Goal: Information Seeking & Learning: Learn about a topic

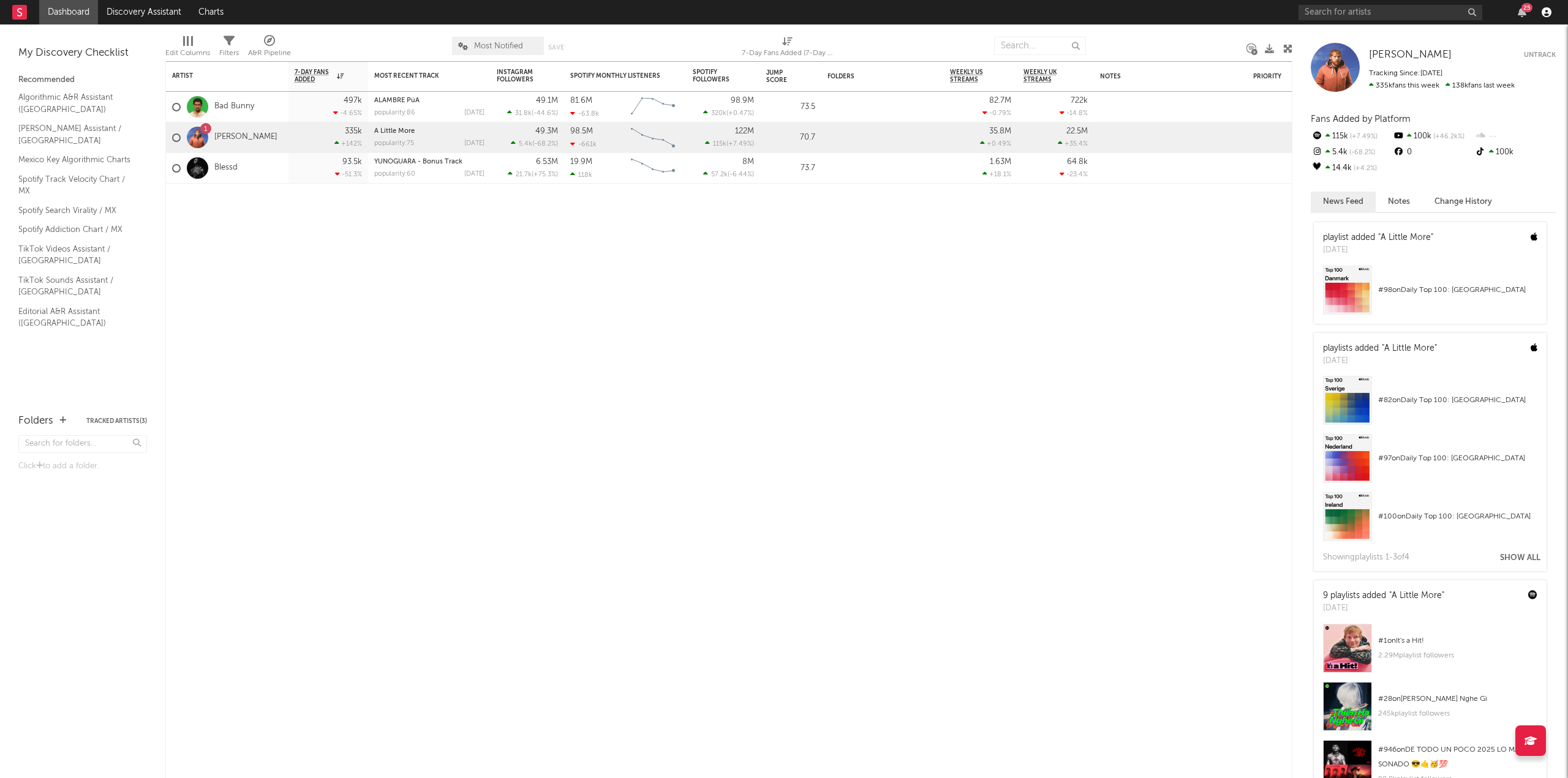
click at [1546, 12] on icon "button" at bounding box center [1546, 12] width 10 height 10
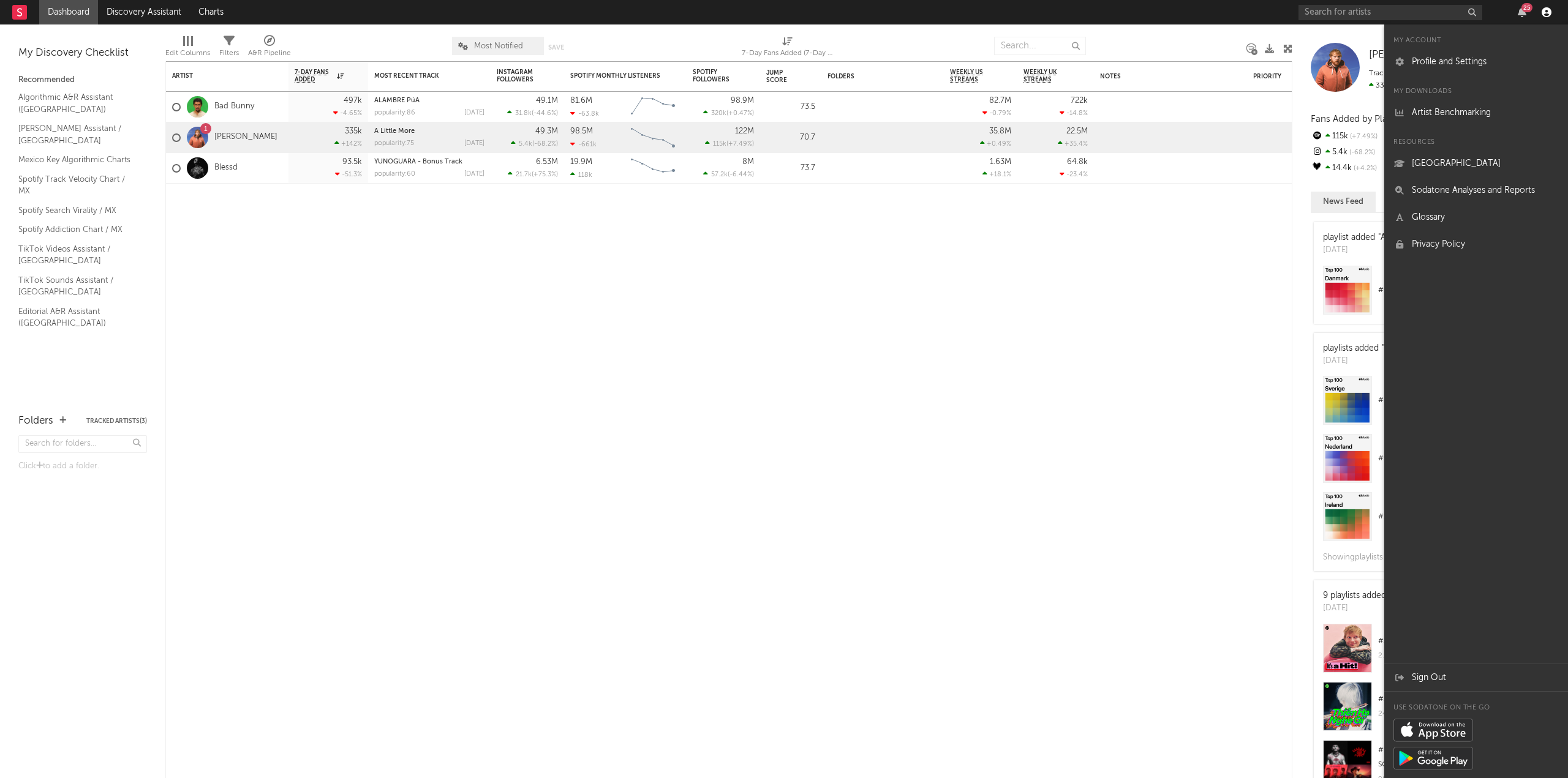
click at [1546, 12] on icon "button" at bounding box center [1546, 12] width 10 height 10
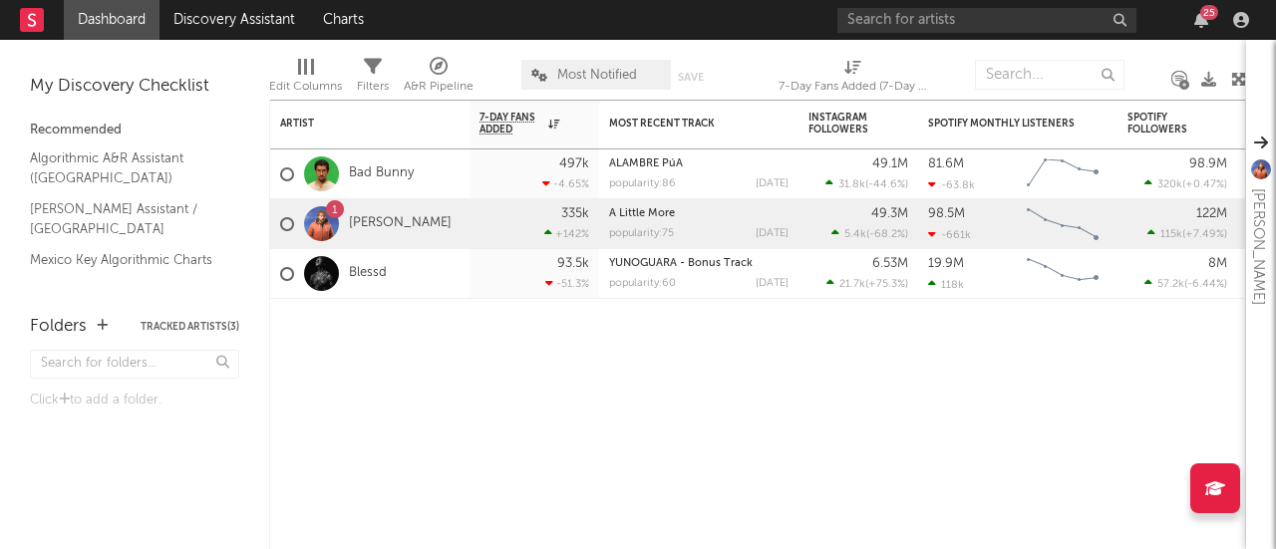
click at [569, 86] on span "Most Notified" at bounding box center [596, 75] width 150 height 30
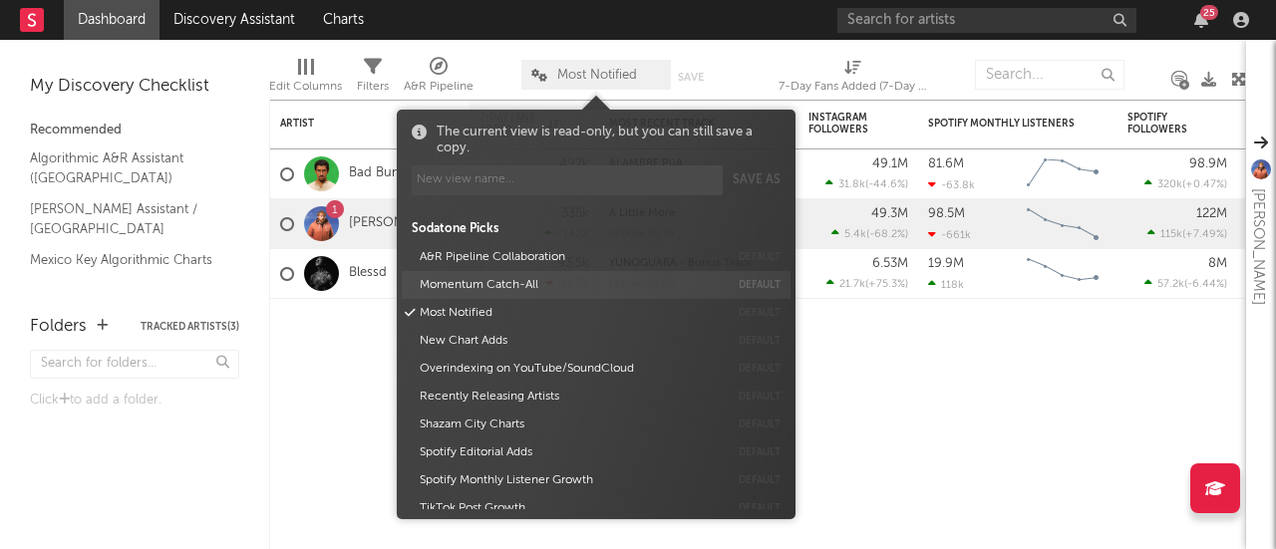
scroll to position [21, 0]
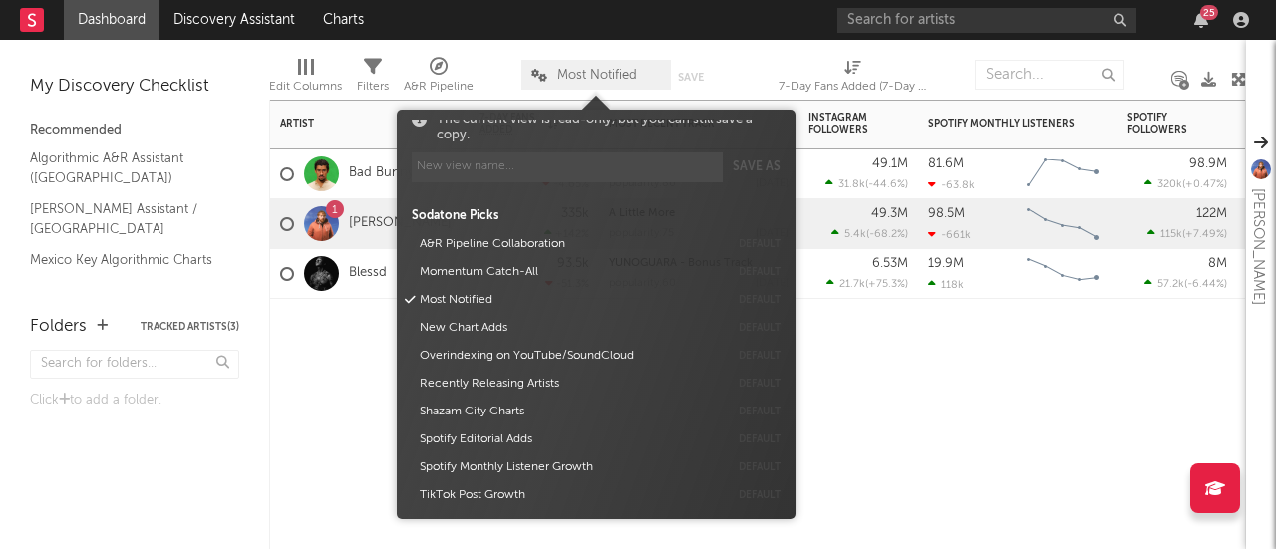
click at [875, 448] on div "Artist Notifications 7-Day Fans Added WoW % Change Most Recent Track Popularity…" at bounding box center [757, 325] width 977 height 450
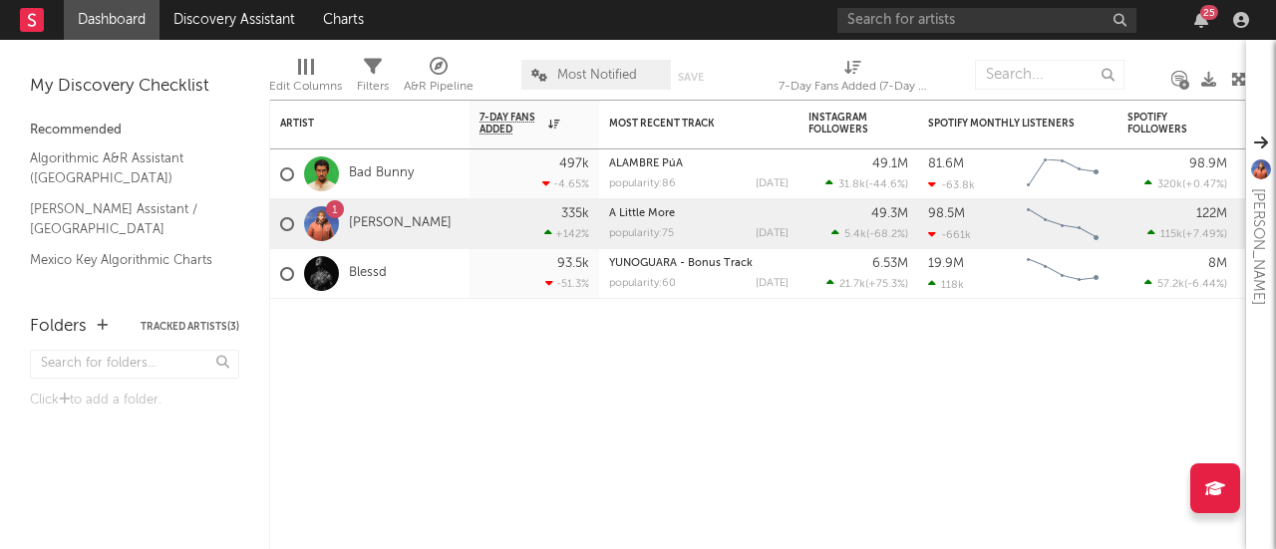
click at [296, 63] on span "Edit Columns" at bounding box center [305, 79] width 73 height 40
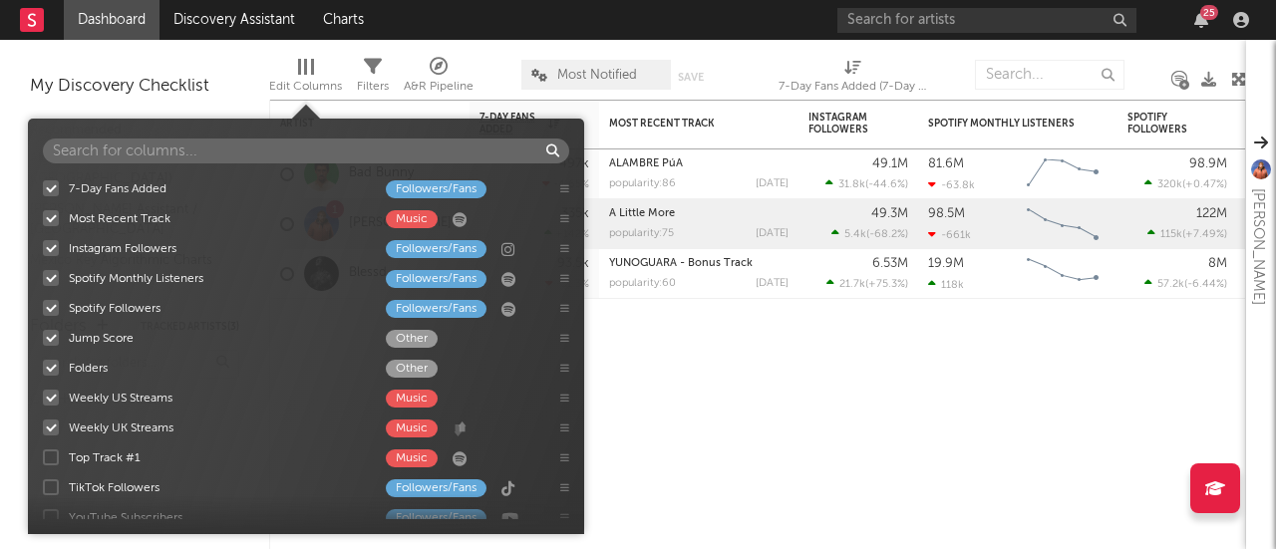
click at [296, 63] on span "Edit Columns" at bounding box center [305, 79] width 73 height 40
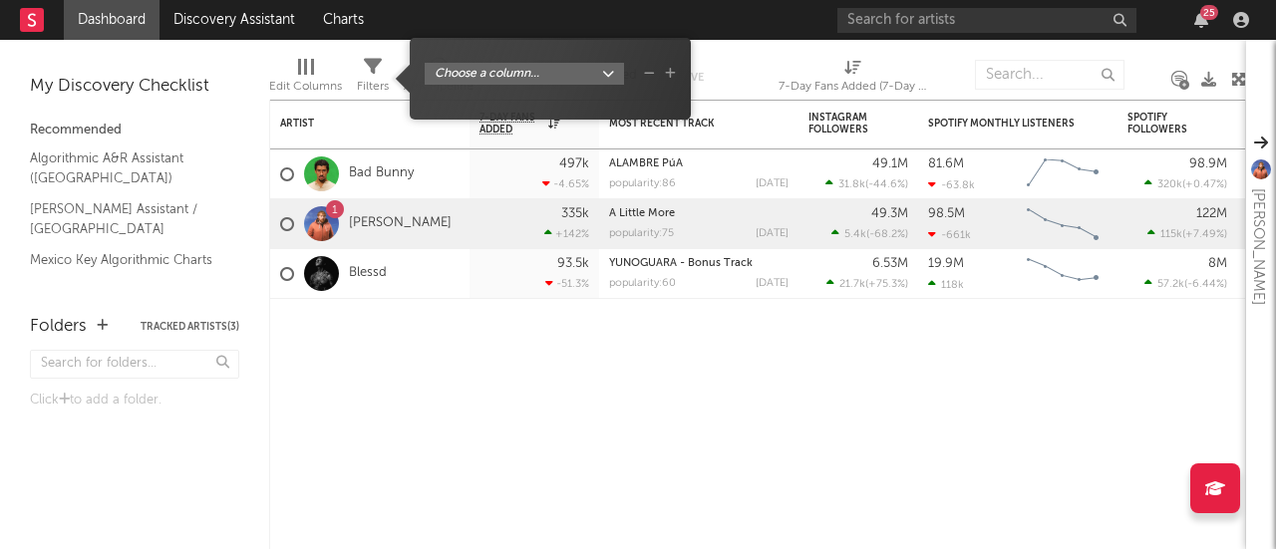
click at [375, 61] on icon at bounding box center [373, 67] width 18 height 18
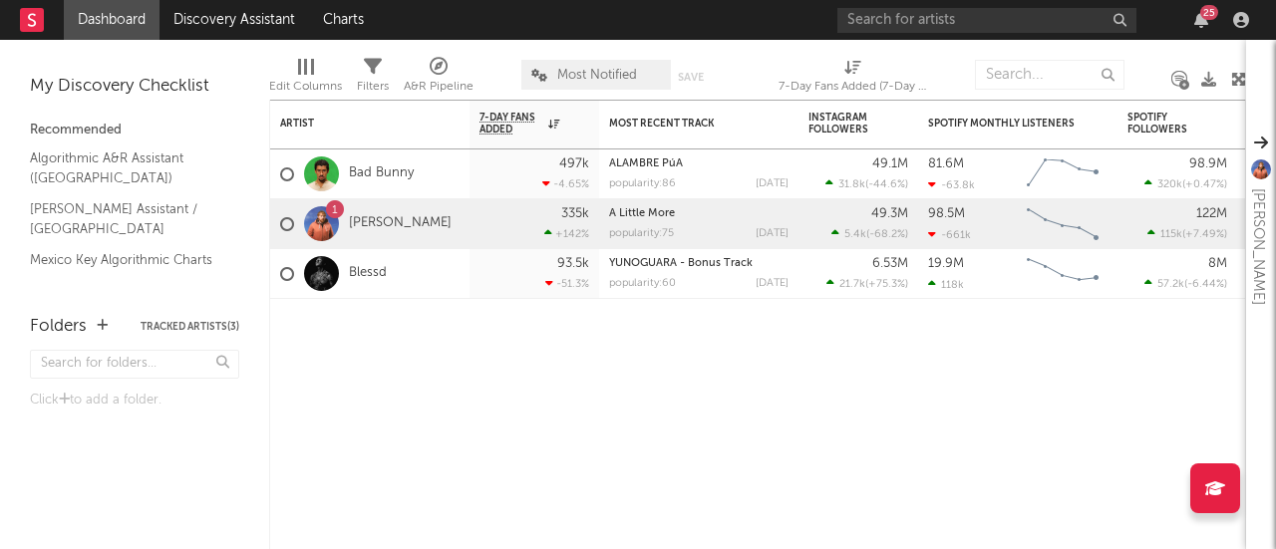
click at [375, 61] on icon at bounding box center [373, 67] width 18 height 18
click at [558, 462] on div "Artist Notifications 7-Day Fans Added WoW % Change Most Recent Track Popularity…" at bounding box center [757, 325] width 977 height 450
click at [552, 85] on span "Most Notified" at bounding box center [596, 75] width 150 height 30
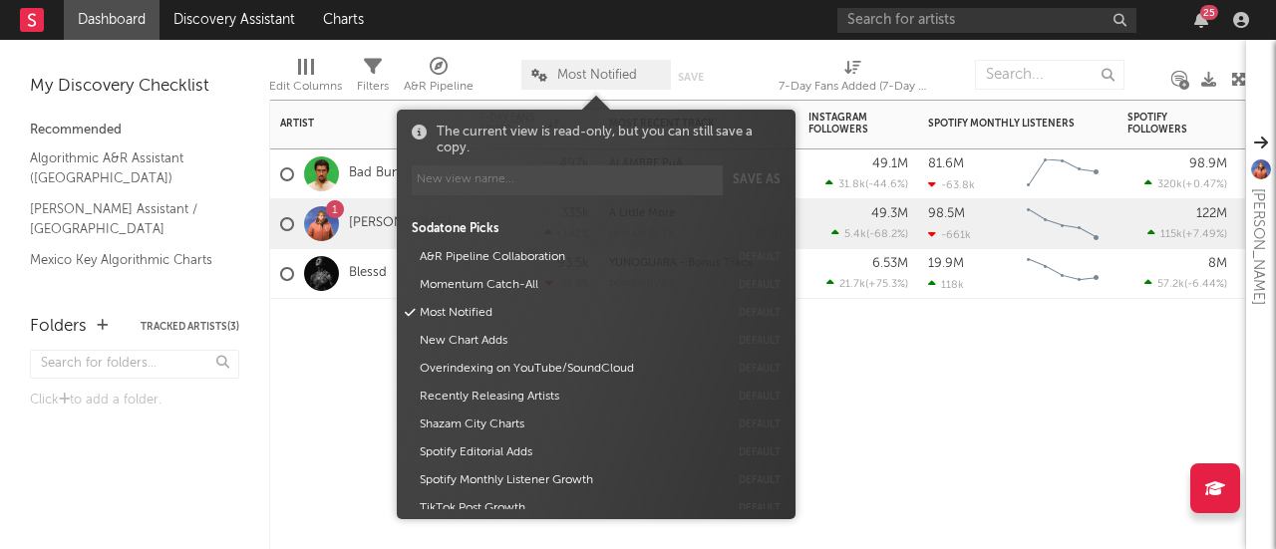
click at [552, 85] on span "Most Notified" at bounding box center [596, 75] width 150 height 30
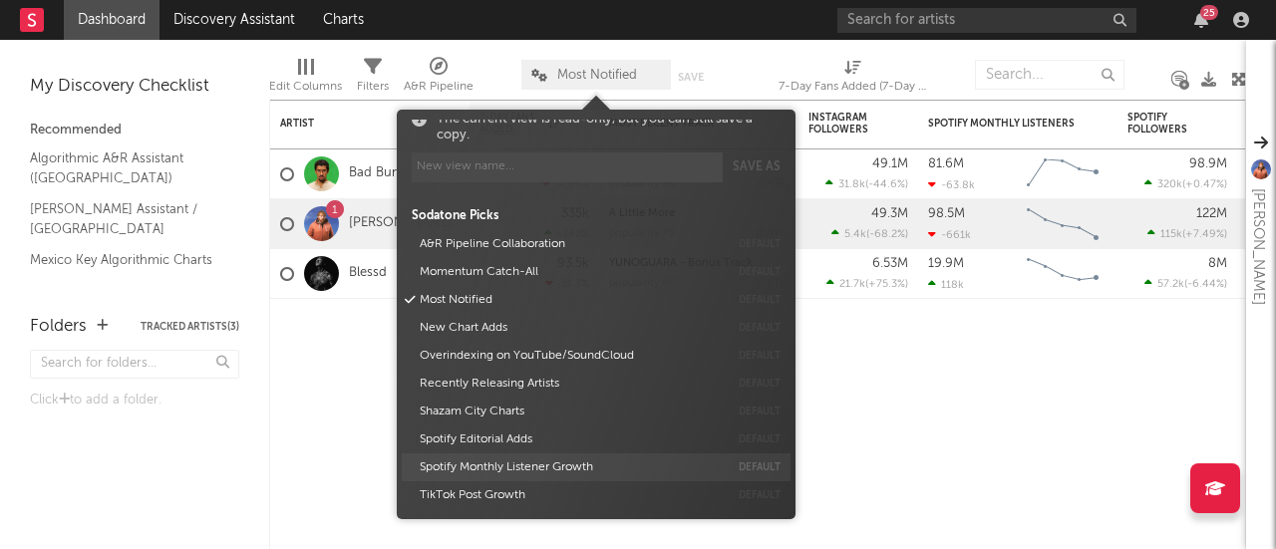
click at [785, 456] on div "Spotify Monthly Listener Growth default" at bounding box center [596, 468] width 389 height 28
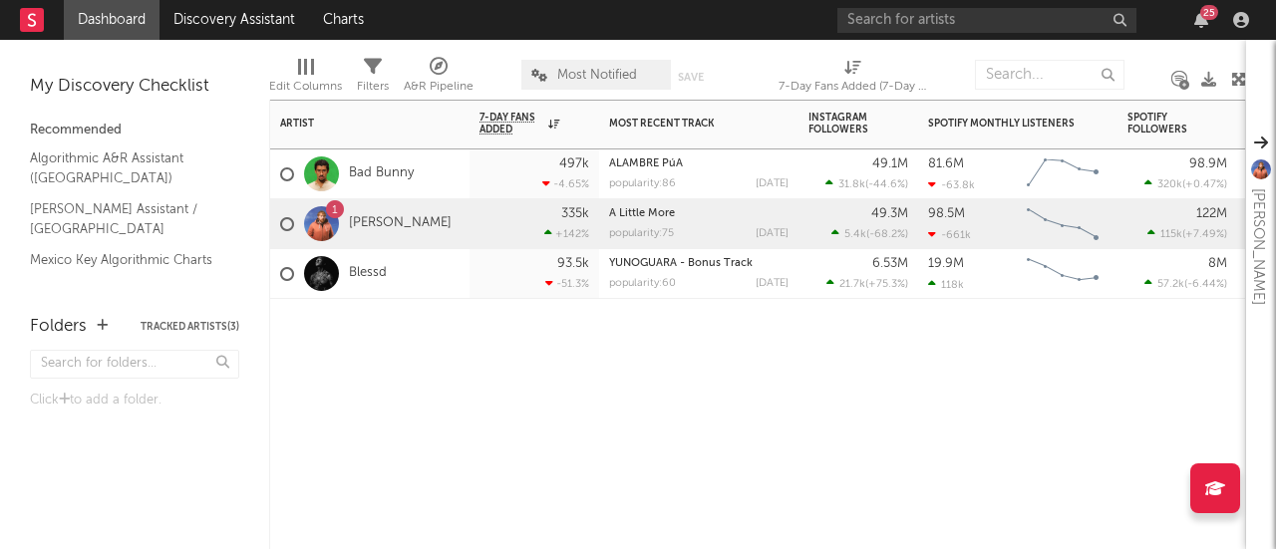
click at [933, 430] on div "Artist Notifications 7-Day Fans Added WoW % Change Most Recent Track Popularity…" at bounding box center [757, 325] width 977 height 450
click at [76, 84] on div "My Discovery Checklist" at bounding box center [134, 87] width 209 height 24
click at [253, 8] on link "Discovery Assistant" at bounding box center [234, 20] width 150 height 40
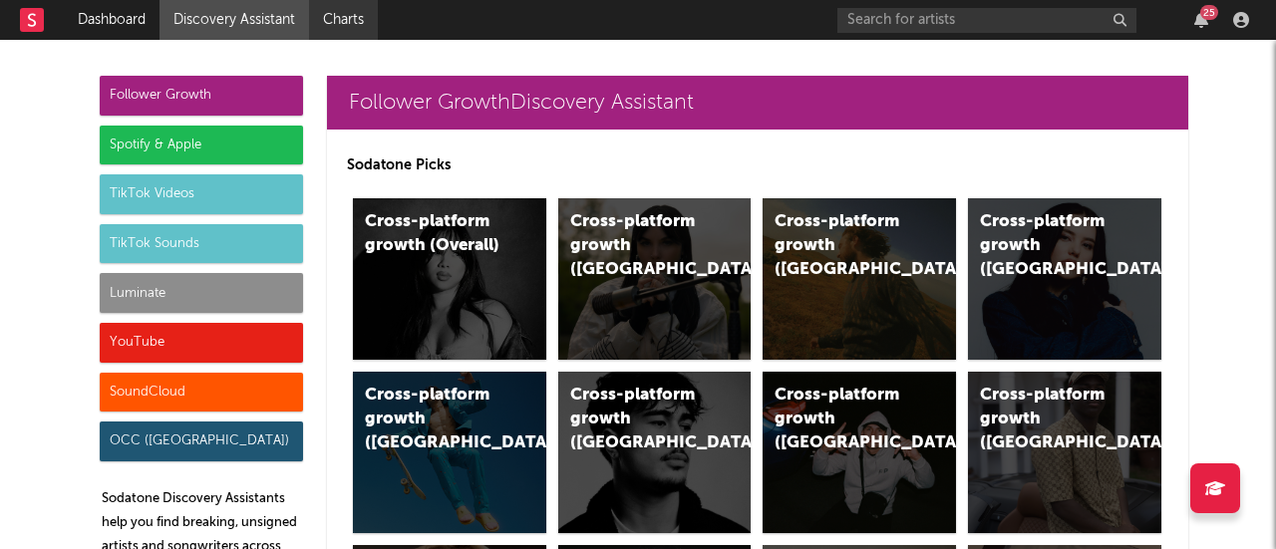
click at [348, 13] on link "Charts" at bounding box center [343, 20] width 69 height 40
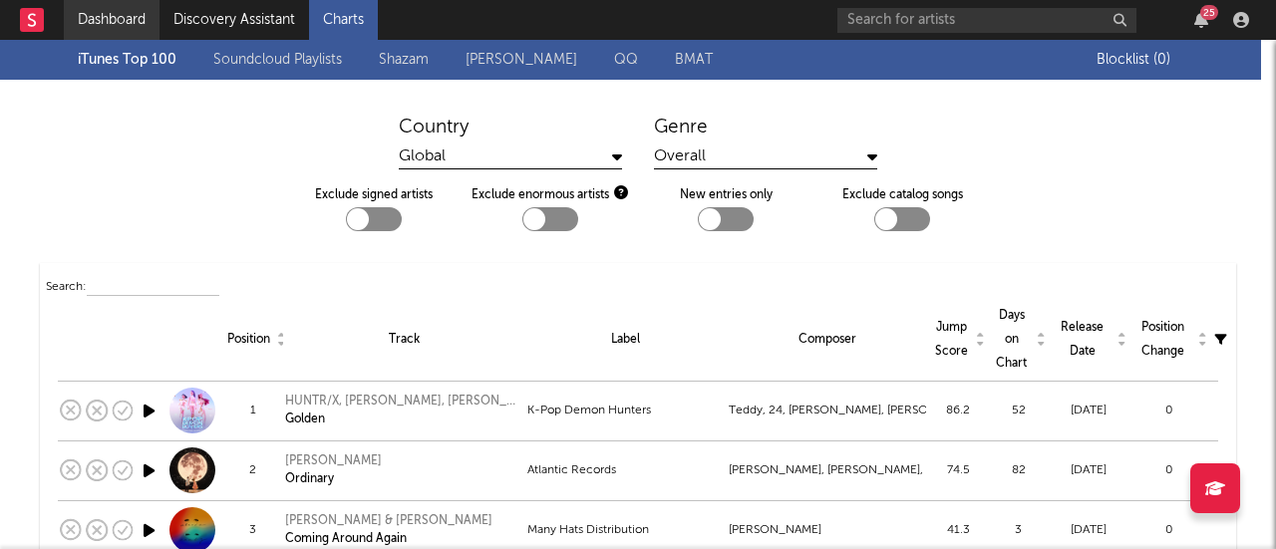
click at [98, 23] on link "Dashboard" at bounding box center [112, 20] width 96 height 40
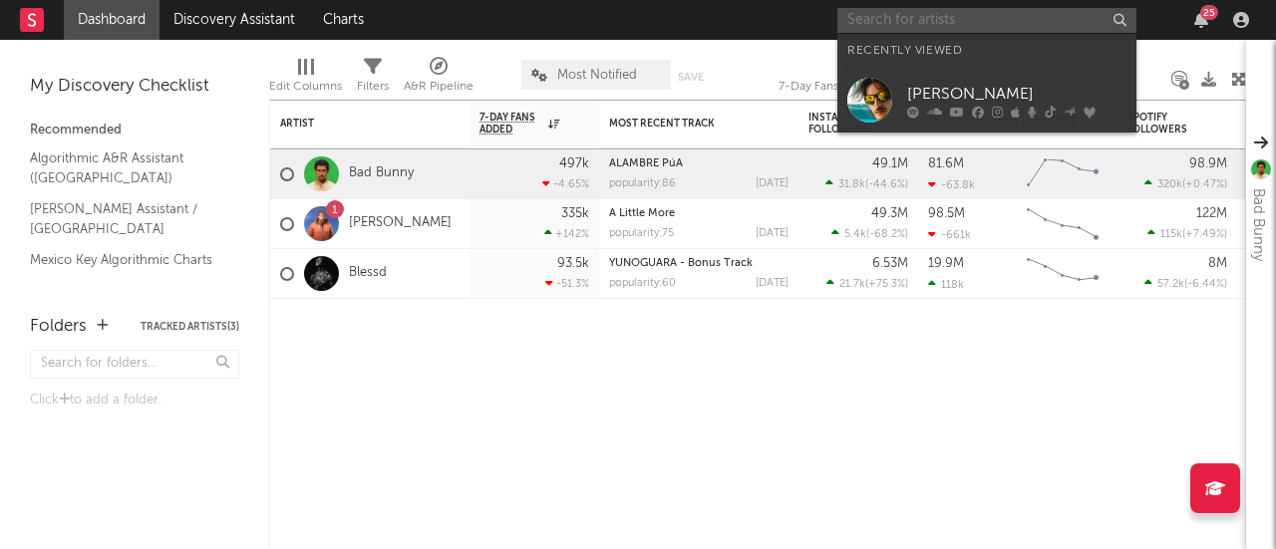
click at [874, 10] on input "text" at bounding box center [986, 20] width 299 height 25
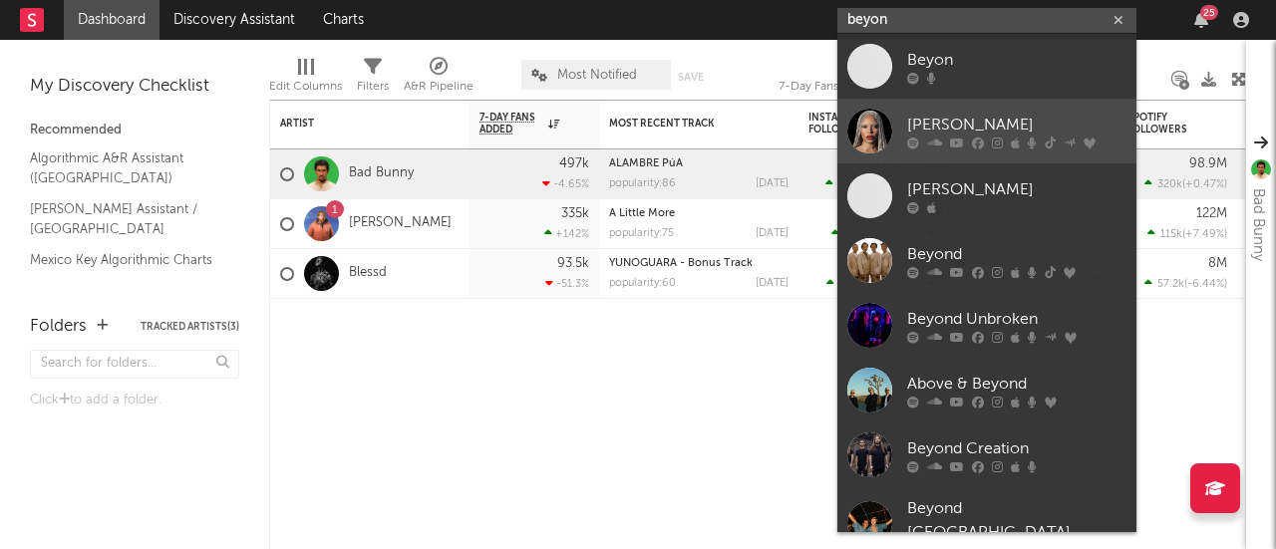
type input "beyon"
click at [935, 149] on link "[PERSON_NAME]" at bounding box center [986, 131] width 299 height 65
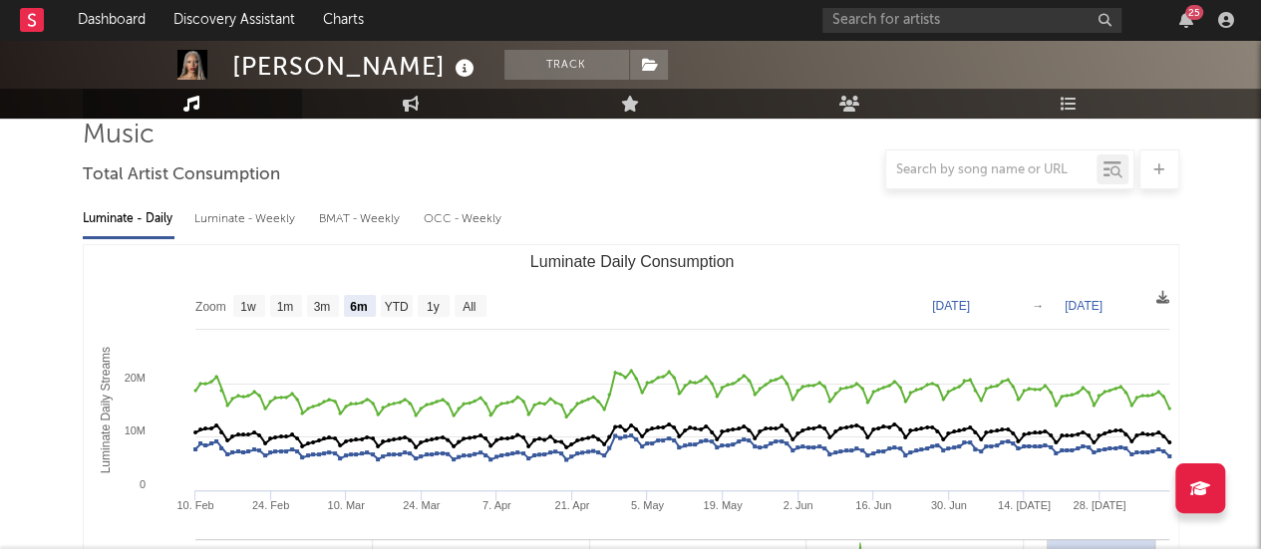
scroll to position [150, 0]
click at [458, 312] on rect "Luminate Daily Consumption" at bounding box center [471, 307] width 32 height 22
select select "All"
type input "[DATE]"
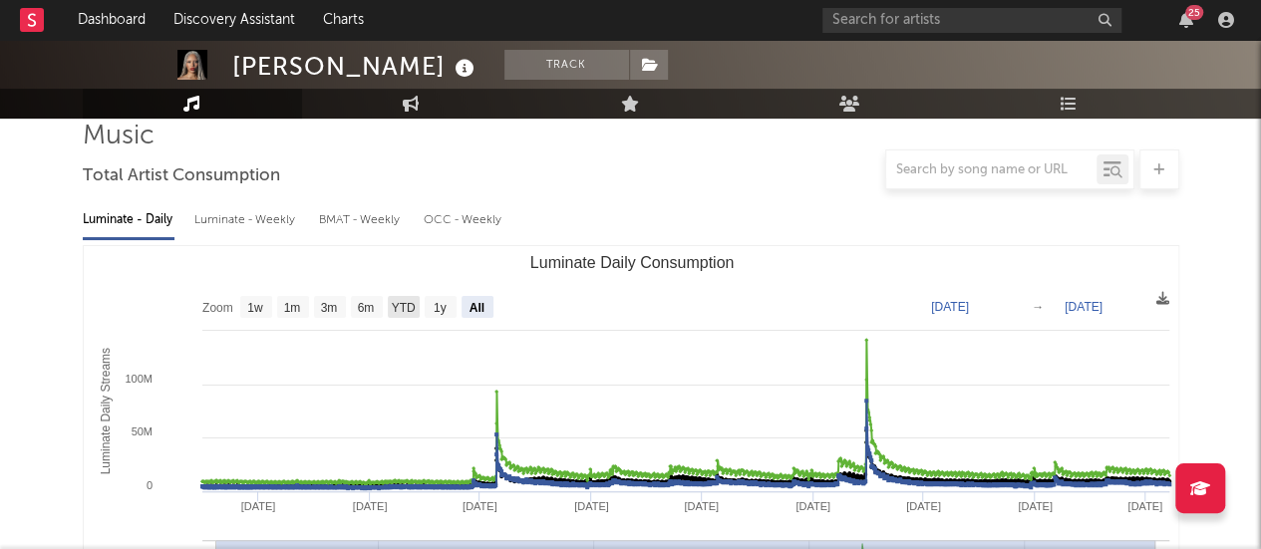
click at [355, 306] on rect "Luminate Daily Consumption" at bounding box center [367, 307] width 32 height 22
click at [369, 310] on rect "Luminate Daily Consumption" at bounding box center [367, 307] width 32 height 22
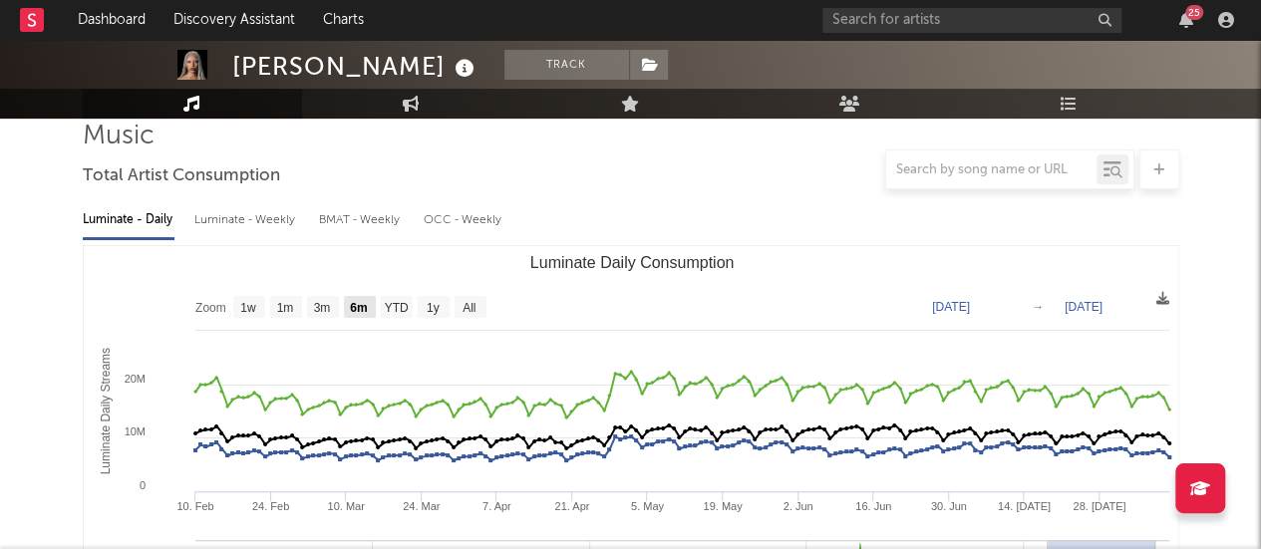
select select "6m"
type input "[DATE]"
click at [396, 301] on text "YTD" at bounding box center [396, 308] width 24 height 14
select select "YTD"
type input "[DATE]"
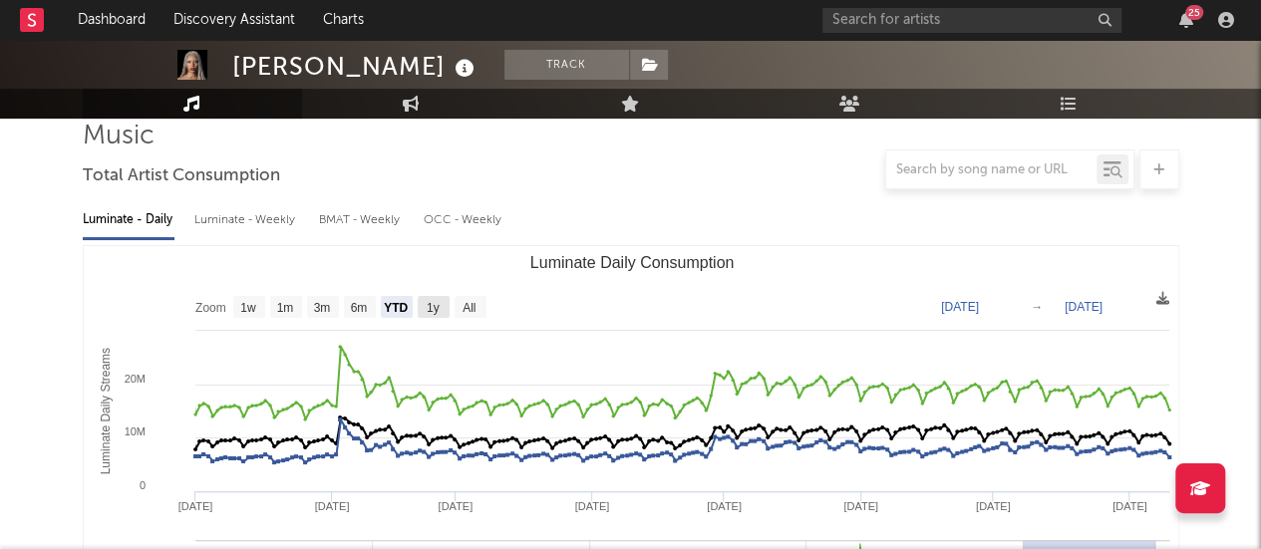
click at [431, 304] on text "1y" at bounding box center [432, 308] width 13 height 14
select select "1y"
type input "[DATE]"
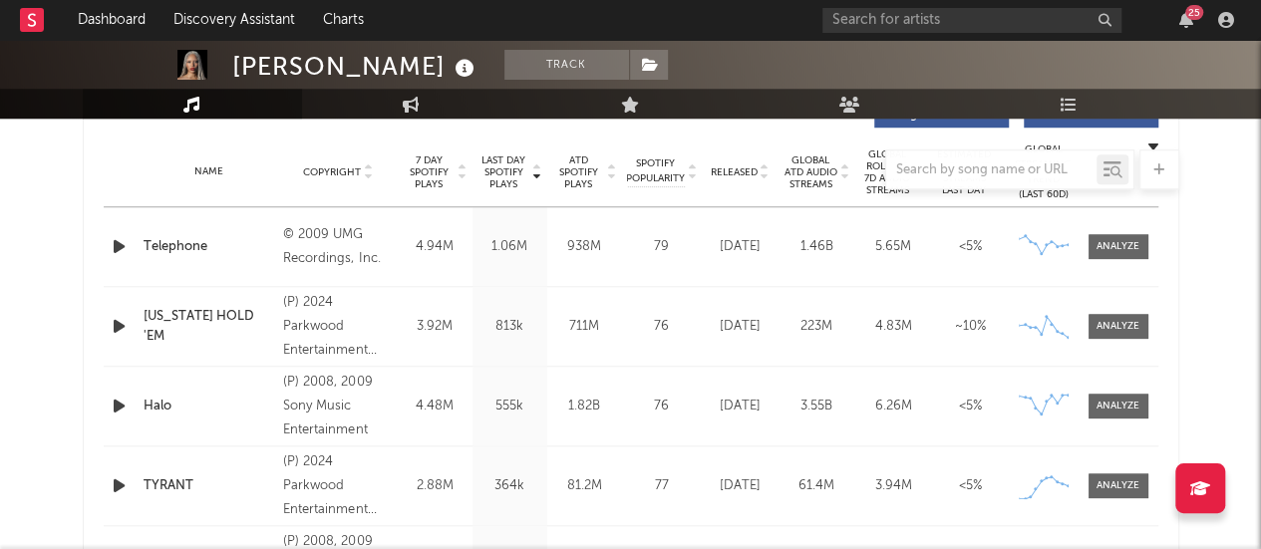
scroll to position [787, 0]
click at [1096, 240] on div at bounding box center [1117, 247] width 43 height 15
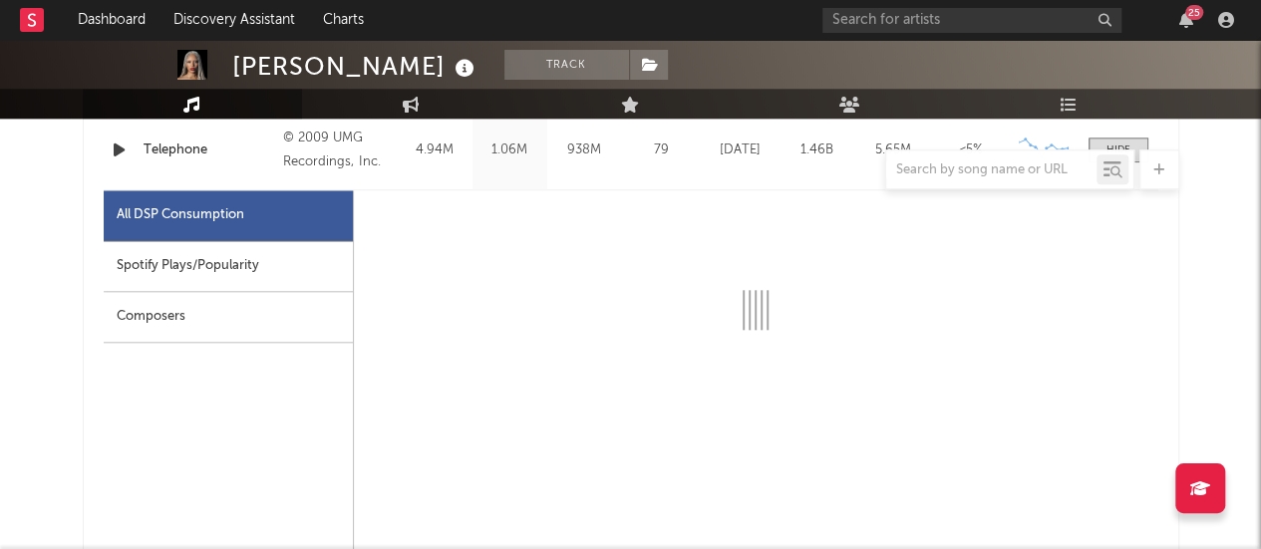
scroll to position [884, 0]
select select "6m"
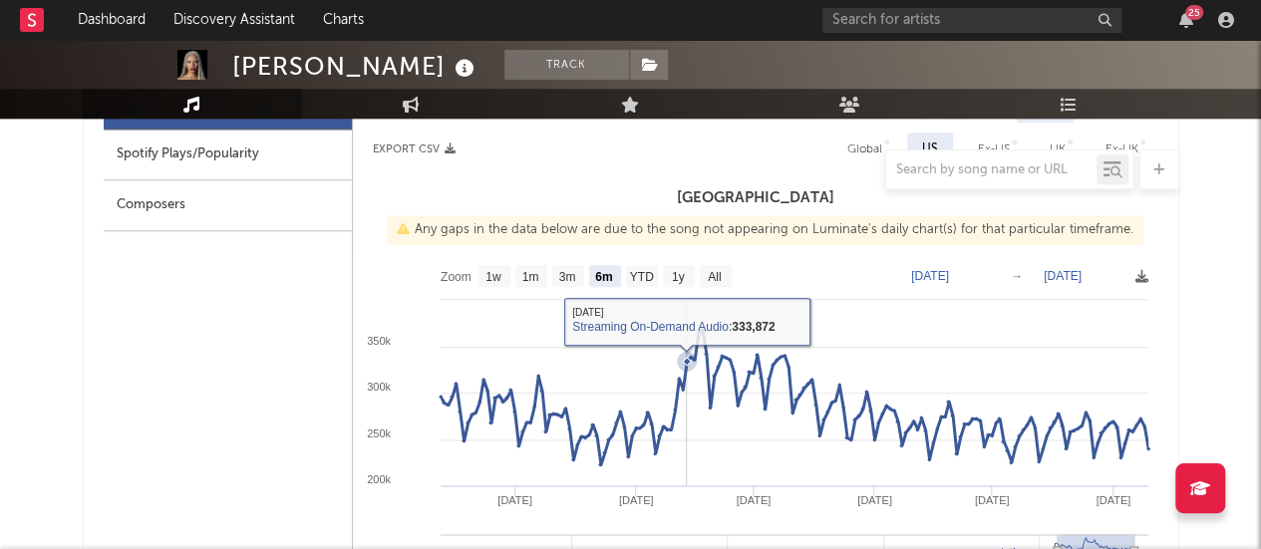
scroll to position [998, 0]
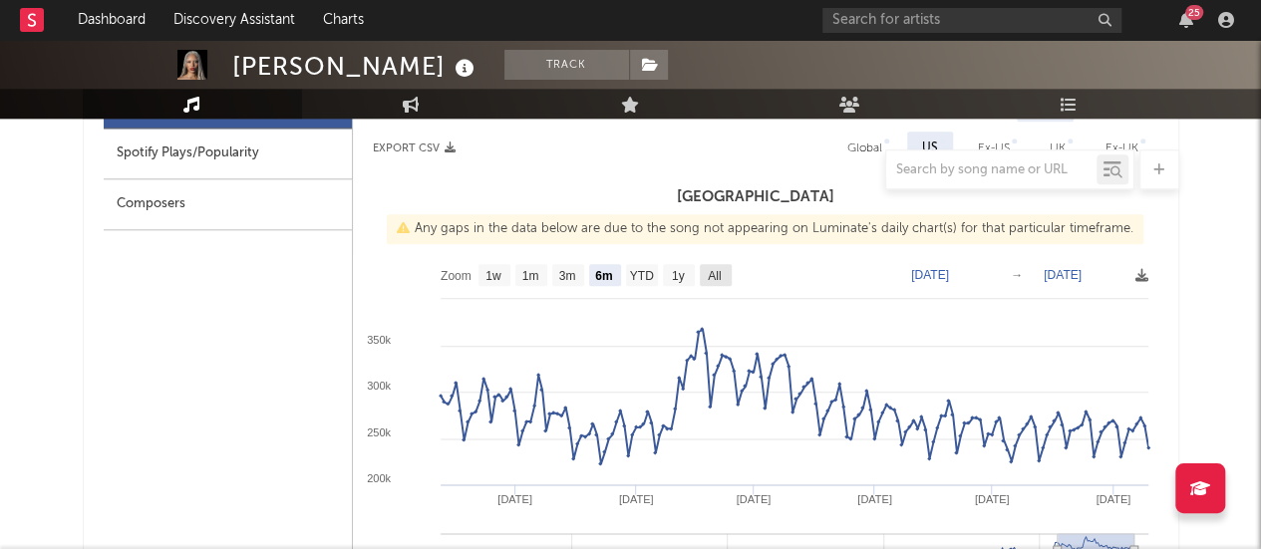
click at [702, 278] on rect at bounding box center [716, 275] width 32 height 22
select select "All"
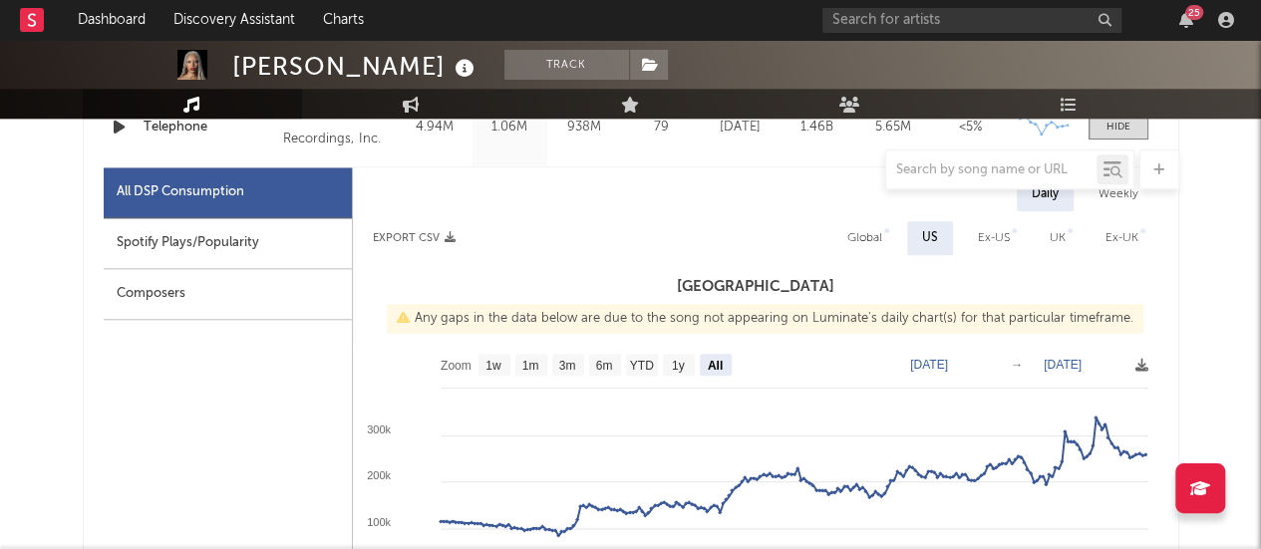
scroll to position [906, 0]
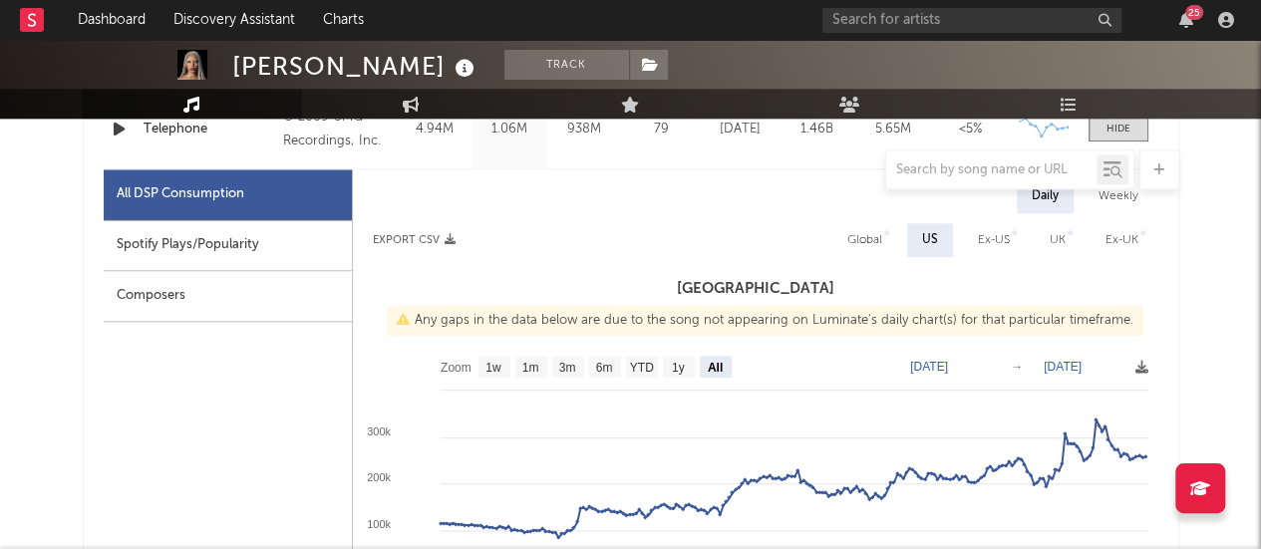
click at [238, 241] on div "Spotify Plays/Popularity" at bounding box center [228, 245] width 248 height 51
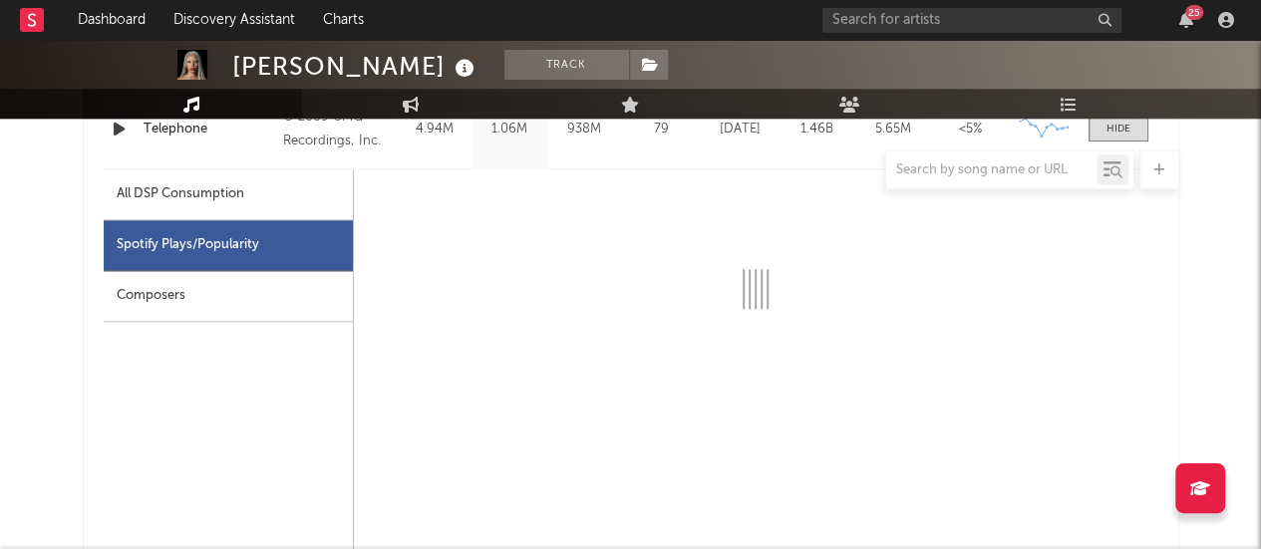
scroll to position [878, 0]
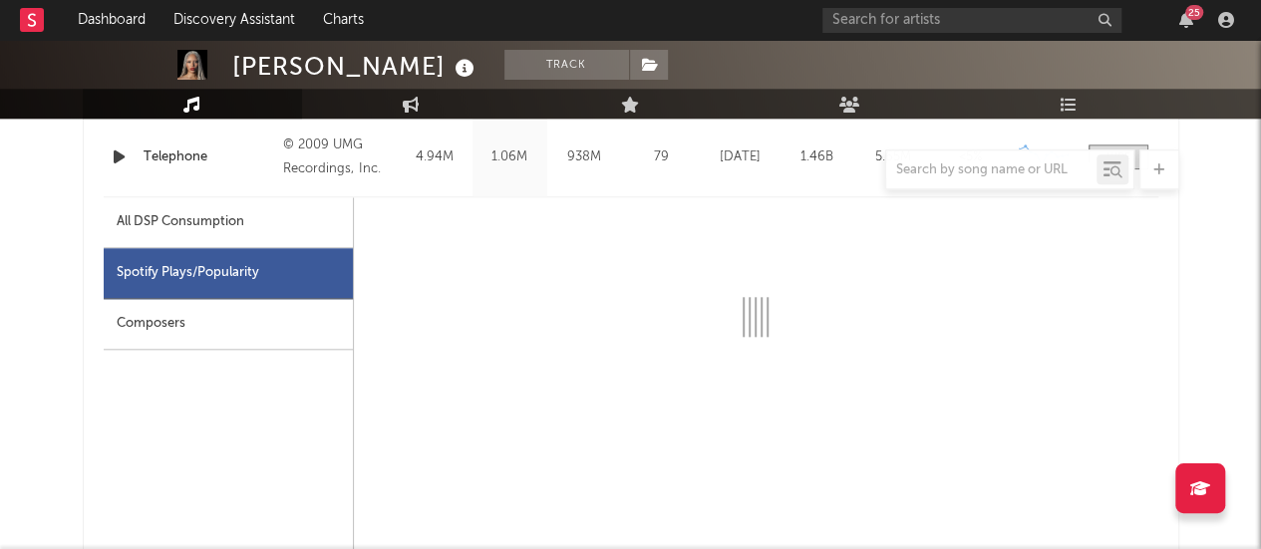
select select "All"
select select "1w"
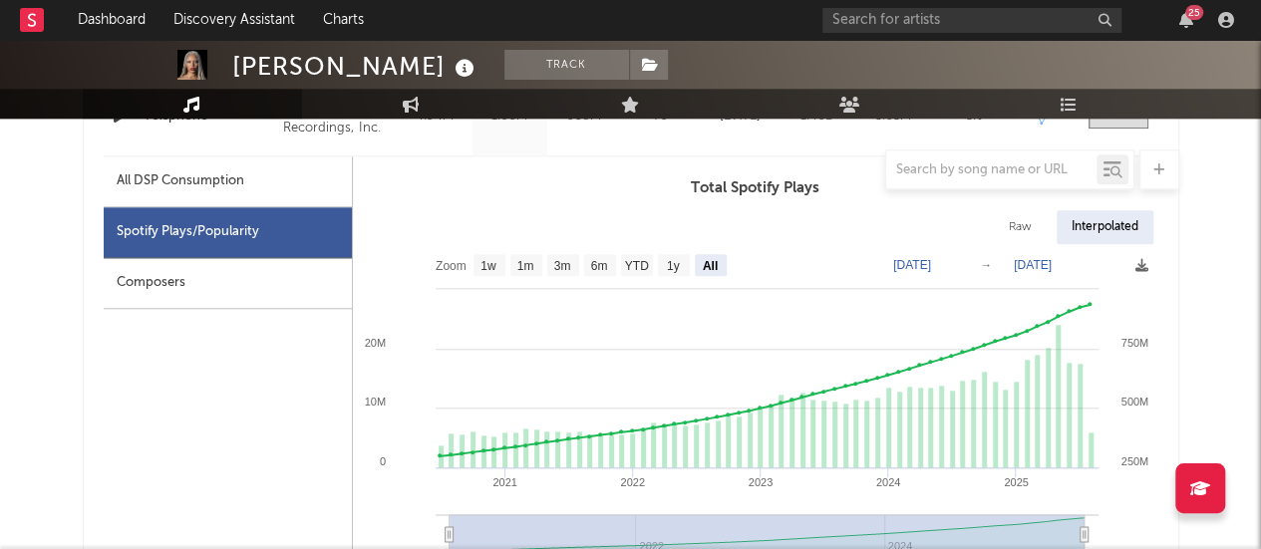
scroll to position [930, 0]
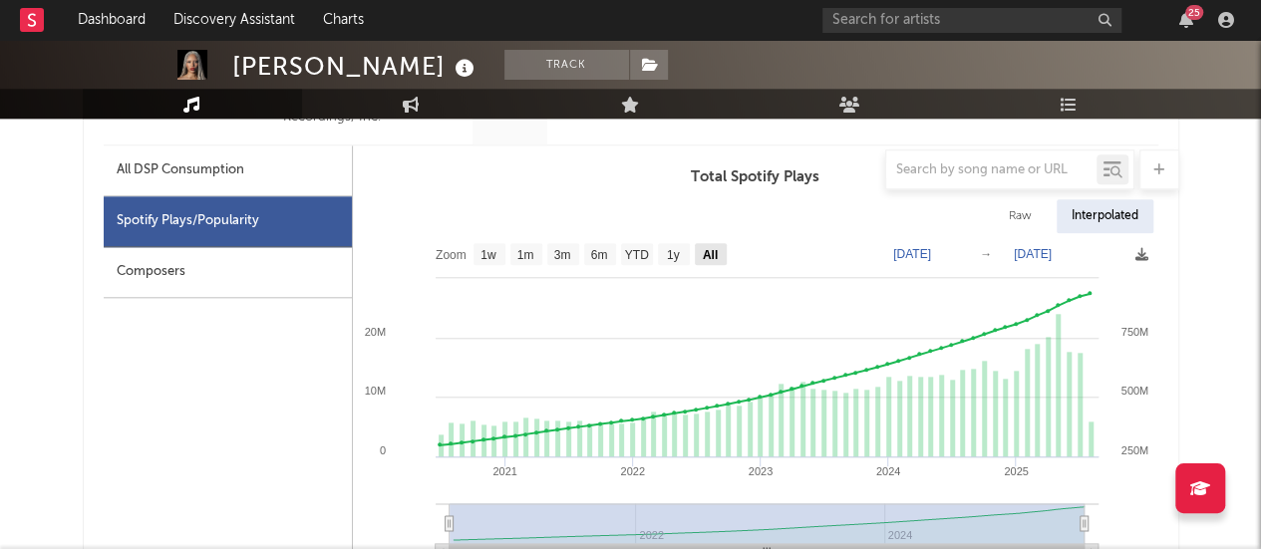
click at [712, 254] on text "All" at bounding box center [709, 255] width 15 height 14
select select "All"
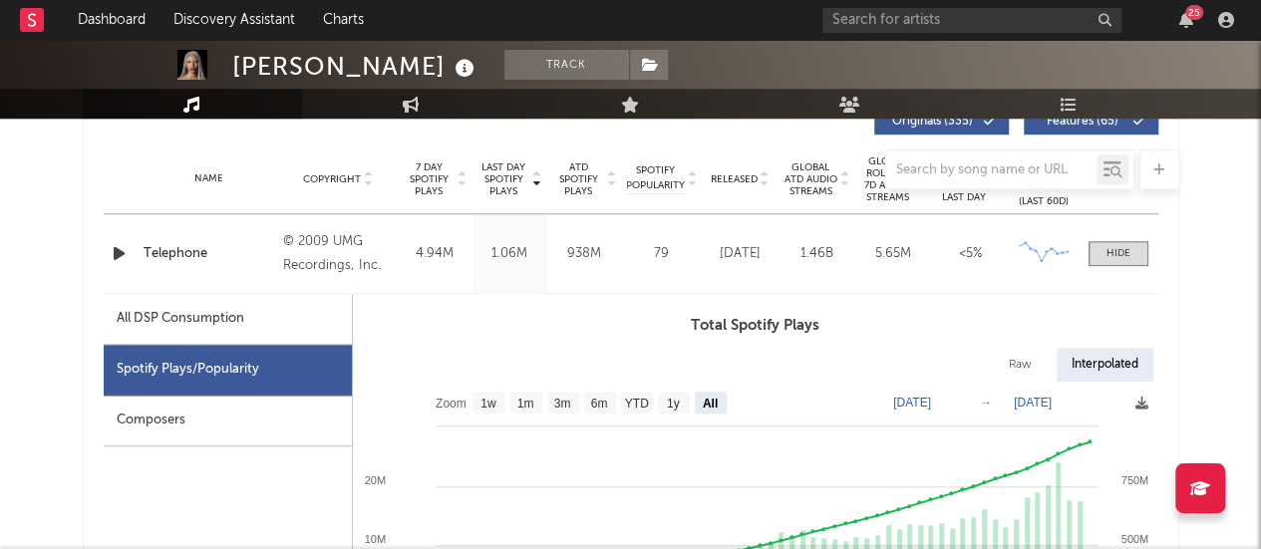
scroll to position [779, 0]
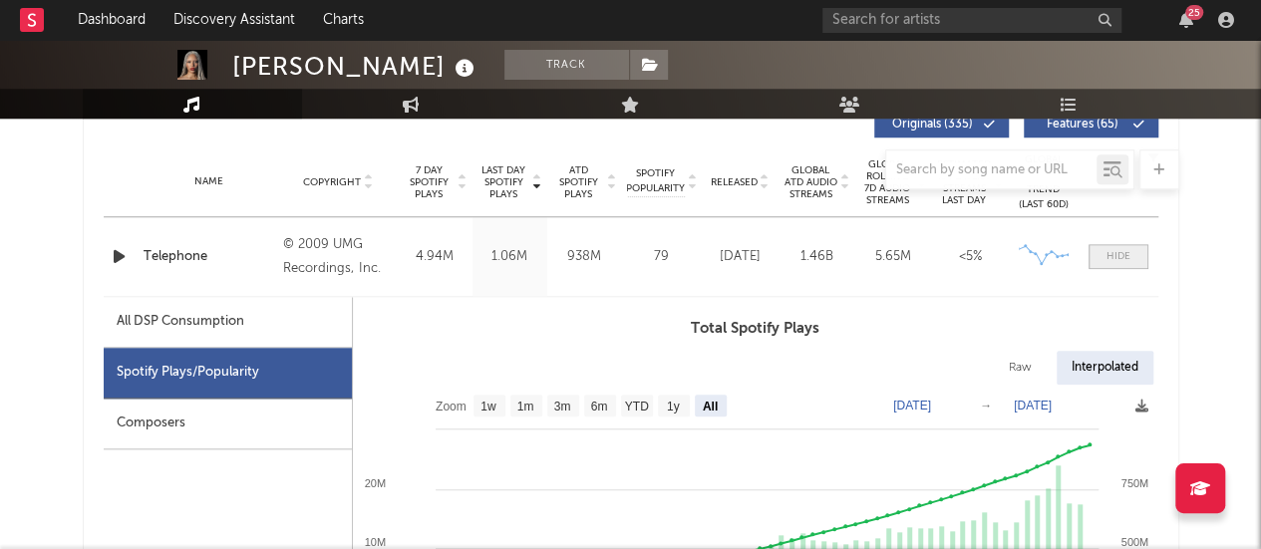
click at [1112, 261] on div at bounding box center [1118, 256] width 24 height 15
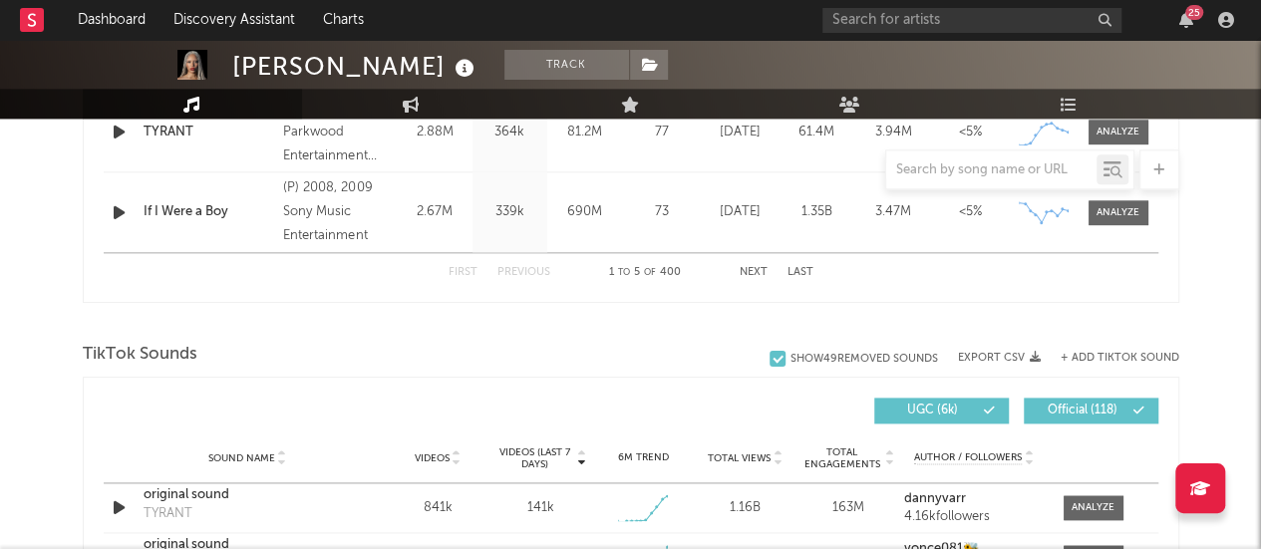
scroll to position [1184, 0]
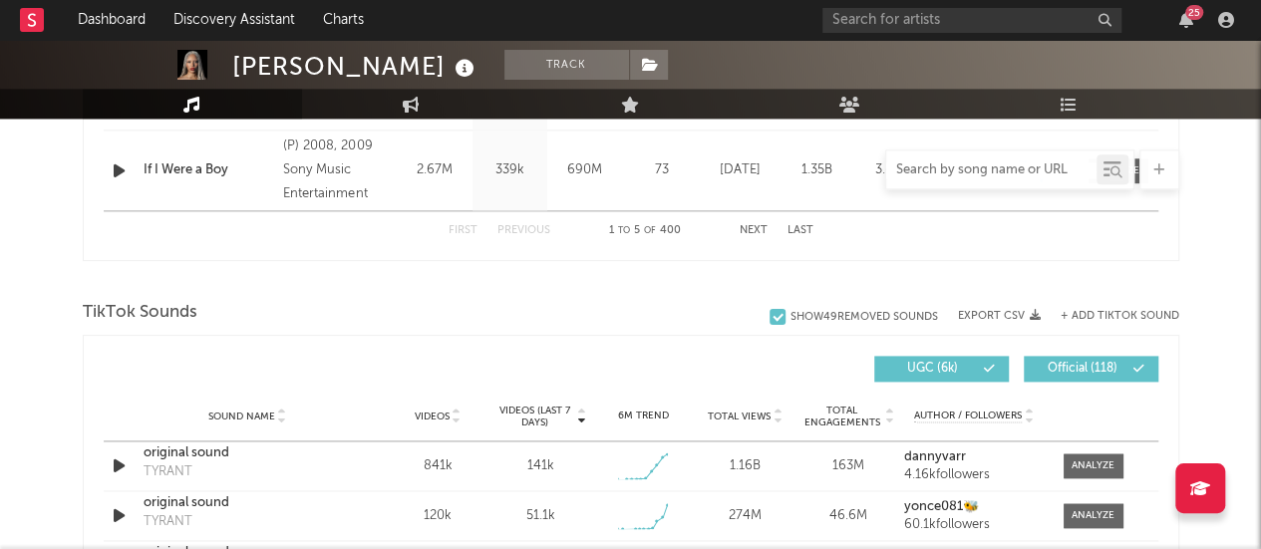
click at [933, 171] on input "text" at bounding box center [991, 170] width 210 height 16
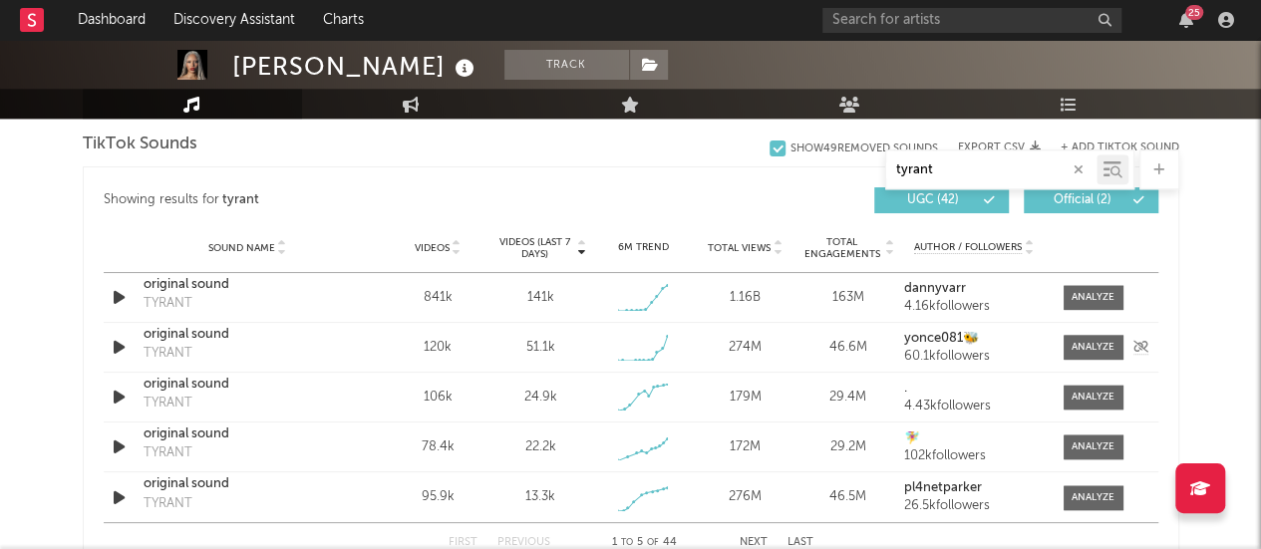
scroll to position [1033, 0]
type input "tyrant"
click at [840, 246] on span "Total Engagements" at bounding box center [841, 249] width 81 height 24
click at [837, 241] on span "Total Engagements" at bounding box center [841, 249] width 81 height 24
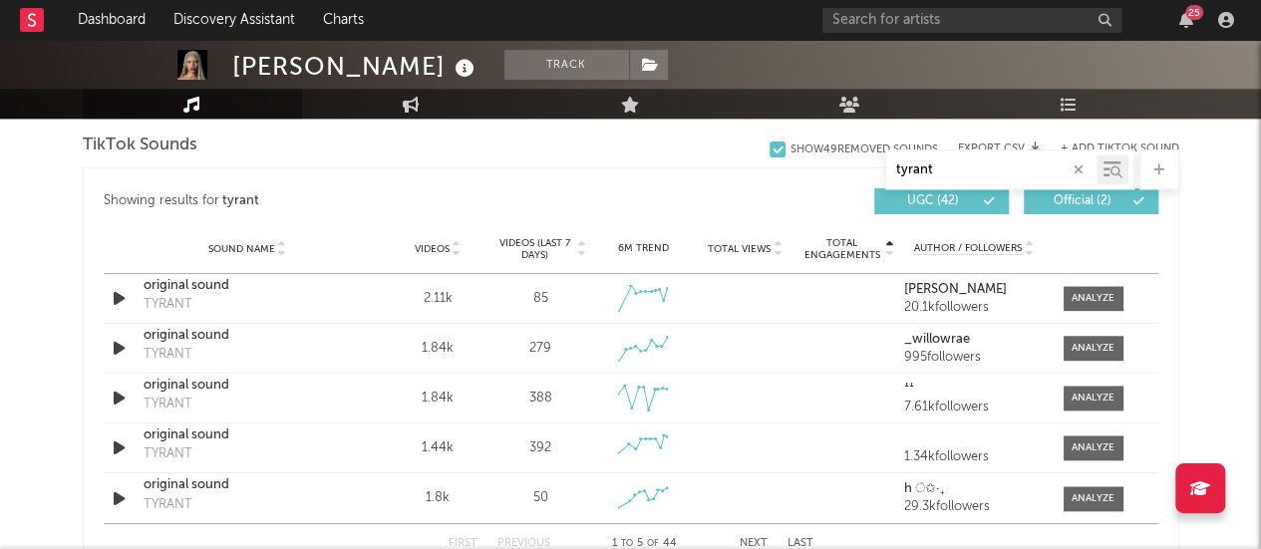
click at [837, 241] on span "Total Engagements" at bounding box center [841, 249] width 81 height 24
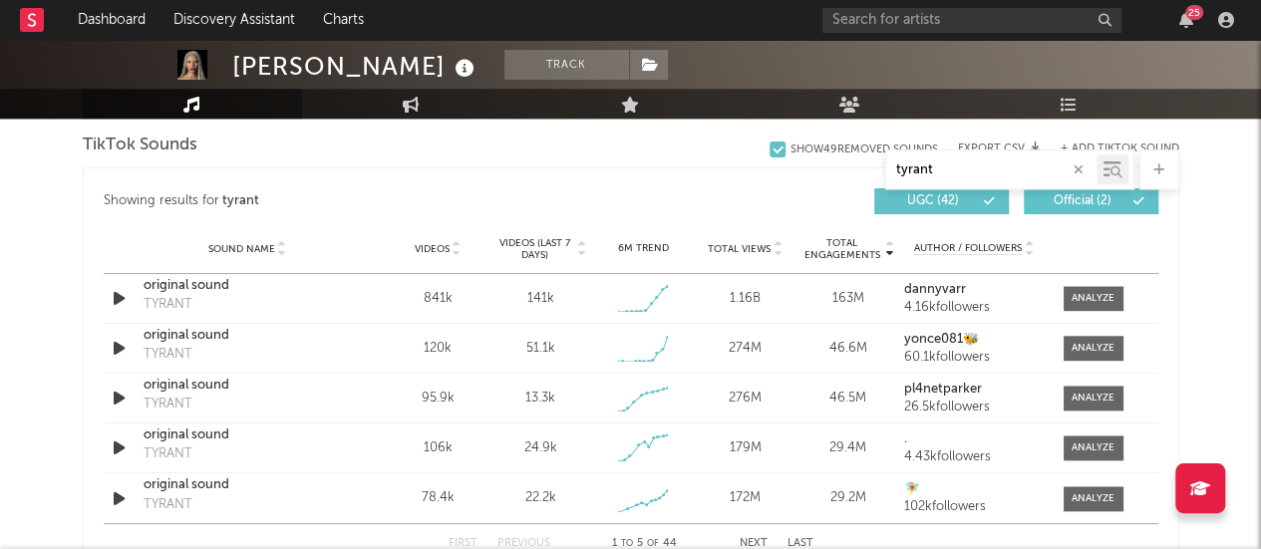
click at [732, 247] on span "Total Views" at bounding box center [739, 249] width 63 height 12
click at [530, 246] on span "Videos (last 7 days)" at bounding box center [533, 249] width 81 height 24
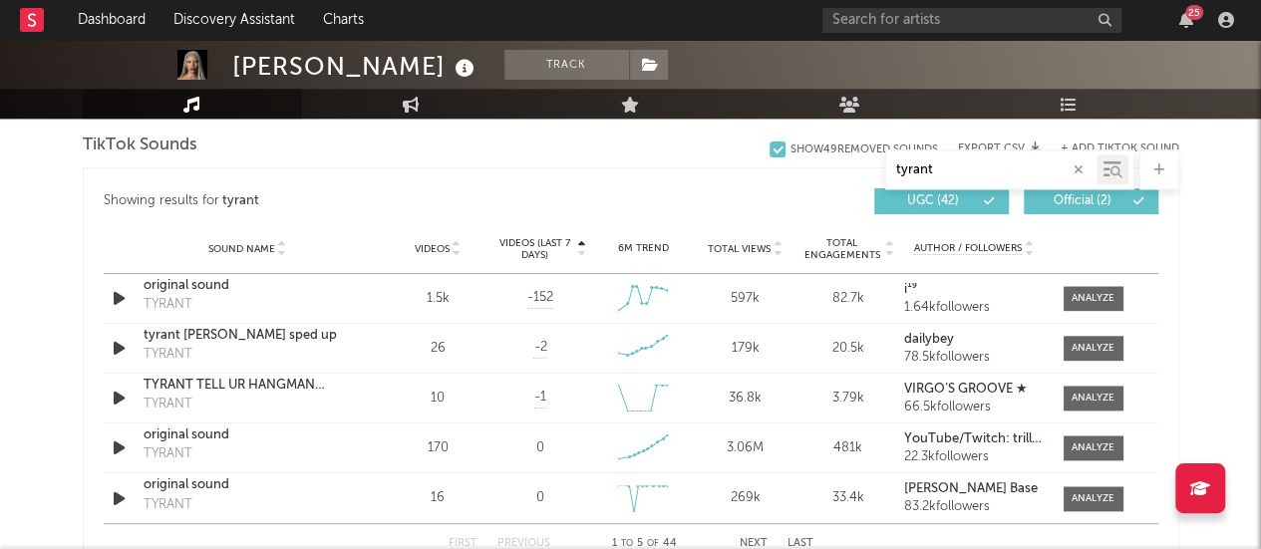
click at [445, 243] on span "Videos" at bounding box center [432, 249] width 35 height 12
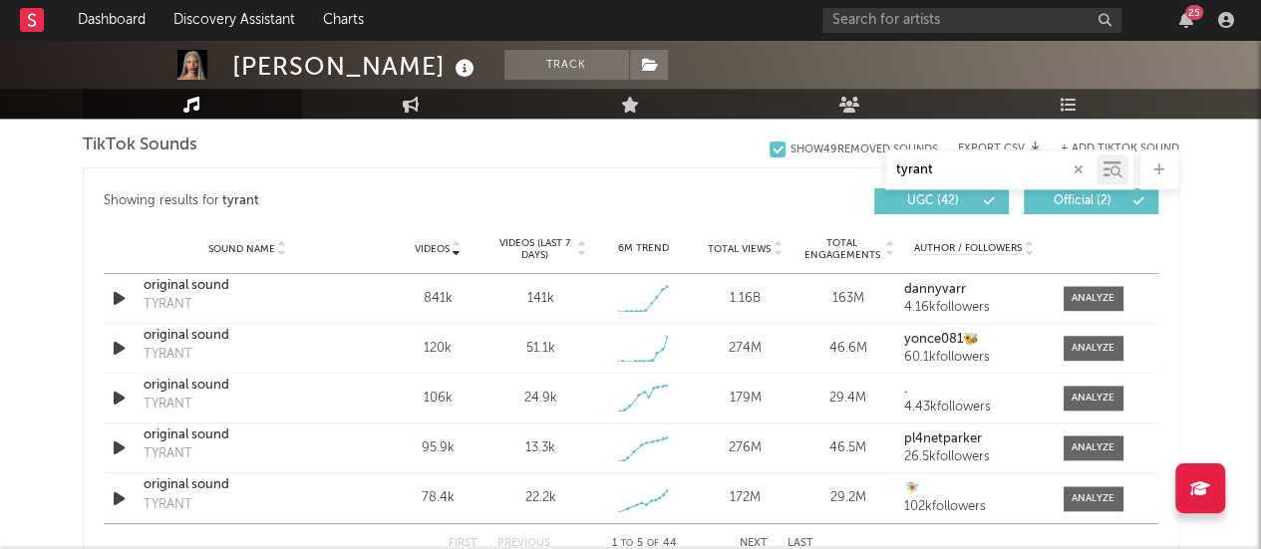
click at [445, 243] on span "Videos" at bounding box center [432, 249] width 35 height 12
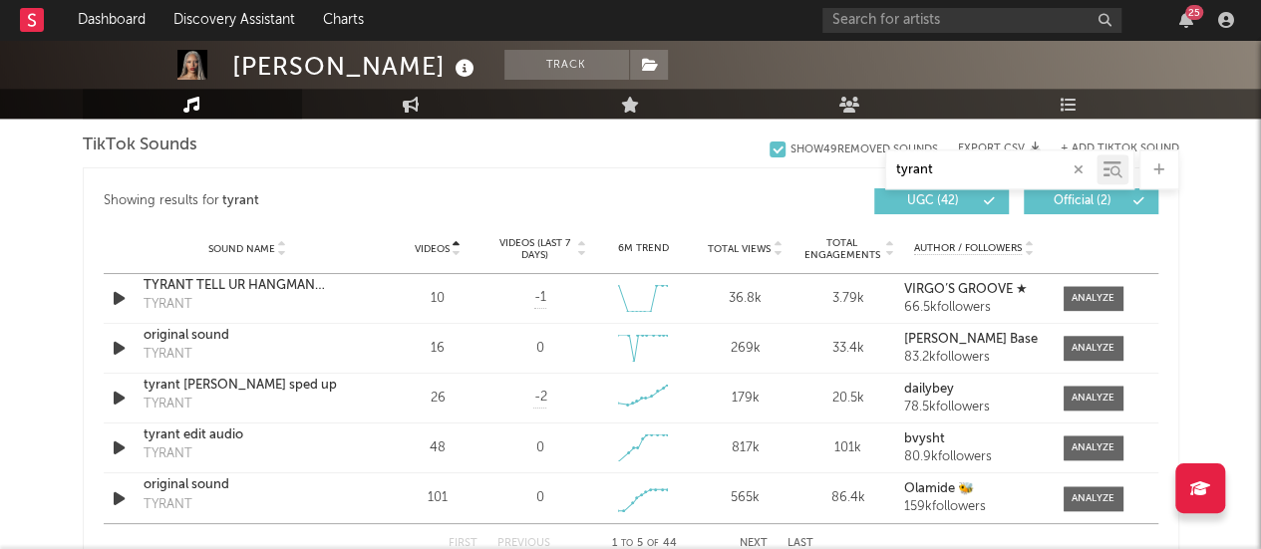
click at [518, 237] on span "Videos (last 7 days)" at bounding box center [533, 249] width 81 height 24
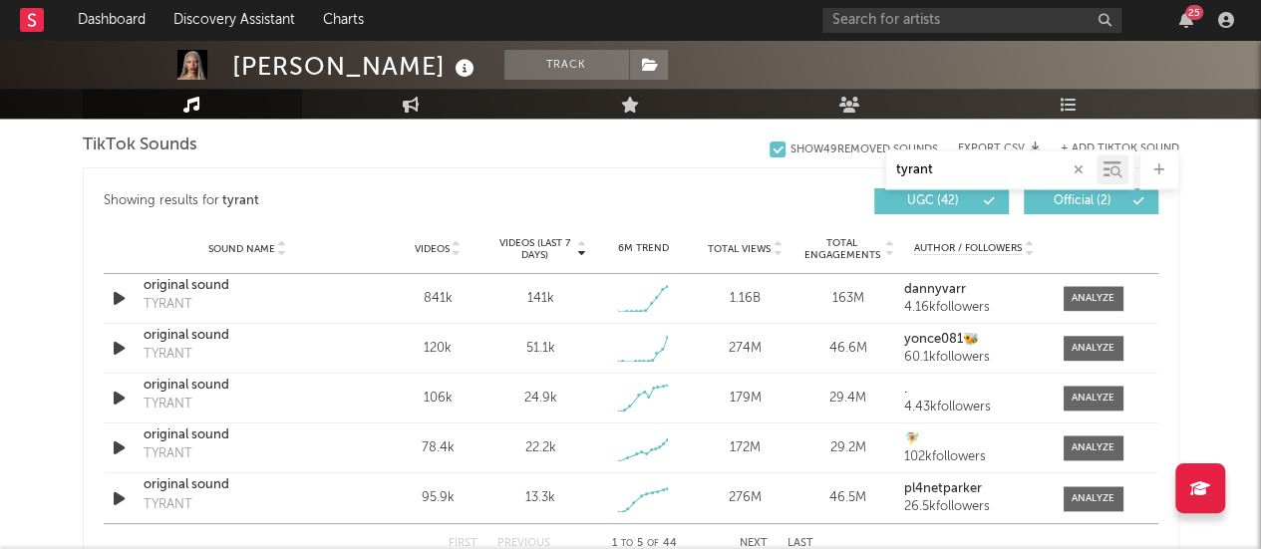
click at [420, 247] on span "Videos" at bounding box center [432, 249] width 35 height 12
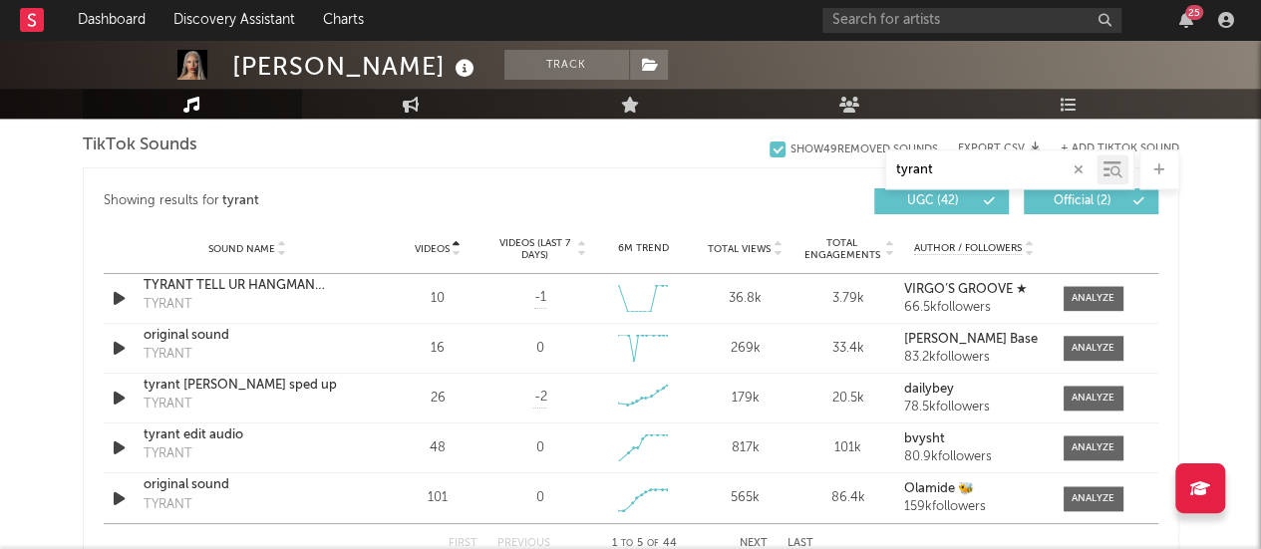
click at [420, 247] on span "Videos" at bounding box center [432, 249] width 35 height 12
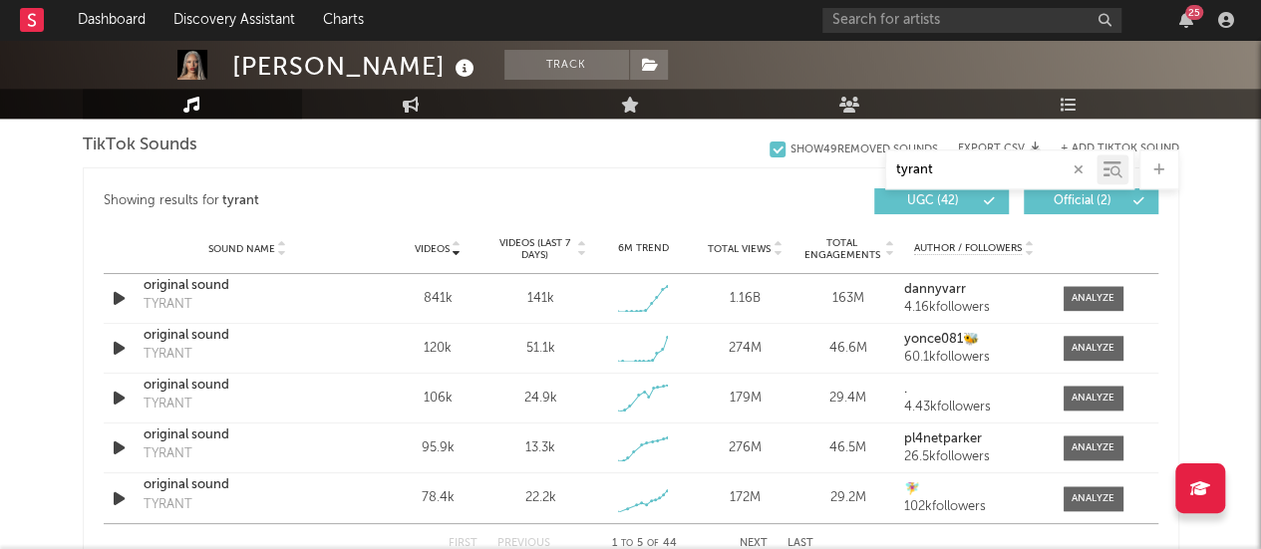
click at [740, 252] on span "Total Views" at bounding box center [739, 249] width 63 height 12
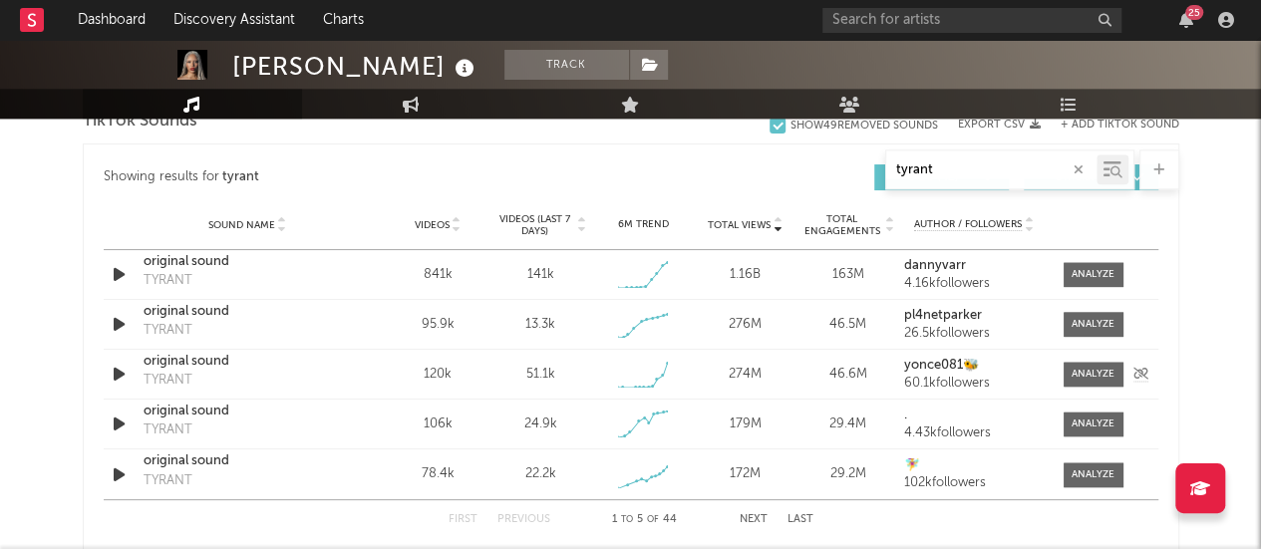
scroll to position [1058, 0]
click at [1079, 271] on div at bounding box center [1093, 273] width 43 height 15
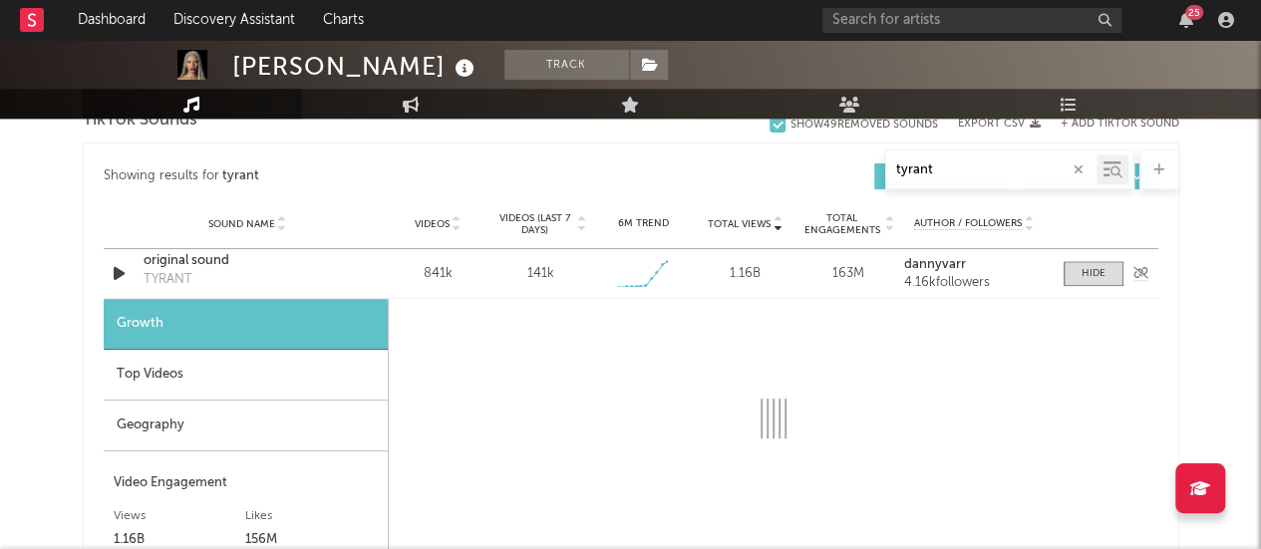
select select "1w"
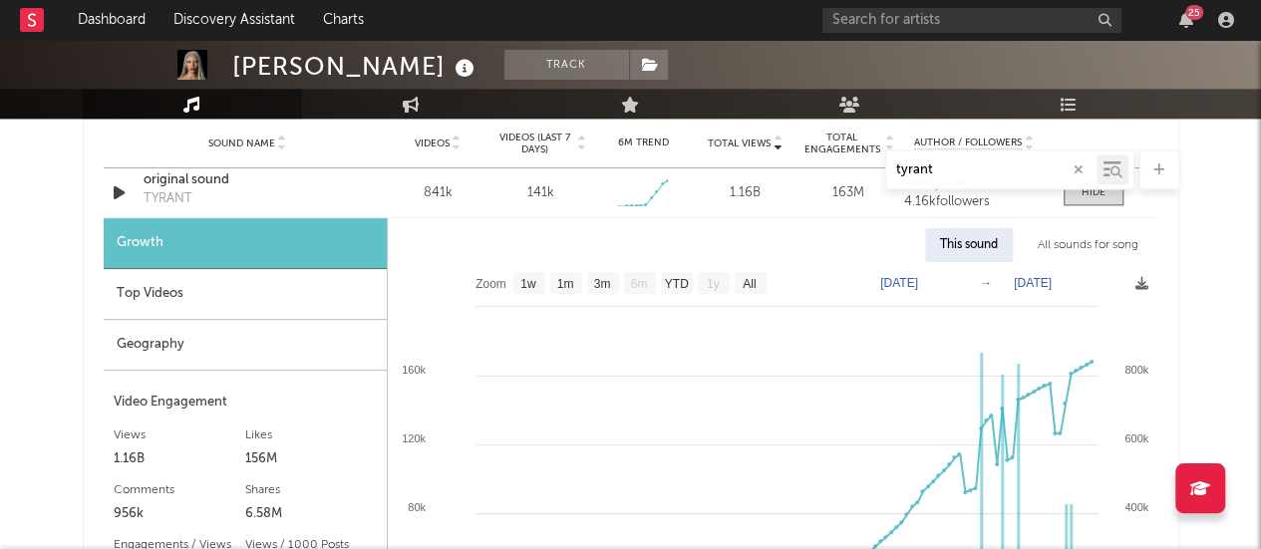
scroll to position [1139, 0]
click at [279, 294] on div "Top Videos" at bounding box center [245, 293] width 283 height 51
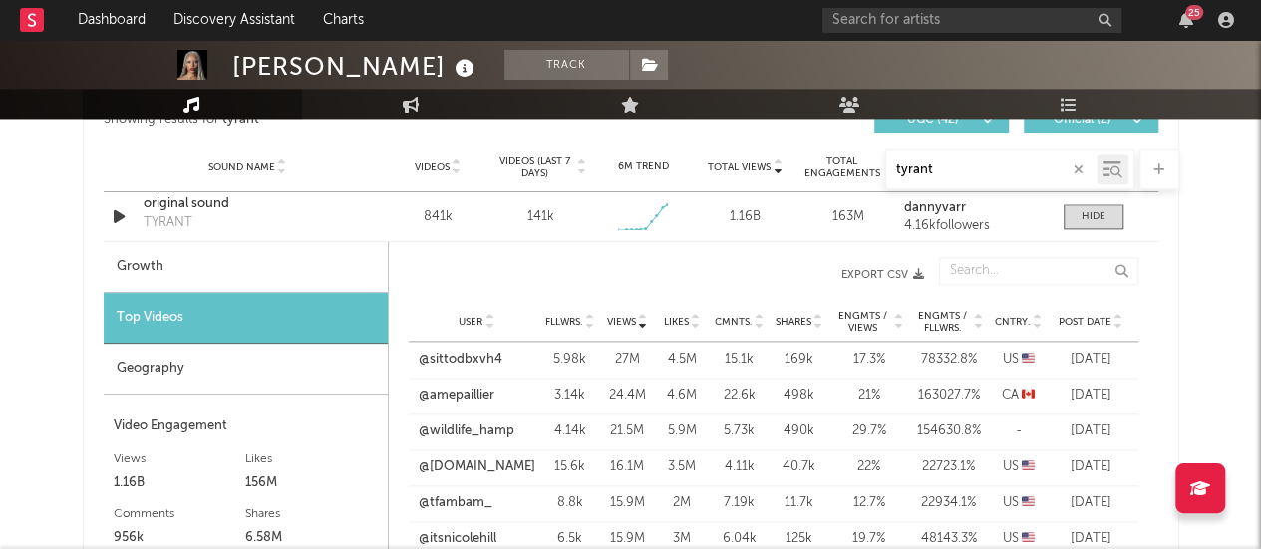
scroll to position [1136, 0]
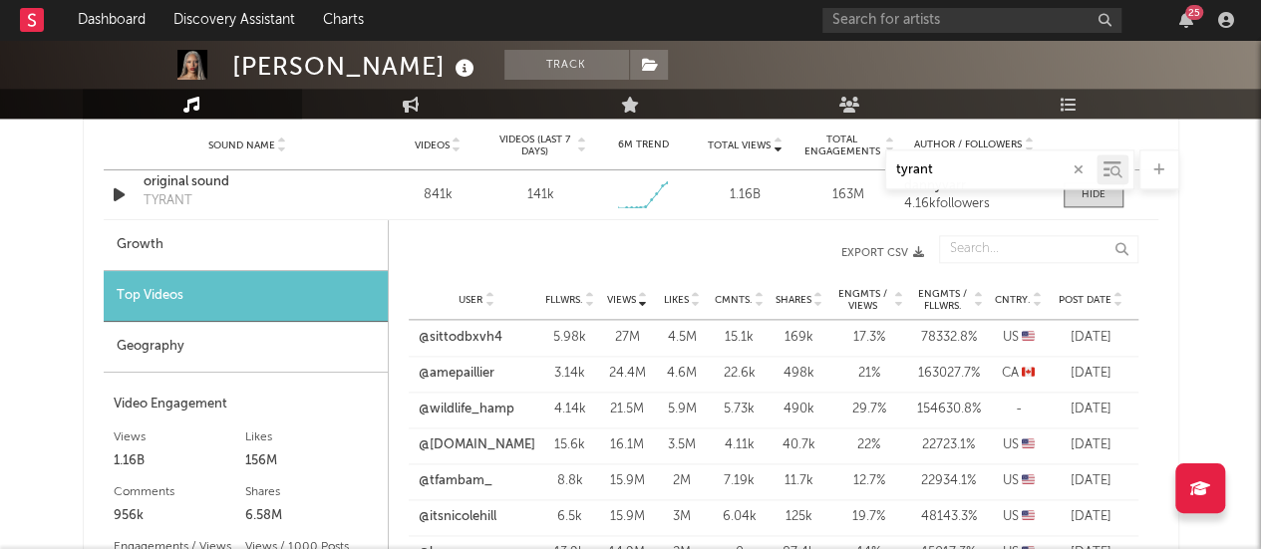
click at [281, 343] on div "Geography" at bounding box center [246, 347] width 284 height 51
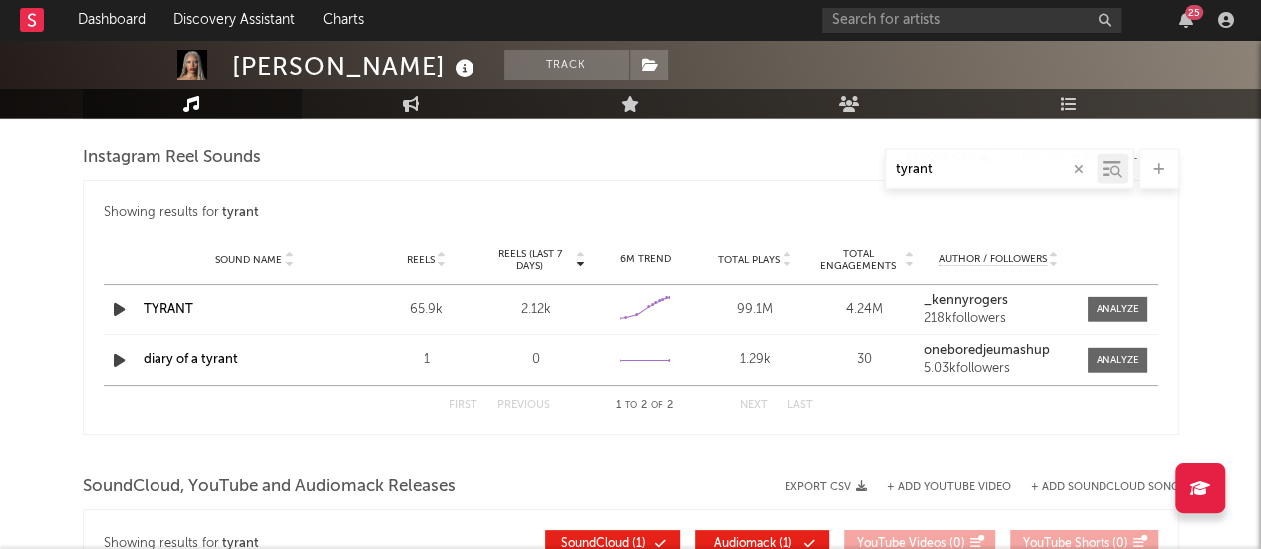
scroll to position [2050, 0]
click at [1110, 301] on div at bounding box center [1117, 308] width 43 height 15
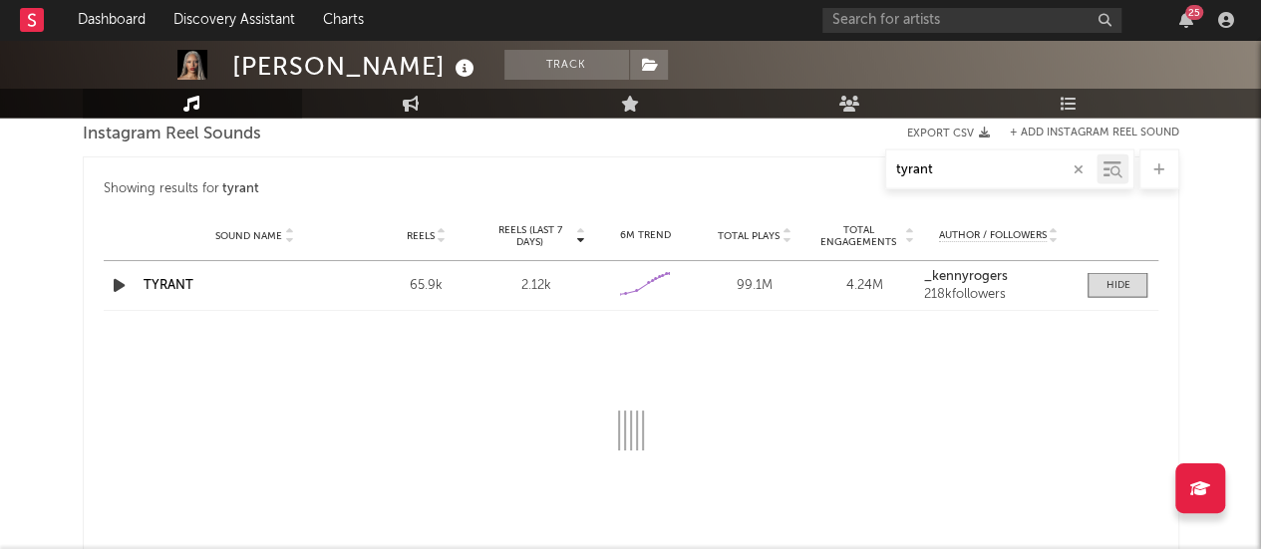
select select "6m"
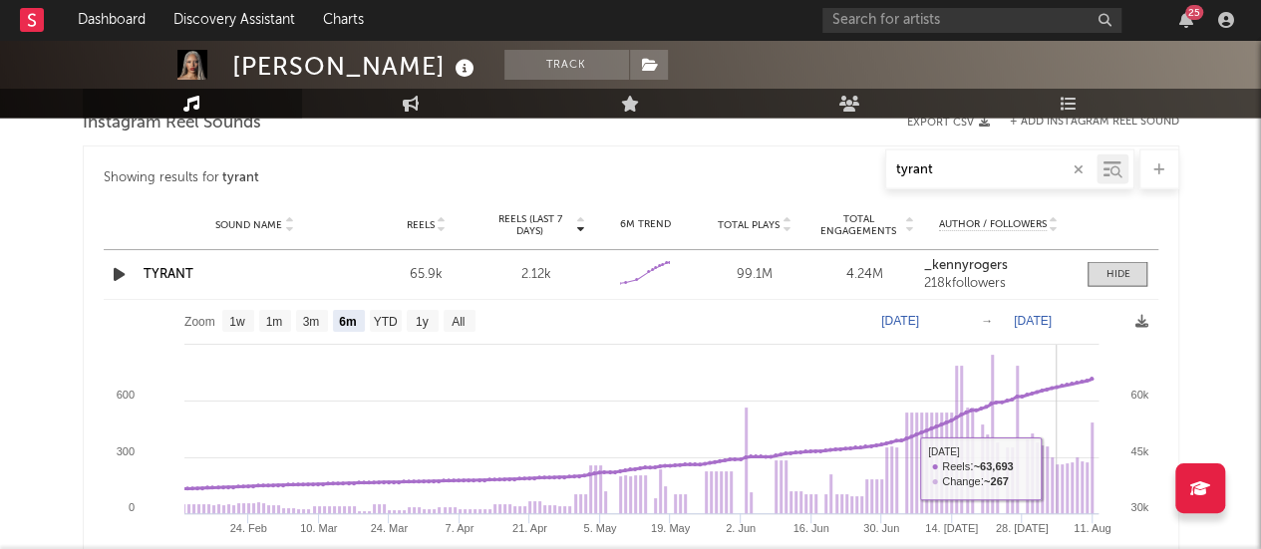
scroll to position [2083, 0]
click at [1109, 270] on div at bounding box center [1117, 275] width 24 height 15
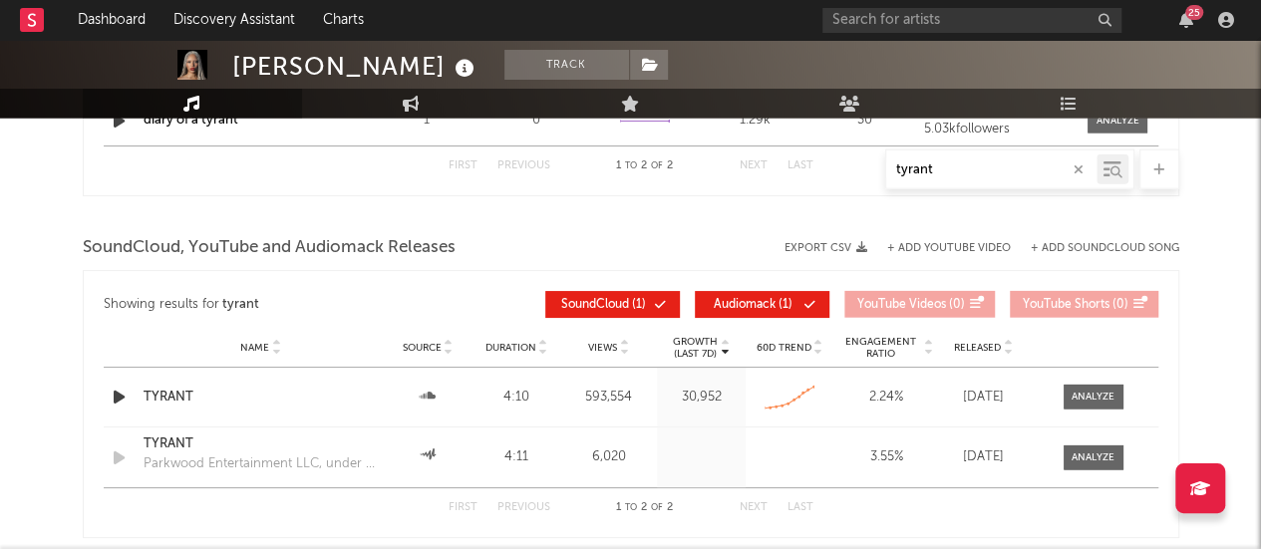
scroll to position [2282, 0]
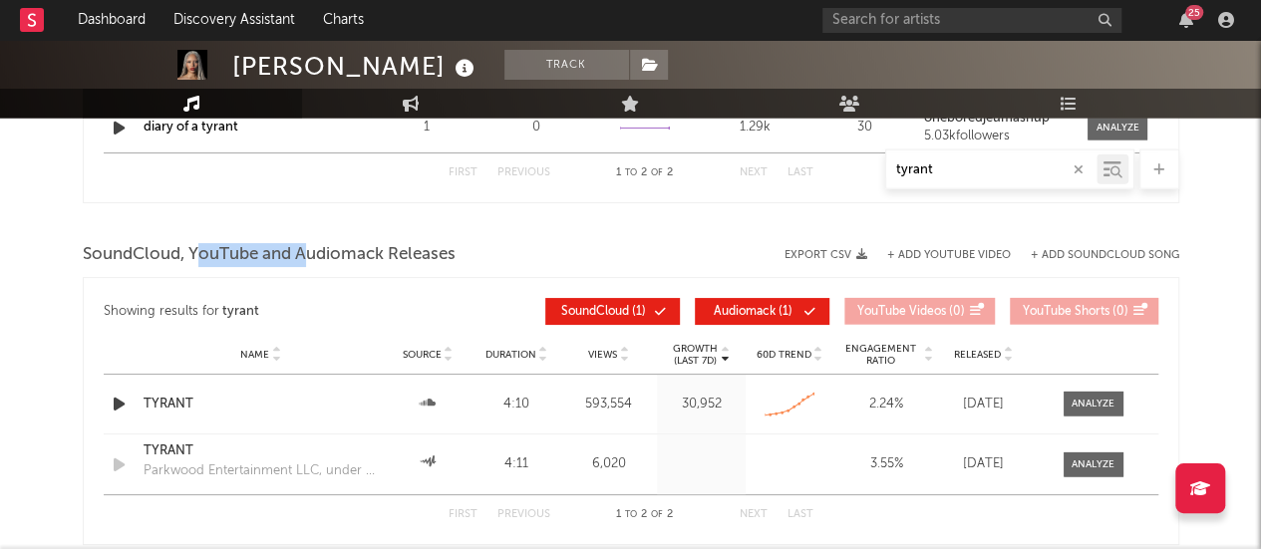
drag, startPoint x: 203, startPoint y: 250, endPoint x: 327, endPoint y: 243, distance: 123.8
click at [327, 243] on span "SoundCloud, YouTube and Audiomack Releases" at bounding box center [269, 255] width 373 height 24
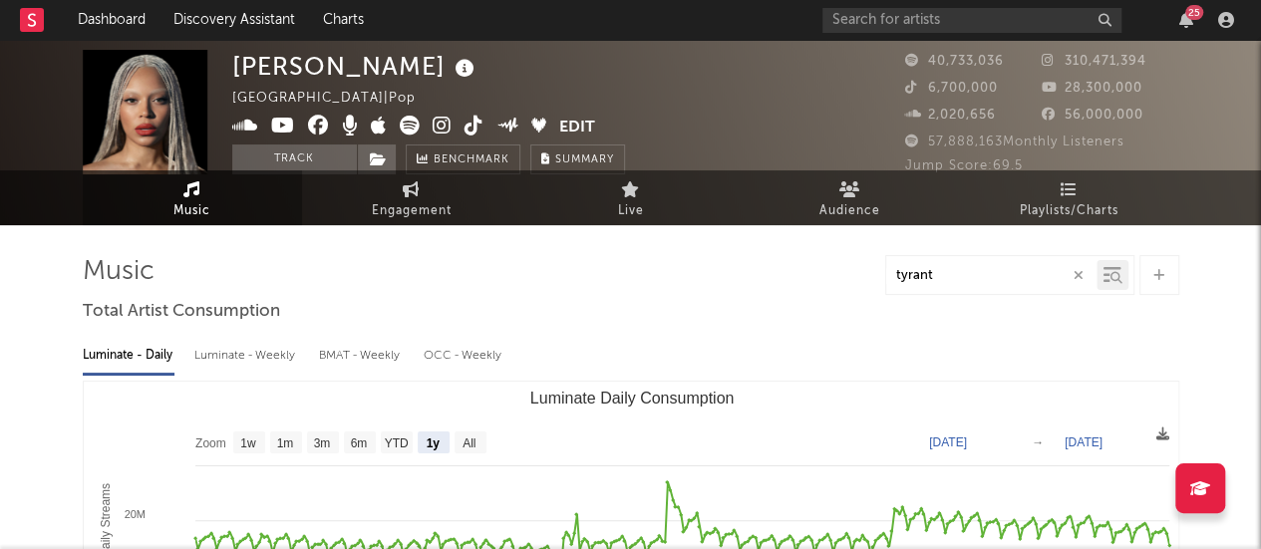
scroll to position [0, 0]
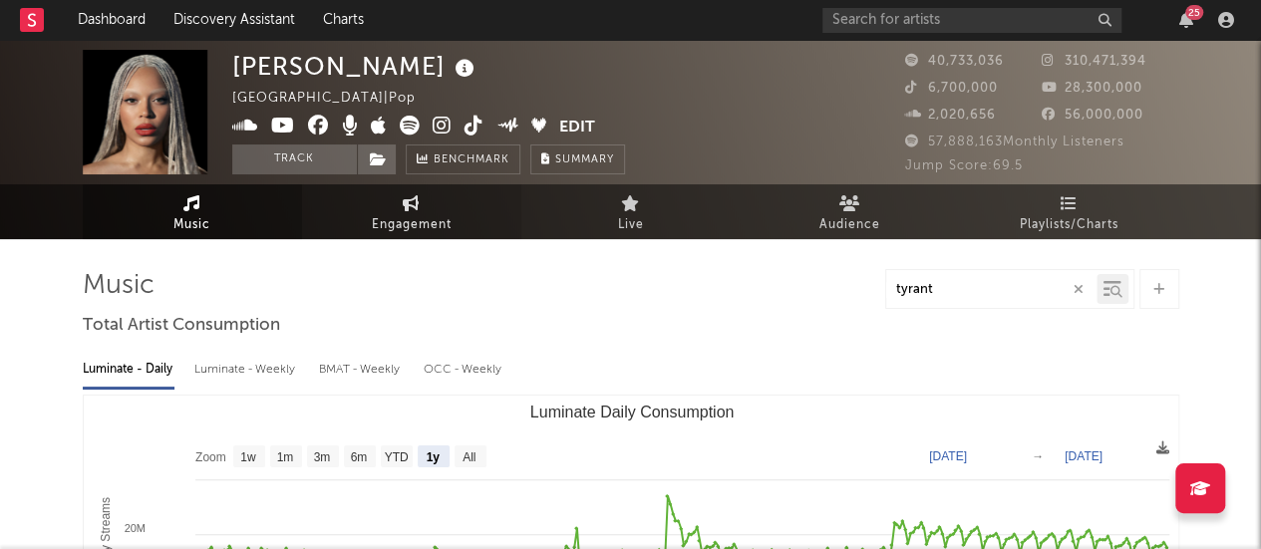
click at [398, 200] on link "Engagement" at bounding box center [411, 211] width 219 height 55
select select "1w"
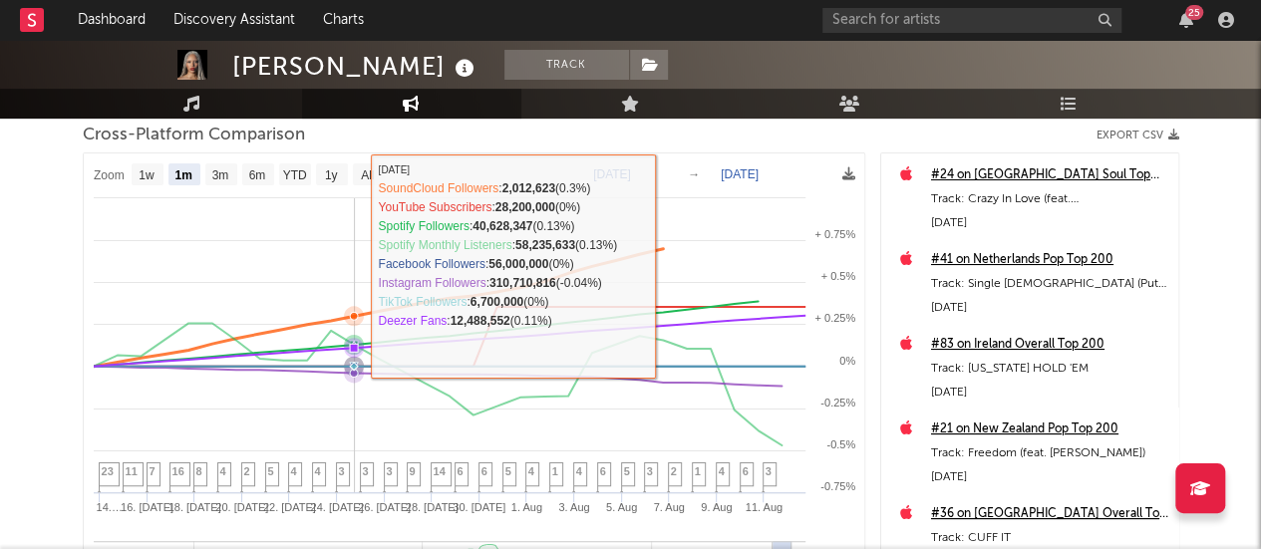
scroll to position [239, 0]
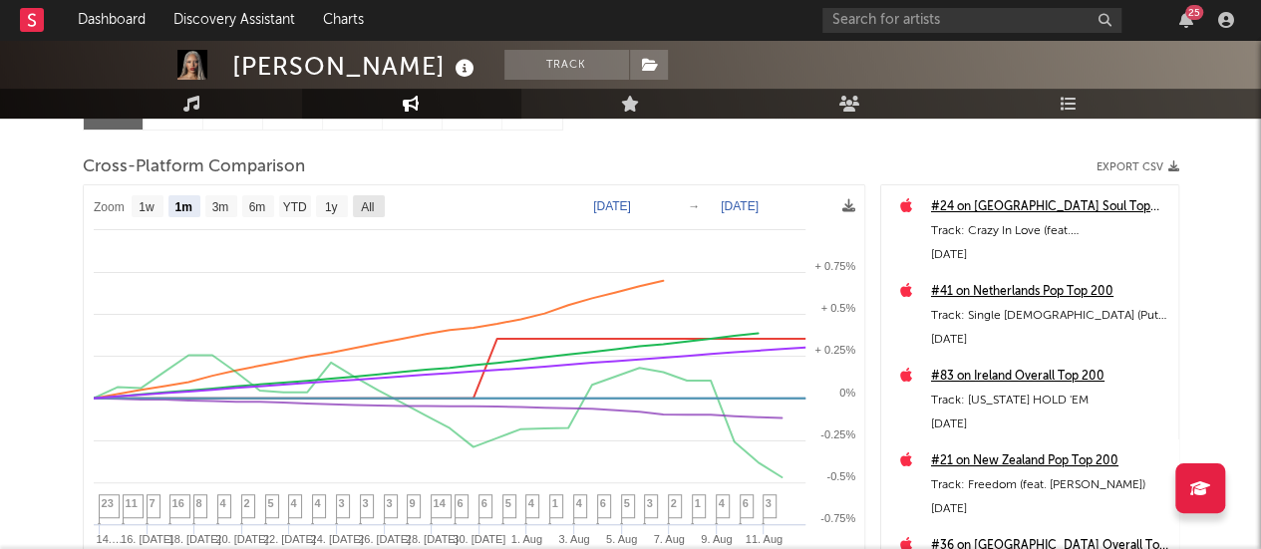
click at [368, 207] on text "All" at bounding box center [367, 207] width 13 height 14
select select "All"
type input "[DATE]"
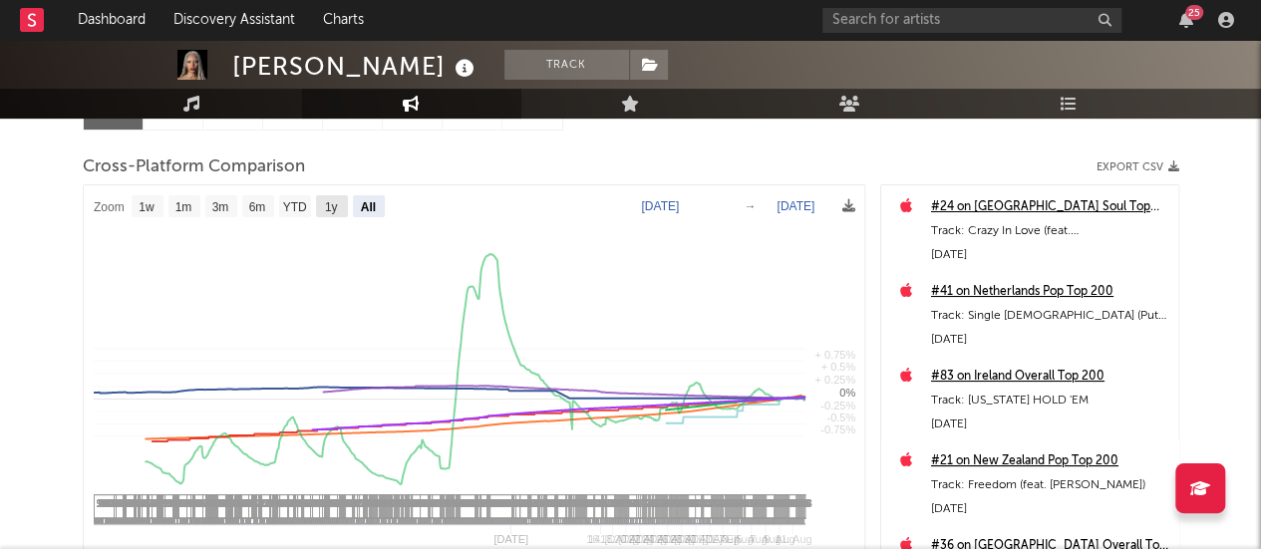
click at [331, 205] on text "1y" at bounding box center [330, 207] width 13 height 14
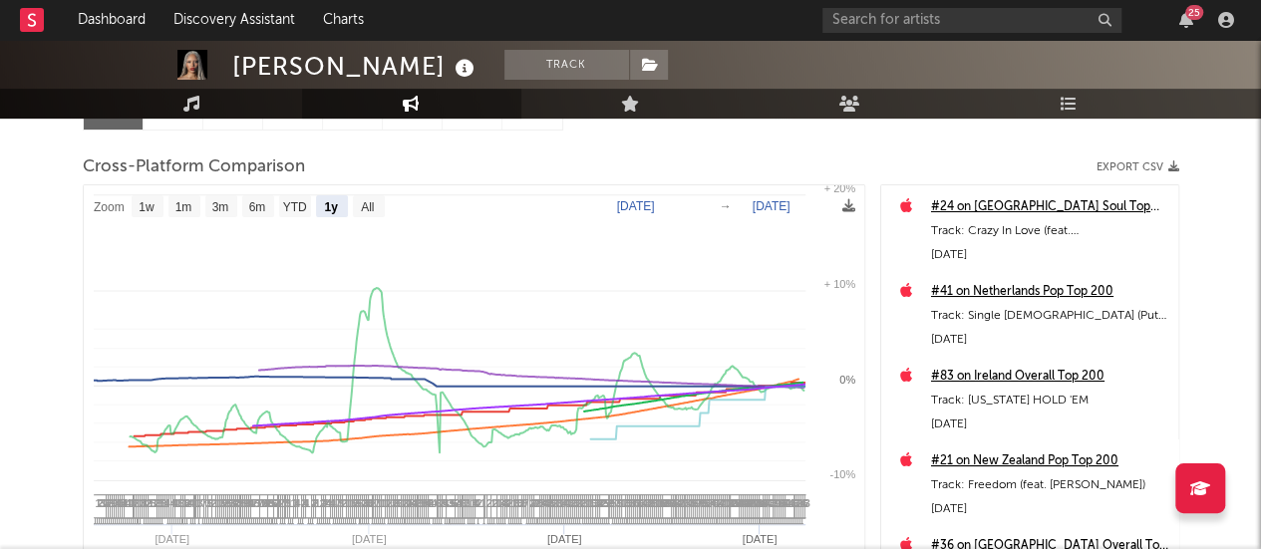
select select "1y"
type input "[DATE]"
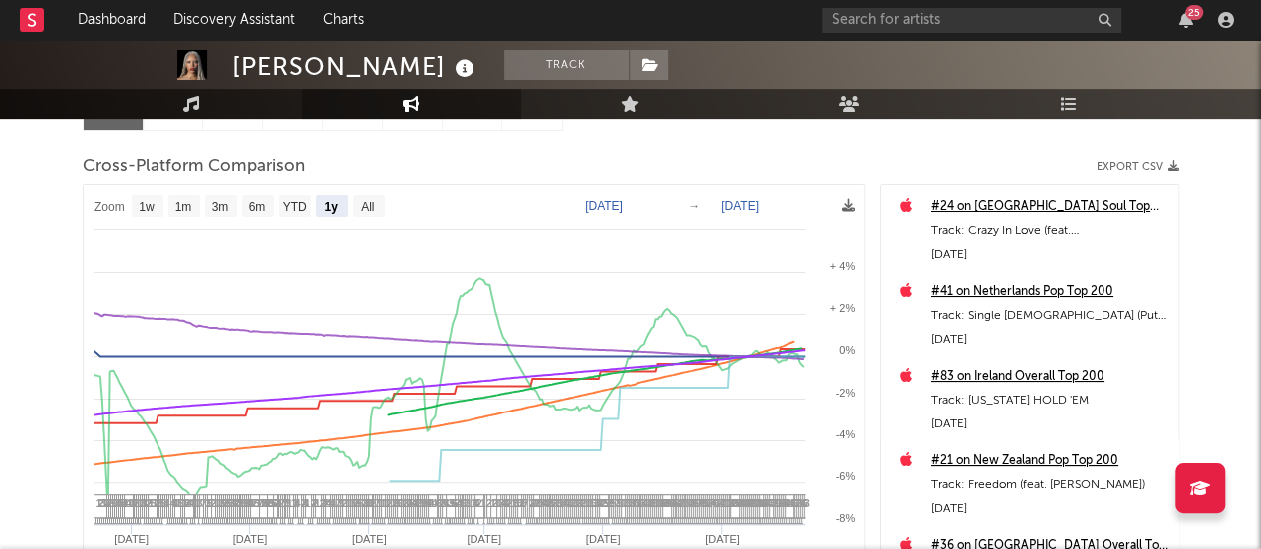
select select "1y"
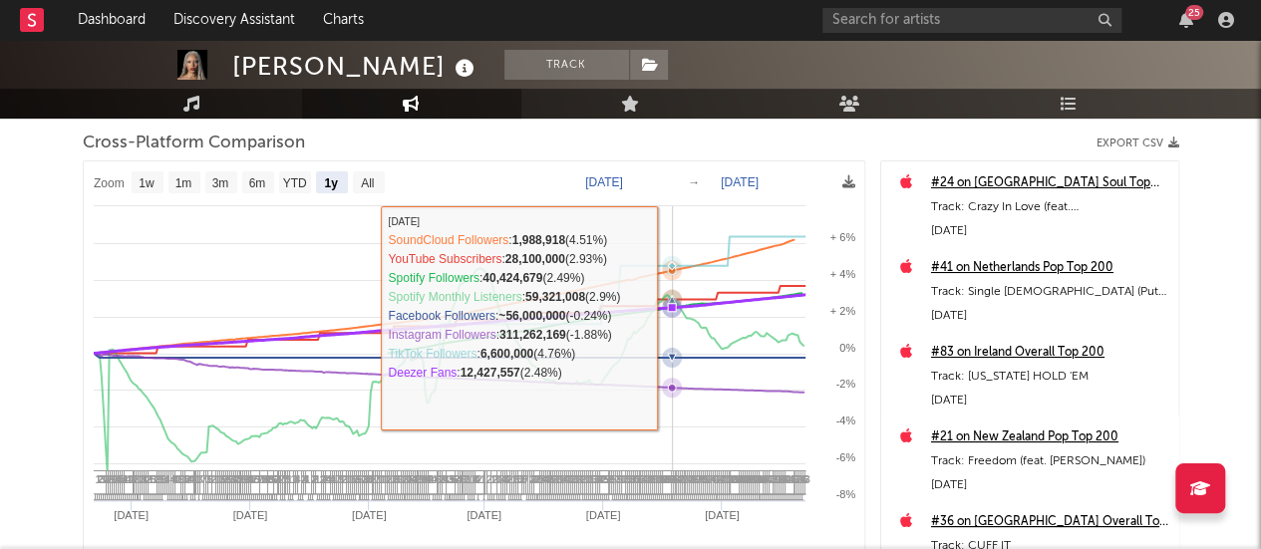
scroll to position [259, 0]
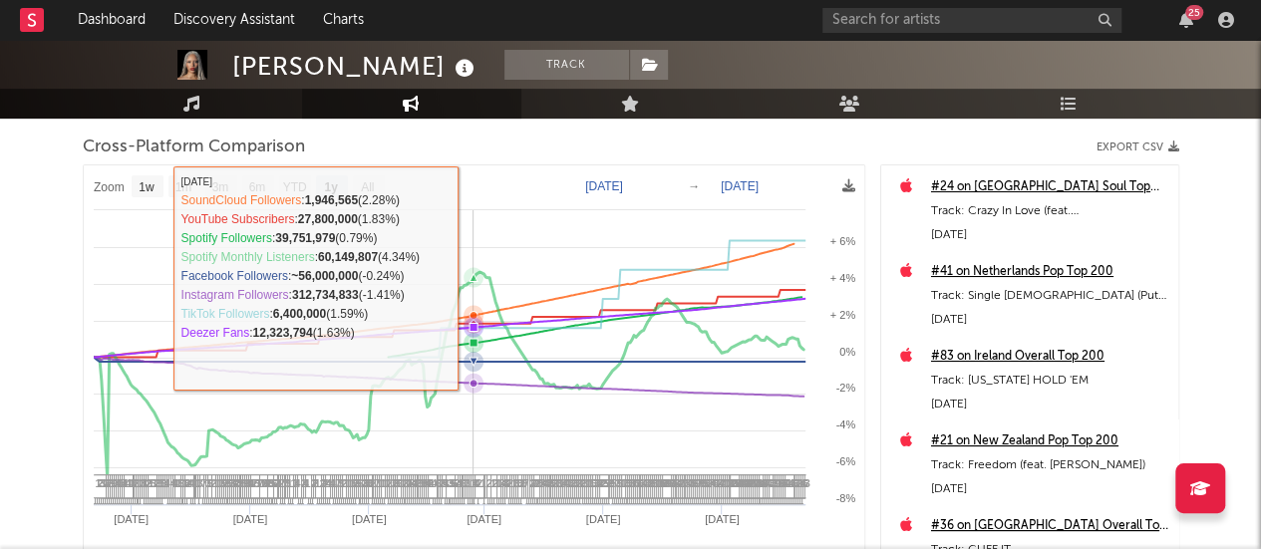
click at [472, 234] on rect at bounding box center [475, 426] width 782 height 522
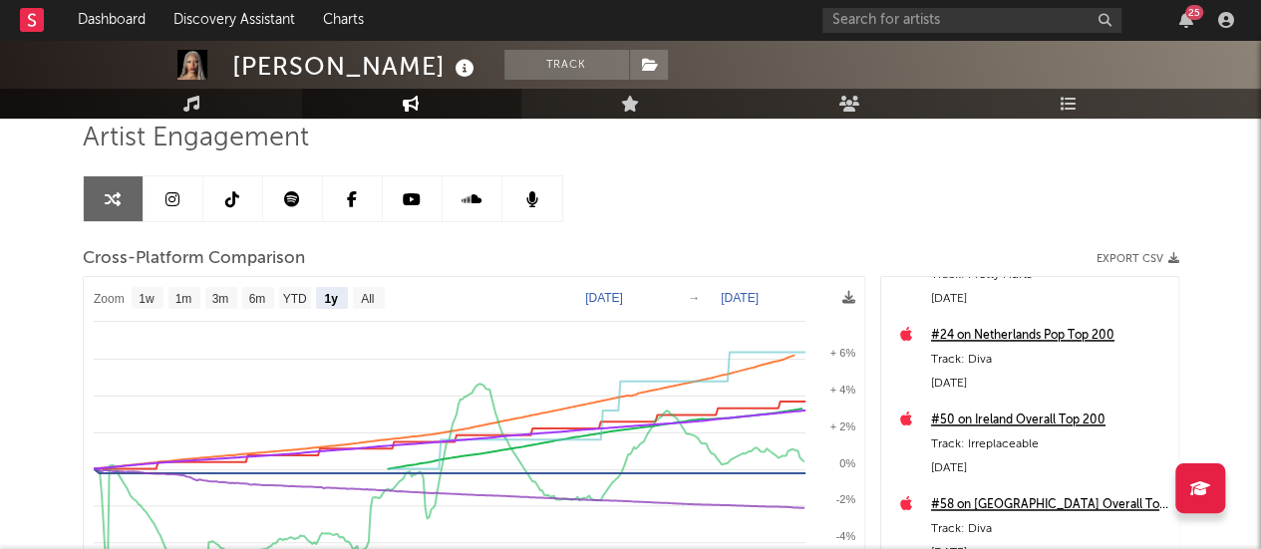
scroll to position [0, 0]
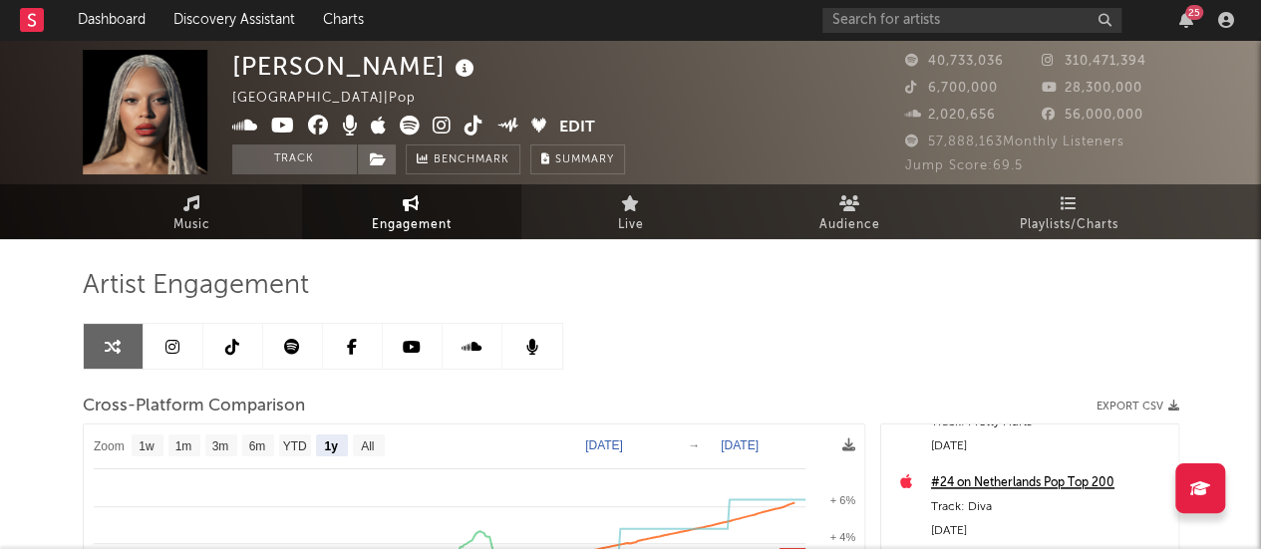
click at [187, 334] on link at bounding box center [174, 346] width 60 height 45
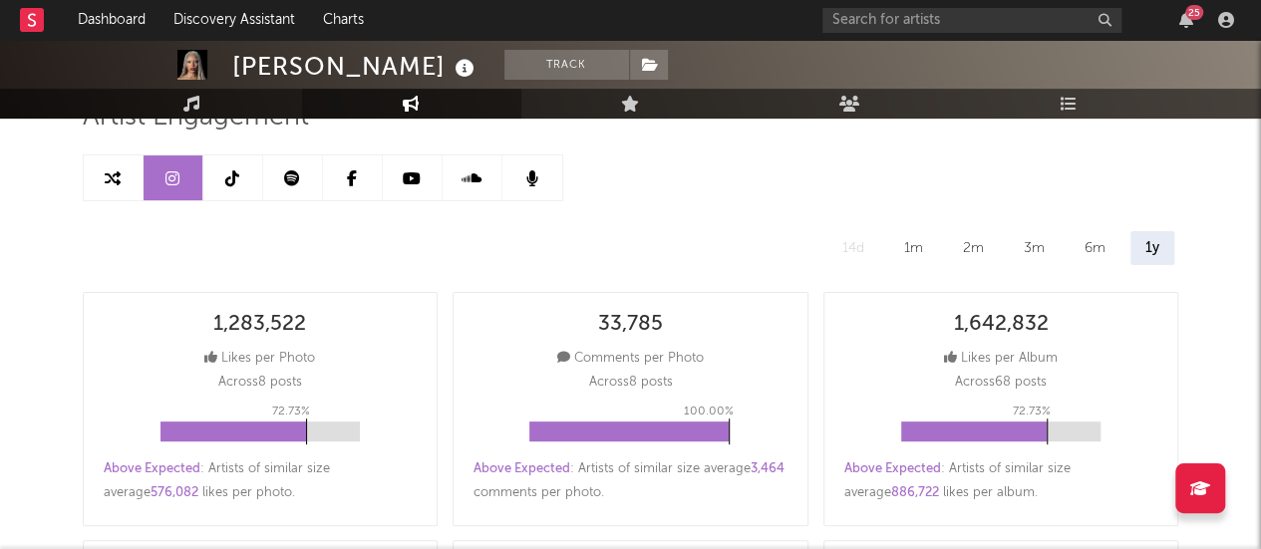
select select "6m"
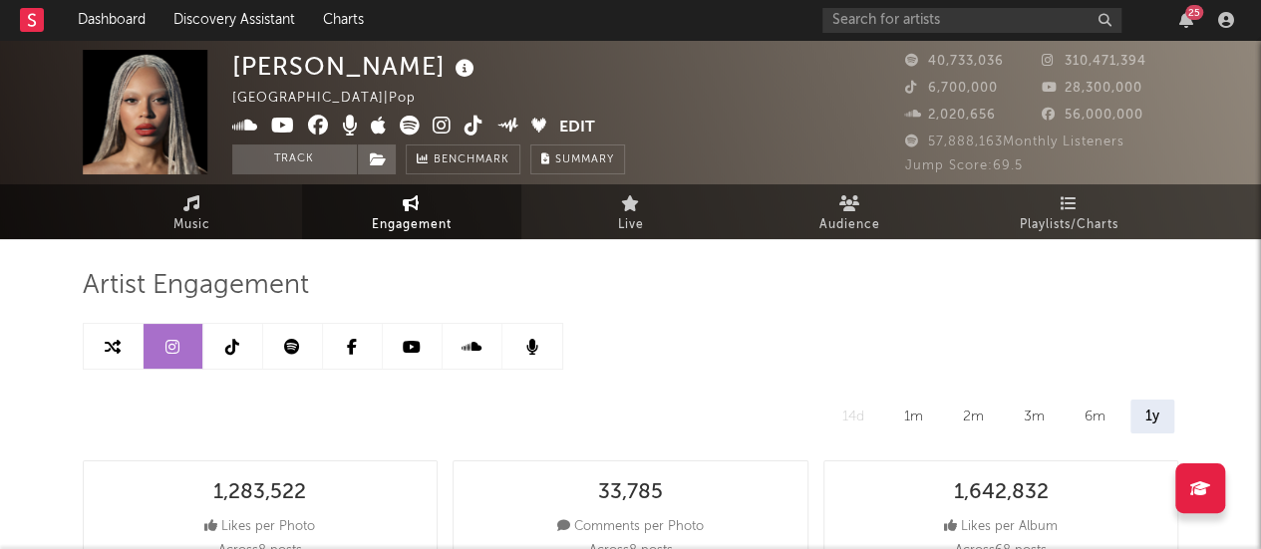
click at [235, 348] on icon at bounding box center [232, 347] width 14 height 16
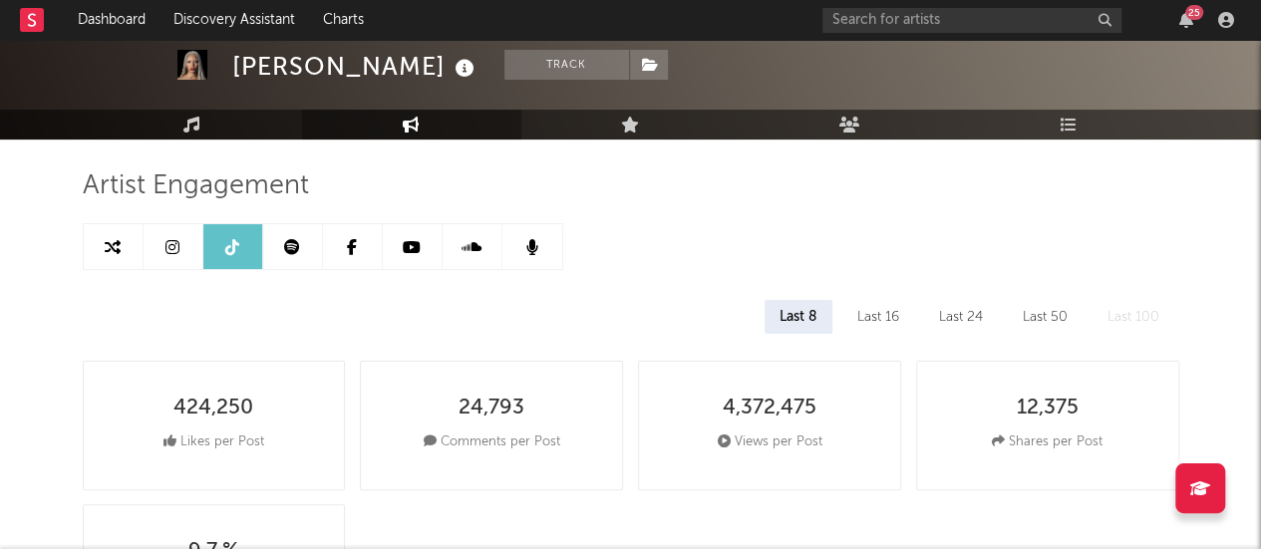
select select "6m"
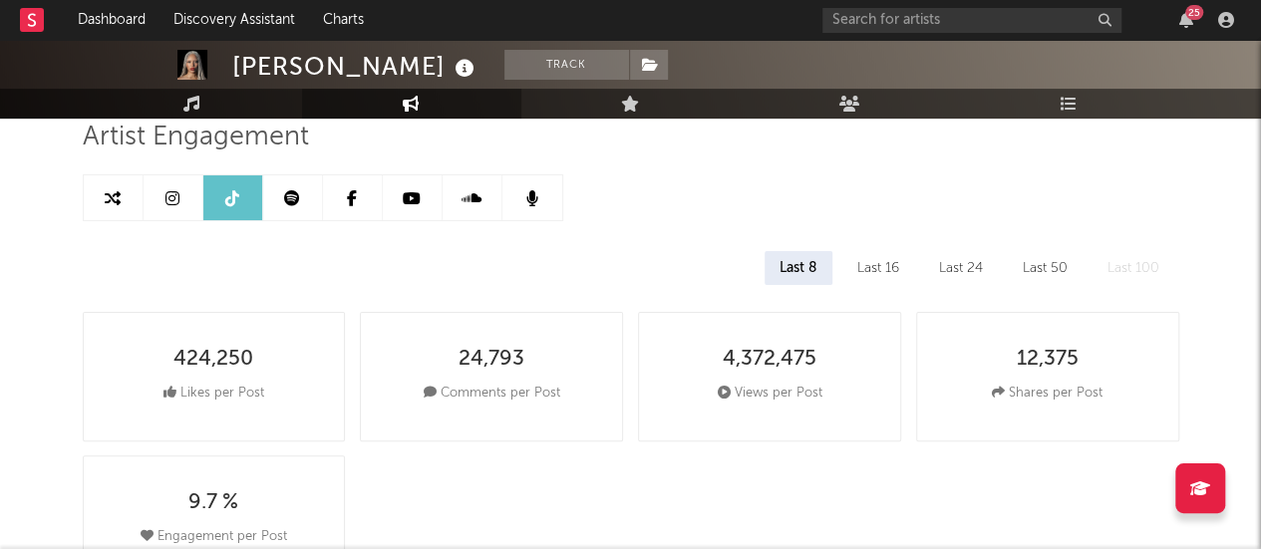
scroll to position [185, 0]
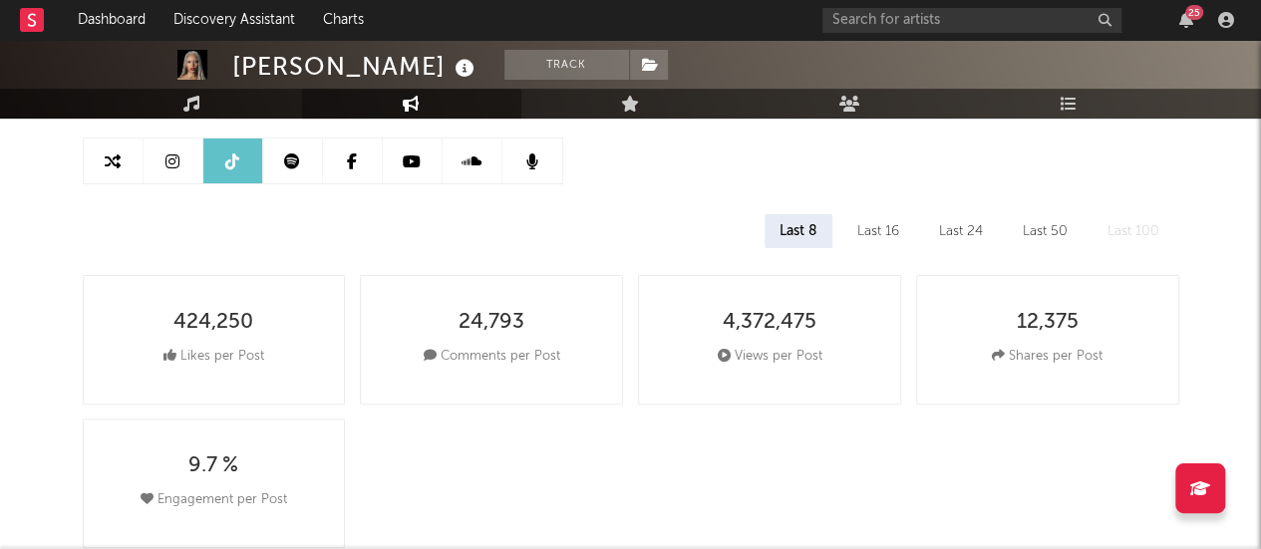
click at [1055, 226] on div "Last 50" at bounding box center [1045, 231] width 75 height 34
click at [1124, 230] on div "Last 100" at bounding box center [1134, 231] width 82 height 34
click at [957, 220] on div "Last 24" at bounding box center [960, 231] width 74 height 34
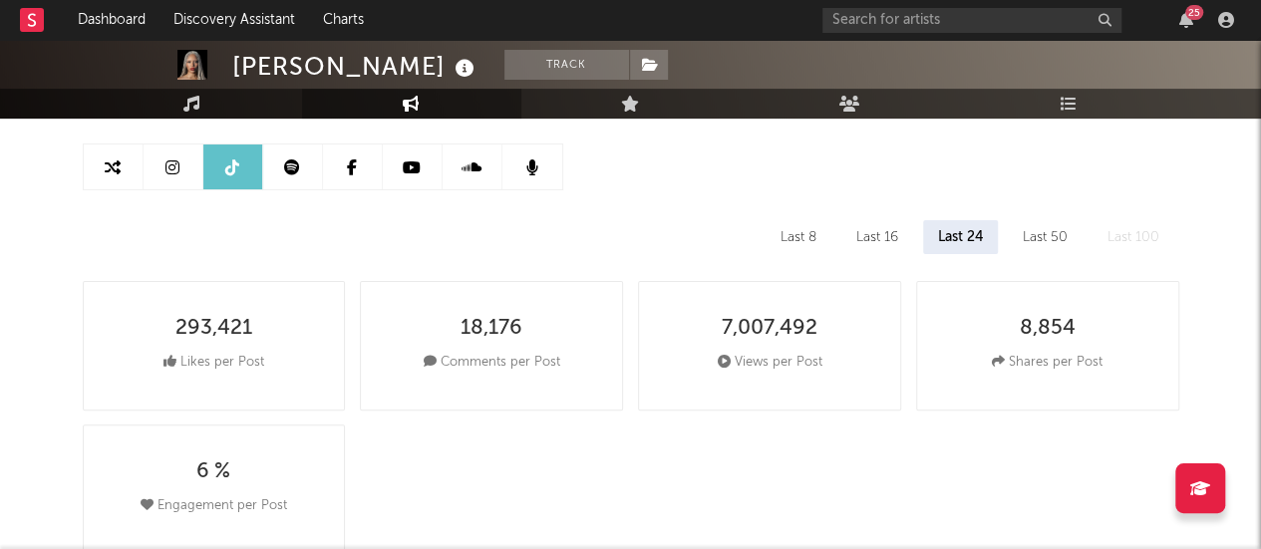
scroll to position [162, 0]
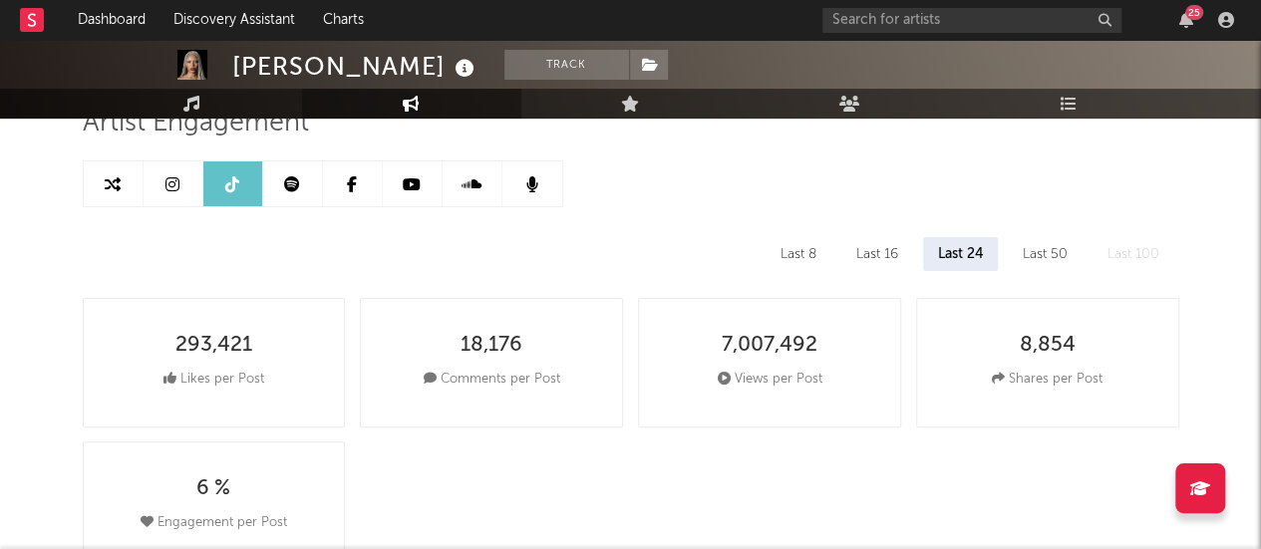
click at [355, 169] on link at bounding box center [353, 183] width 60 height 45
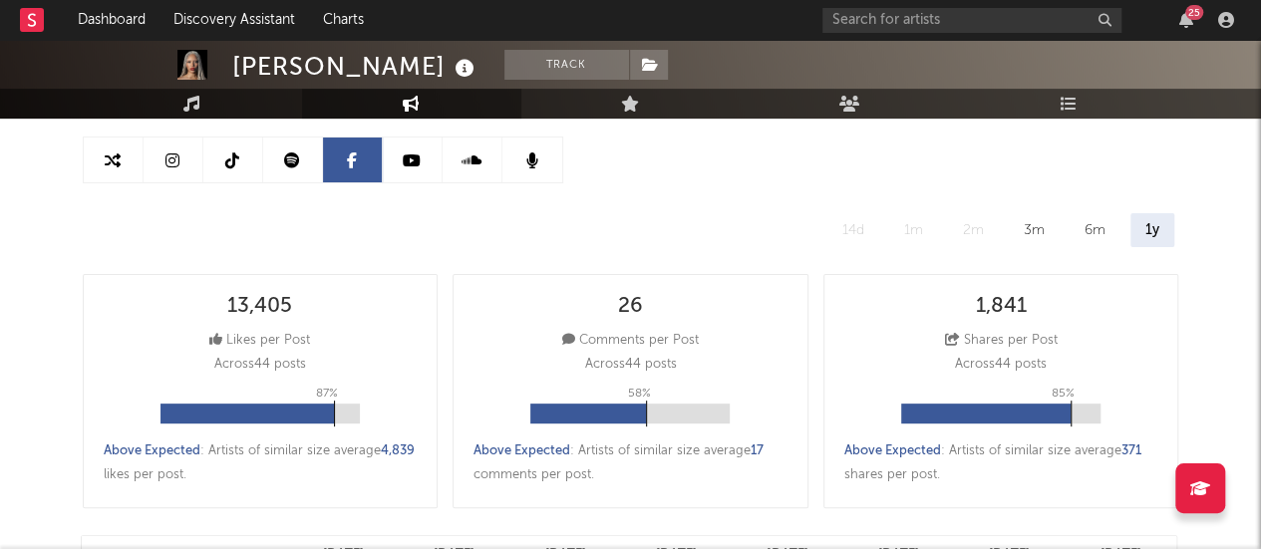
scroll to position [184, 0]
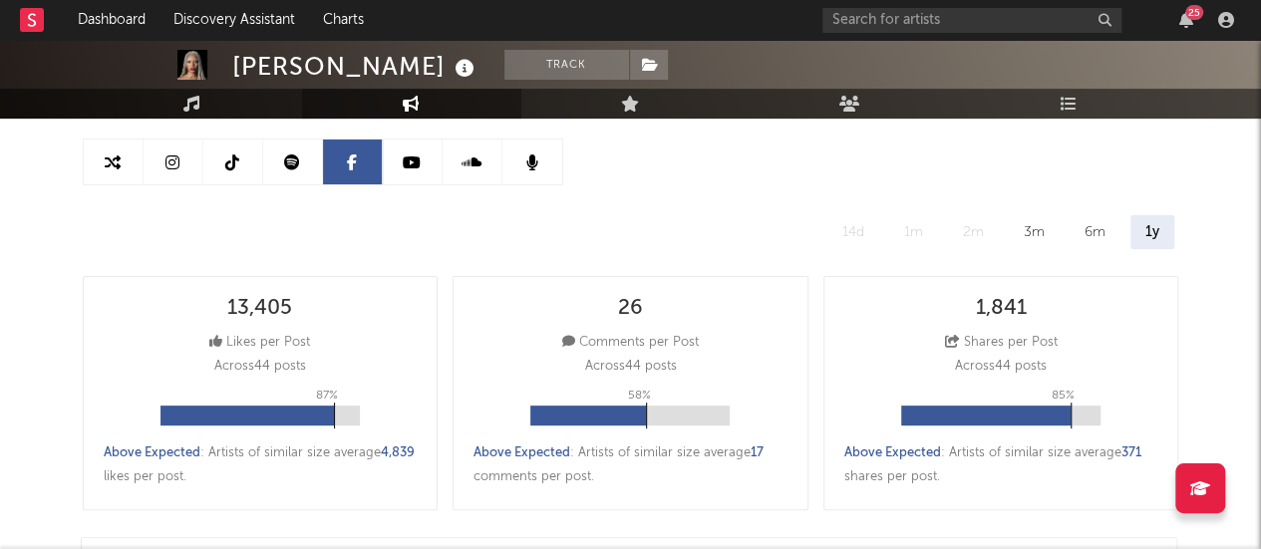
select select "6m"
click at [1077, 224] on div "6m" at bounding box center [1095, 232] width 51 height 34
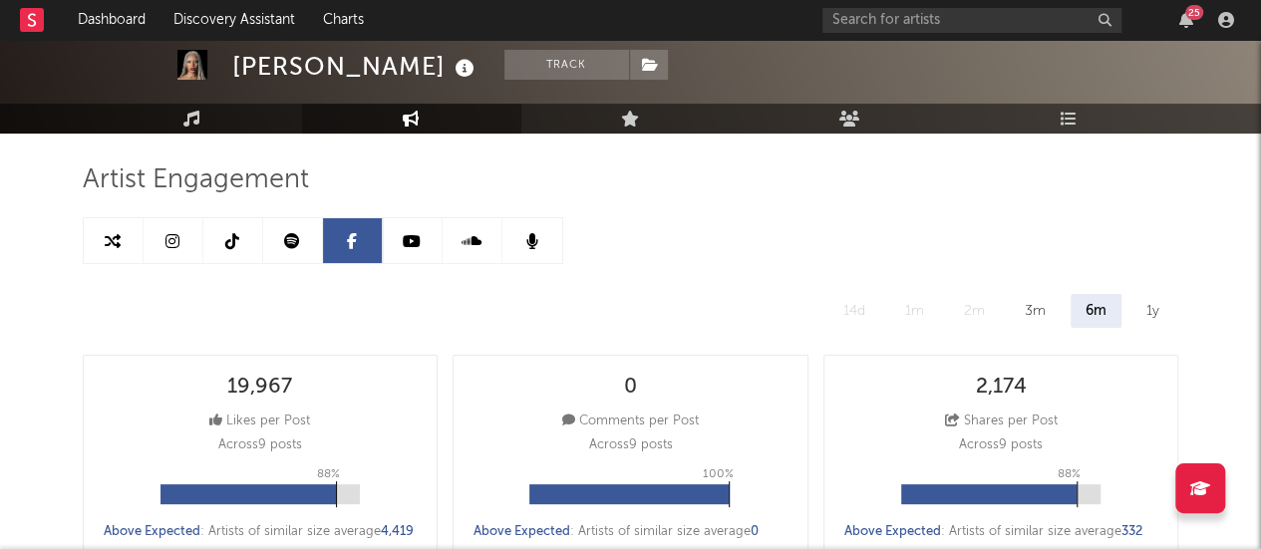
scroll to position [105, 0]
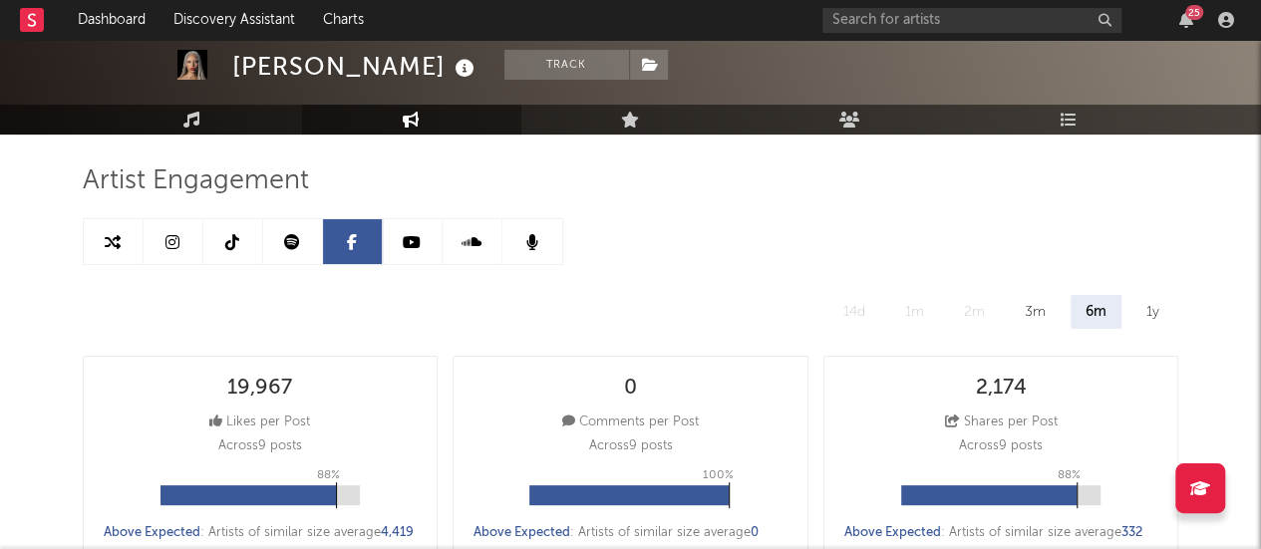
click at [410, 248] on icon at bounding box center [412, 242] width 18 height 16
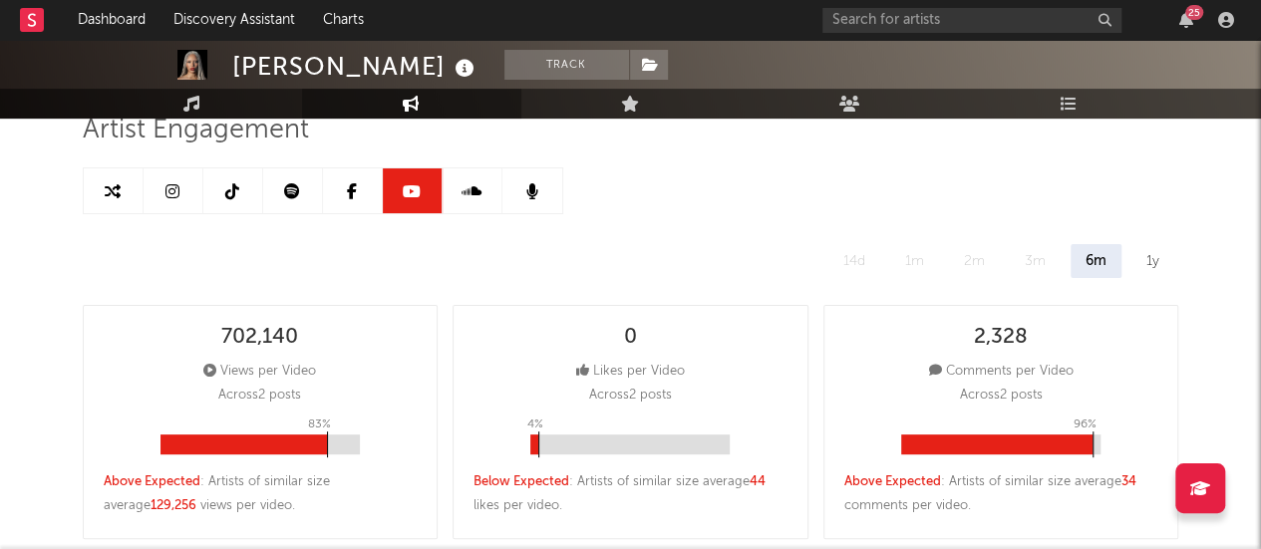
scroll to position [156, 0]
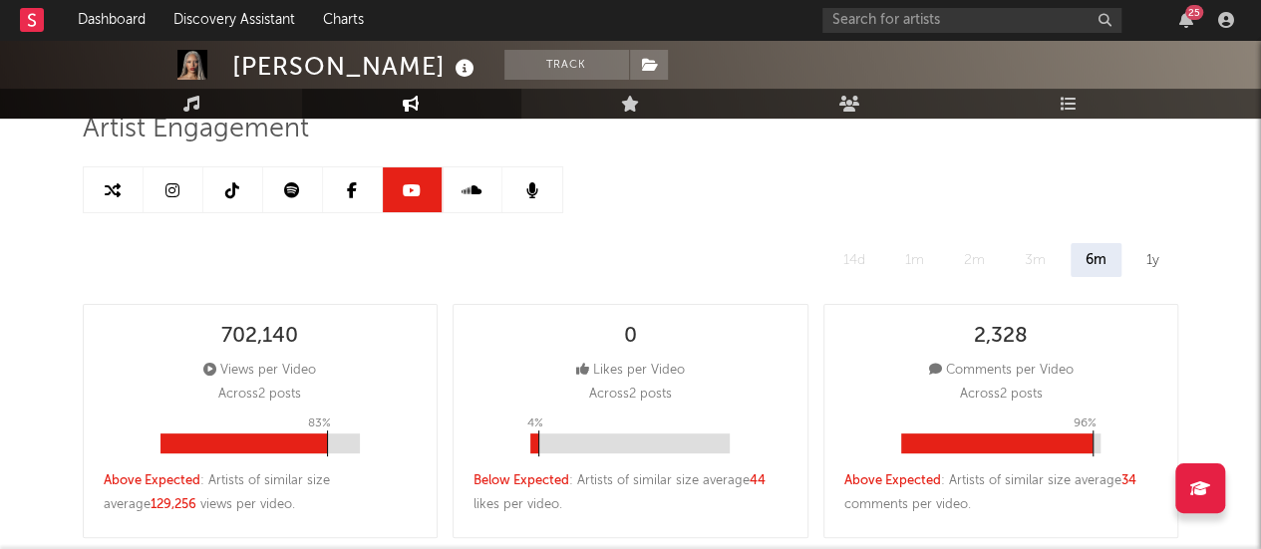
select select "6m"
click at [1160, 258] on div "1y" at bounding box center [1152, 260] width 43 height 34
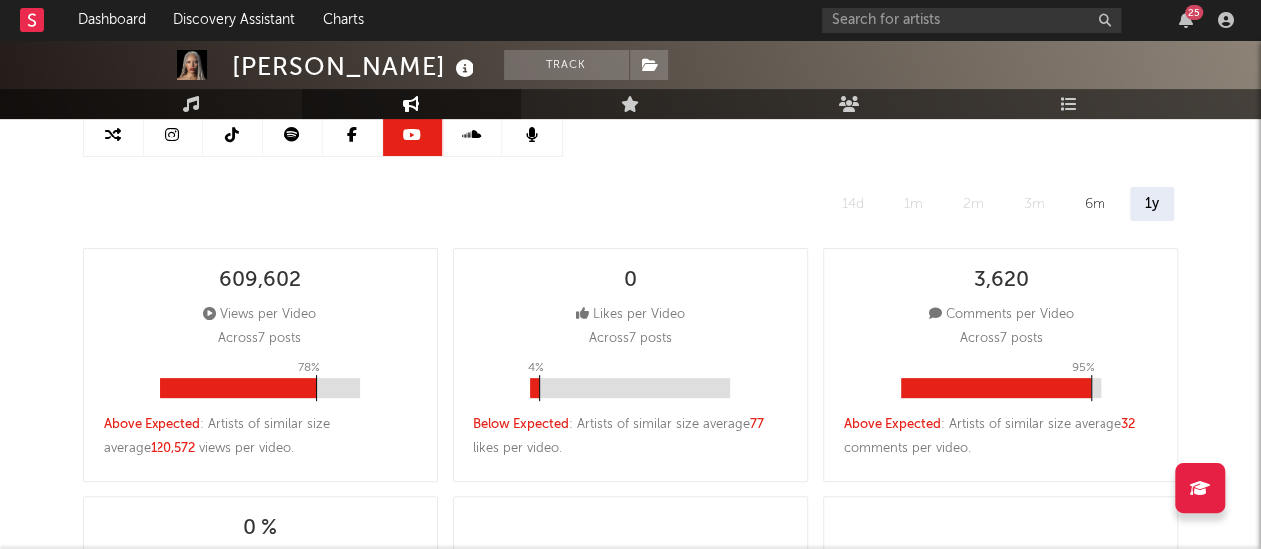
scroll to position [0, 0]
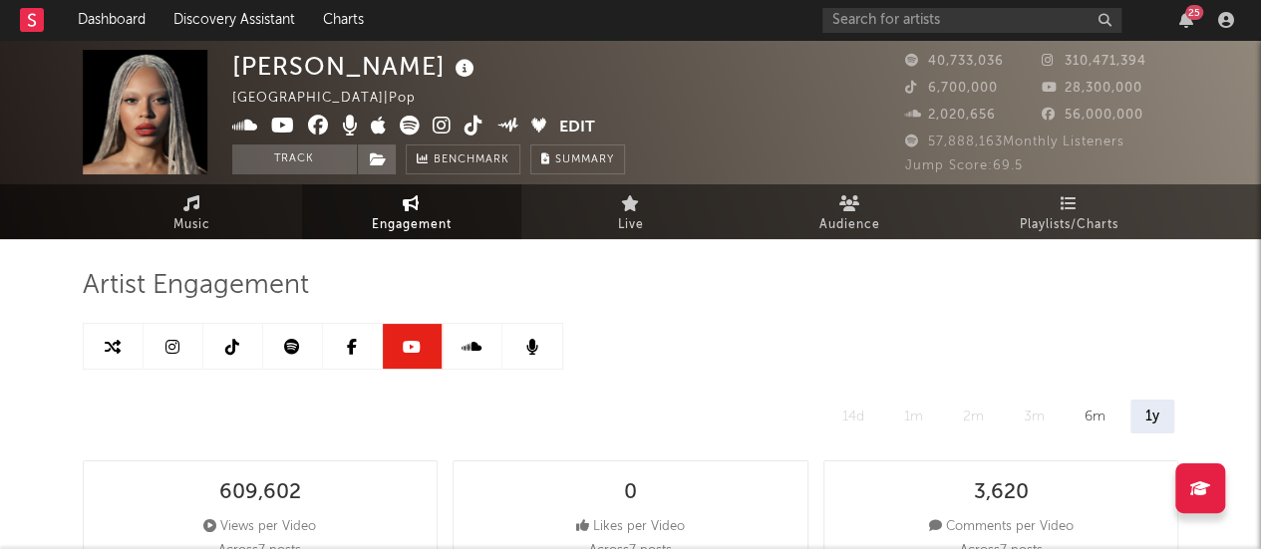
click at [462, 342] on icon at bounding box center [472, 347] width 20 height 16
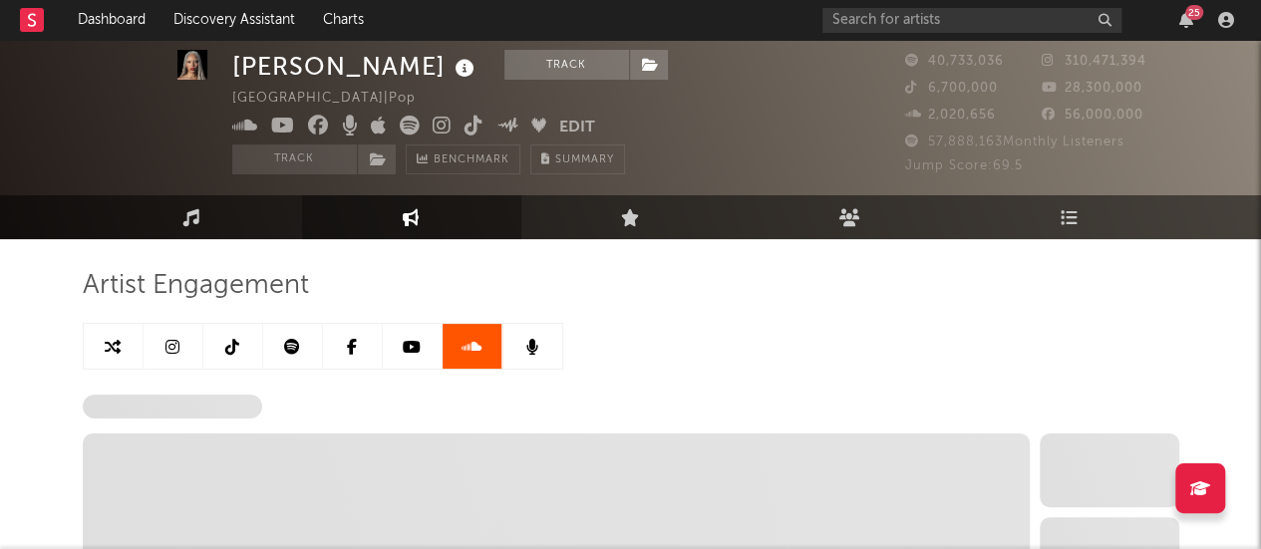
scroll to position [64, 0]
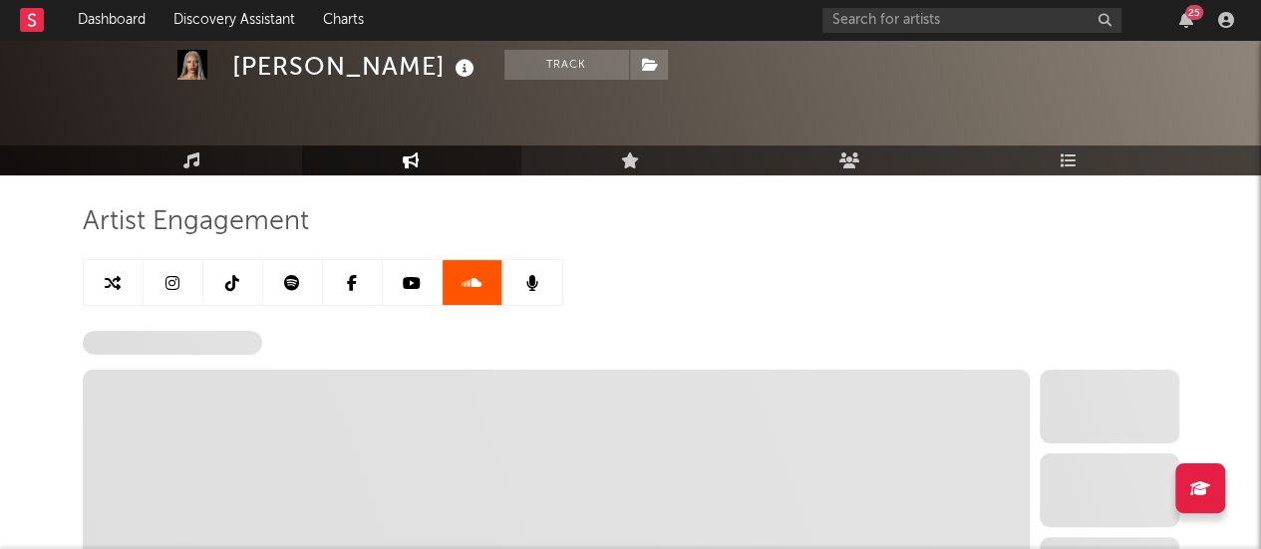
select select "6m"
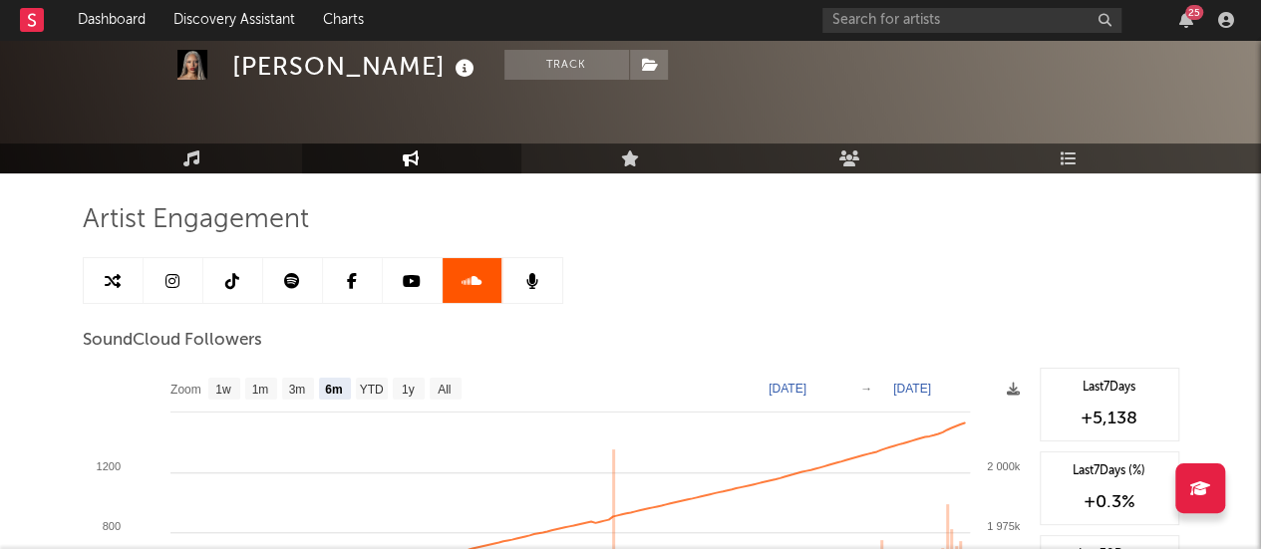
scroll to position [63, 0]
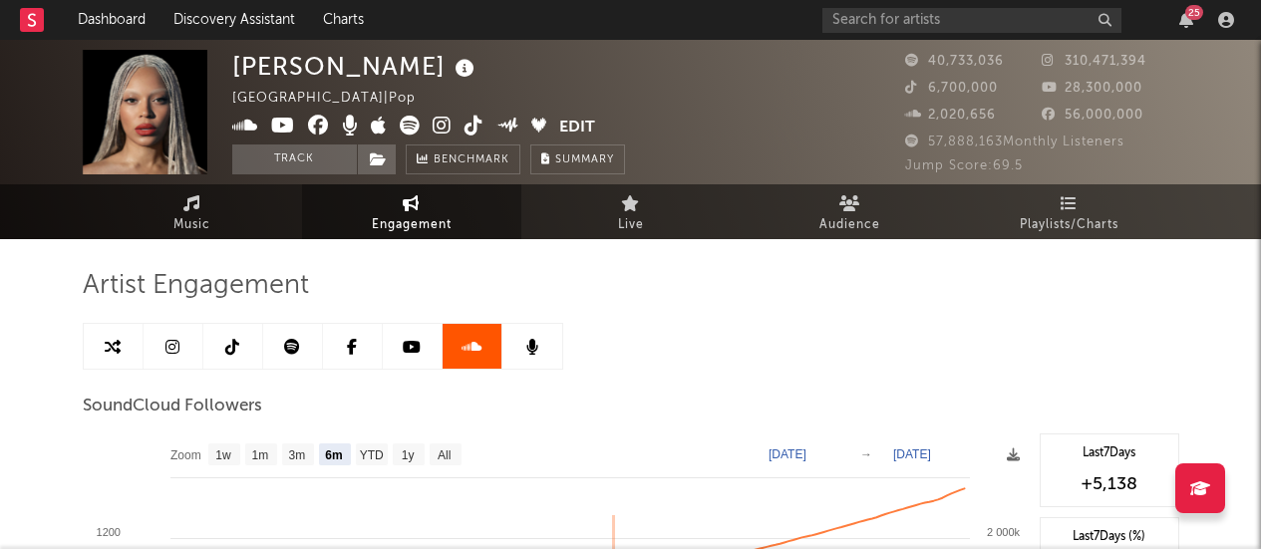
select select "6m"
click at [634, 215] on span "Live" at bounding box center [631, 225] width 26 height 24
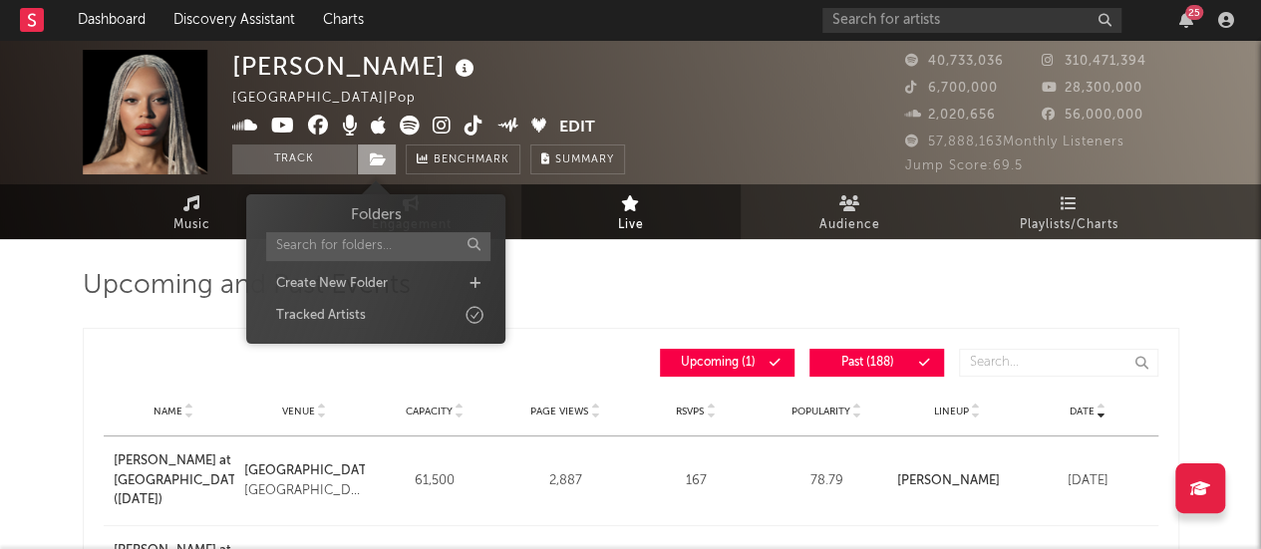
click at [370, 156] on icon at bounding box center [378, 160] width 17 height 14
click at [690, 230] on link "Live" at bounding box center [630, 211] width 219 height 55
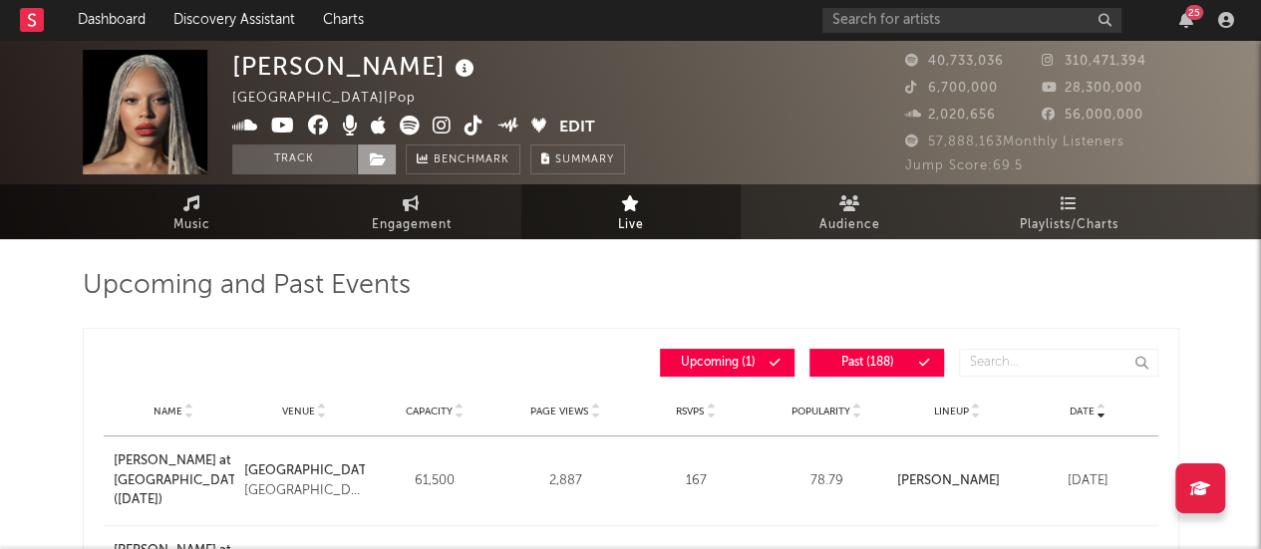
click at [377, 158] on icon at bounding box center [378, 160] width 17 height 14
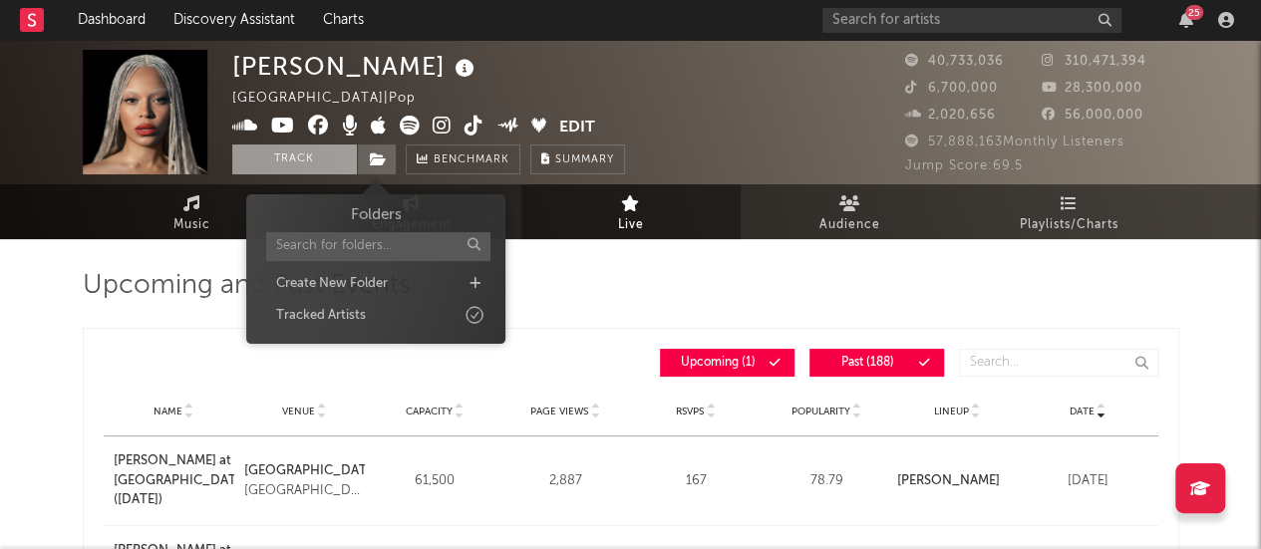
click at [298, 156] on button "Track" at bounding box center [294, 160] width 125 height 30
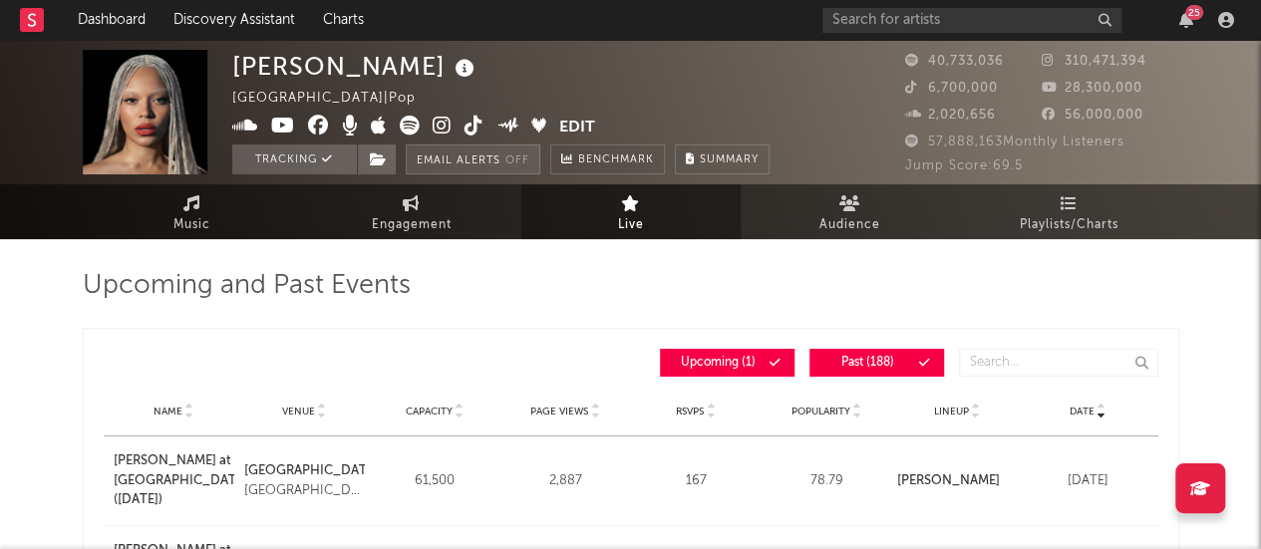
click at [490, 164] on button "Email Alerts Off" at bounding box center [473, 160] width 135 height 30
click at [484, 156] on button "Email Alerts On" at bounding box center [471, 160] width 130 height 30
click at [616, 160] on span "Benchmark" at bounding box center [616, 161] width 76 height 24
click at [837, 202] on link "Audience" at bounding box center [850, 211] width 219 height 55
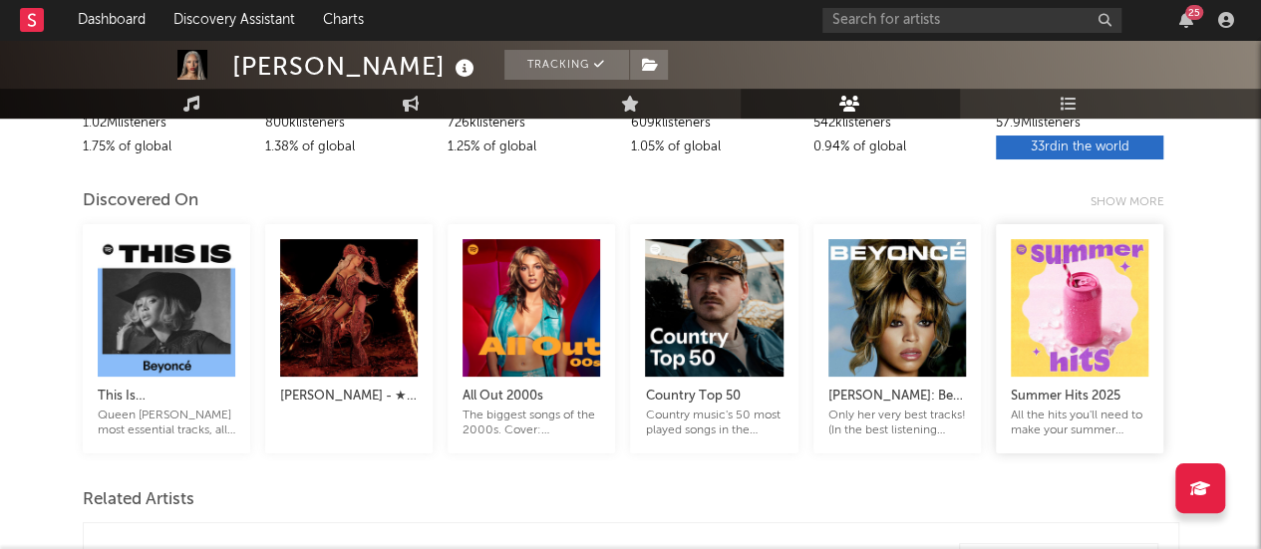
scroll to position [348, 0]
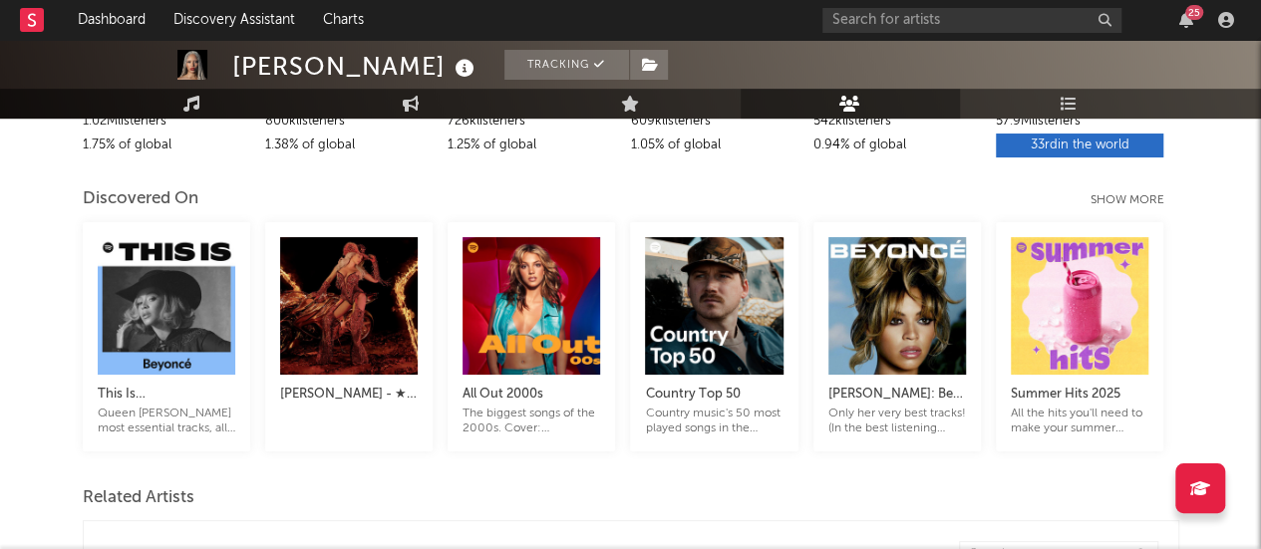
click at [1122, 196] on div "Show more" at bounding box center [1135, 200] width 89 height 24
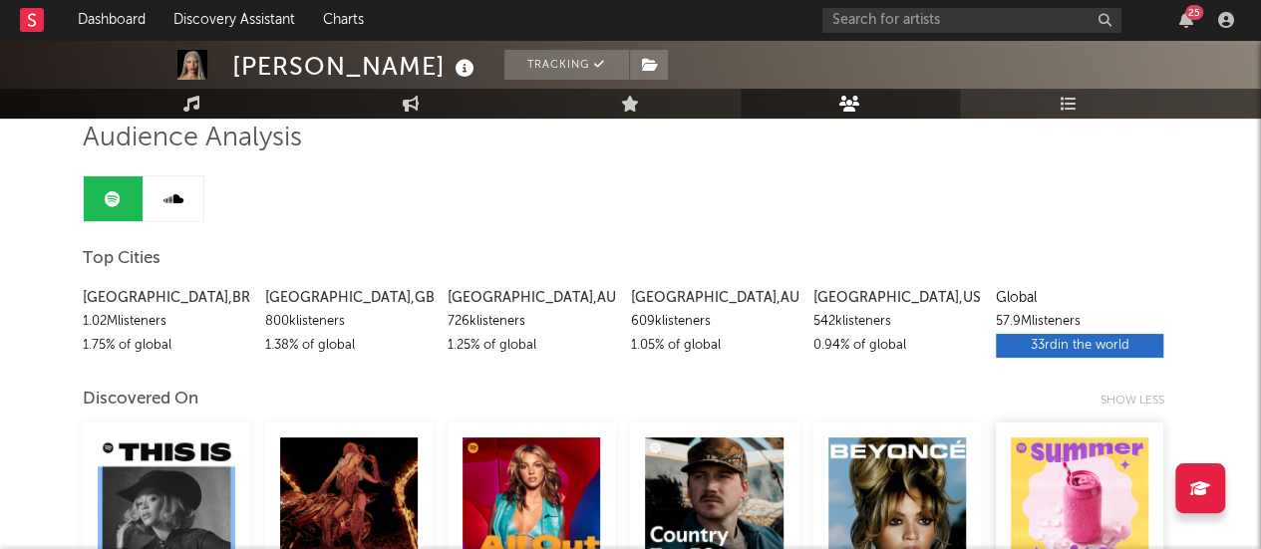
scroll to position [147, 0]
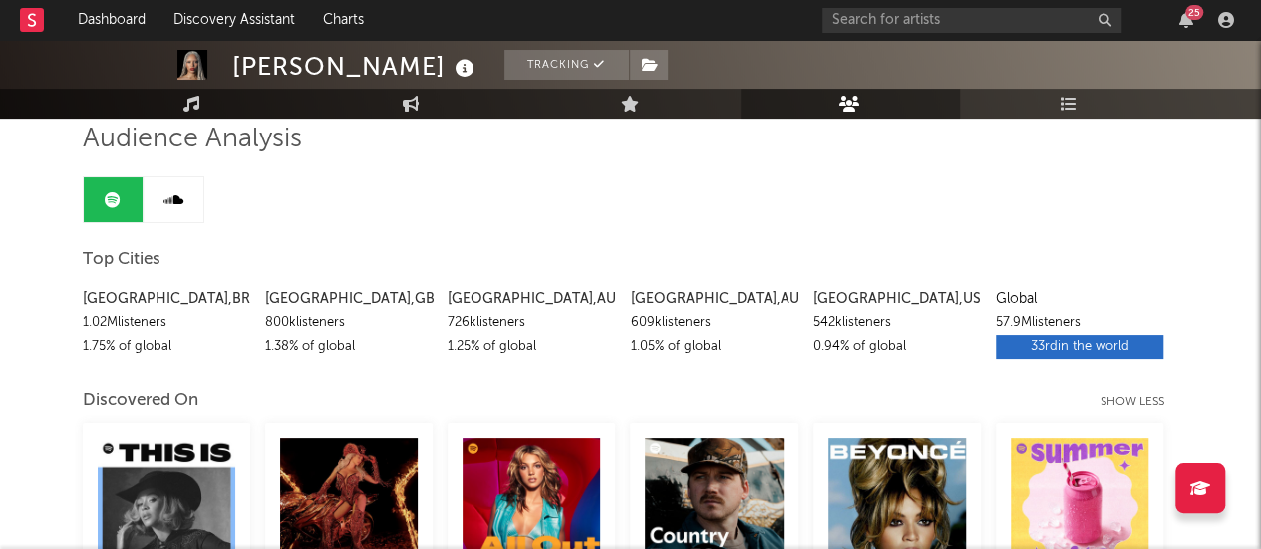
click at [1138, 408] on div "Show less" at bounding box center [1139, 402] width 79 height 24
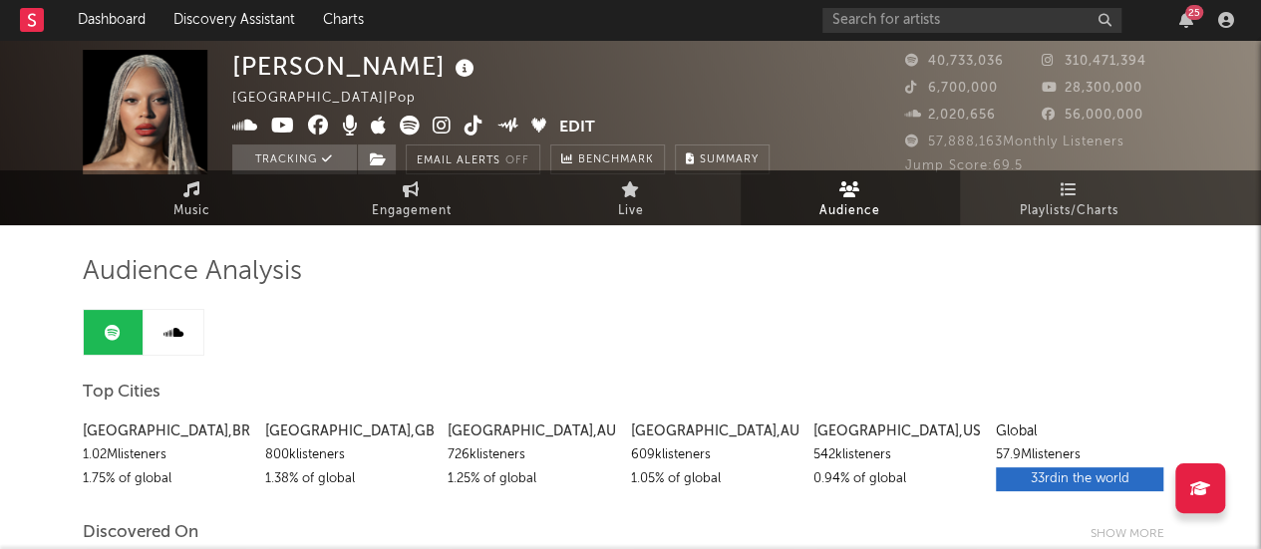
scroll to position [0, 0]
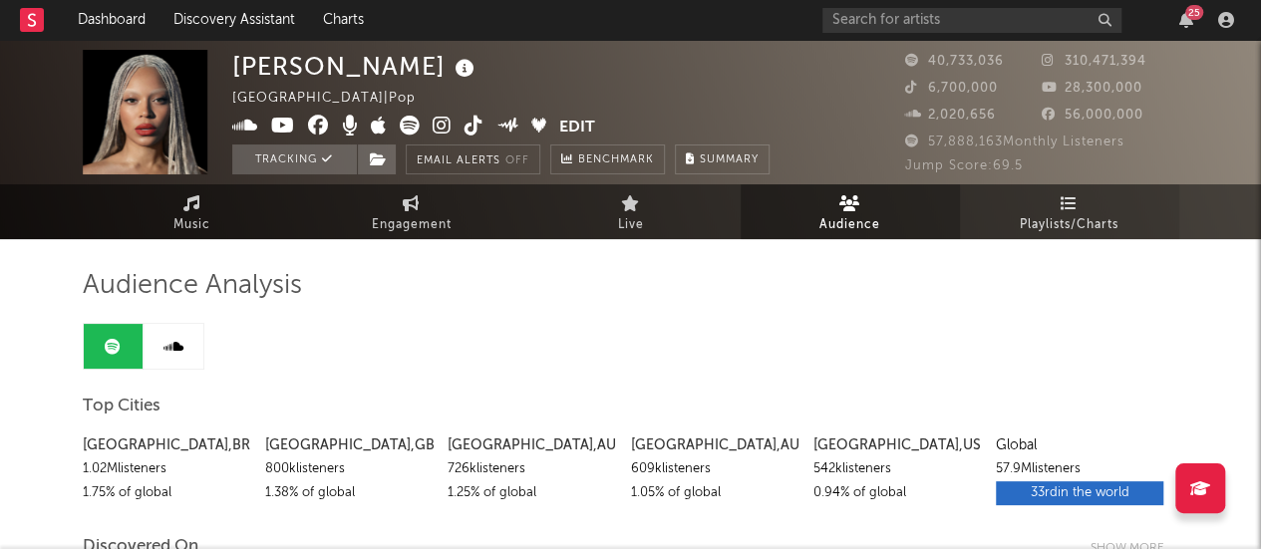
click at [1047, 210] on link "Playlists/Charts" at bounding box center [1069, 211] width 219 height 55
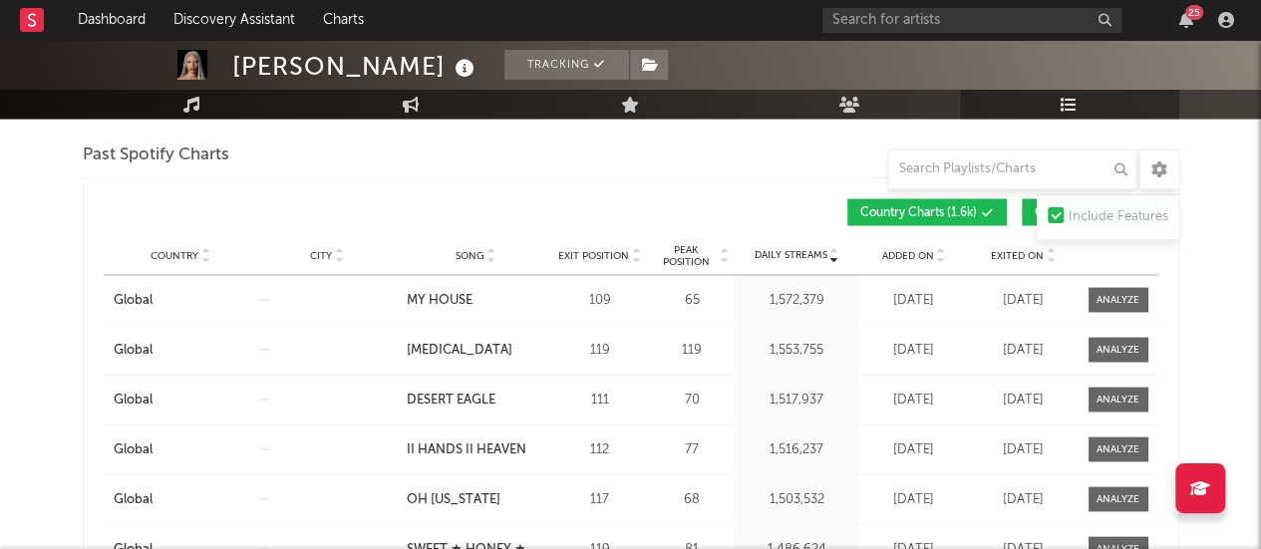
scroll to position [1748, 0]
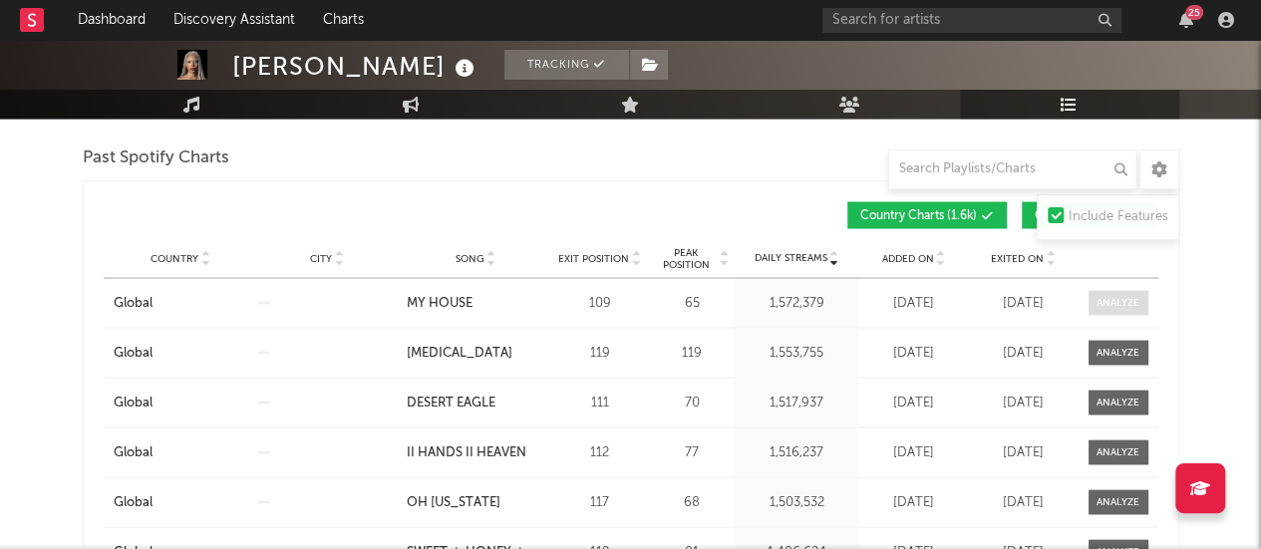
click at [1108, 300] on div at bounding box center [1117, 302] width 43 height 15
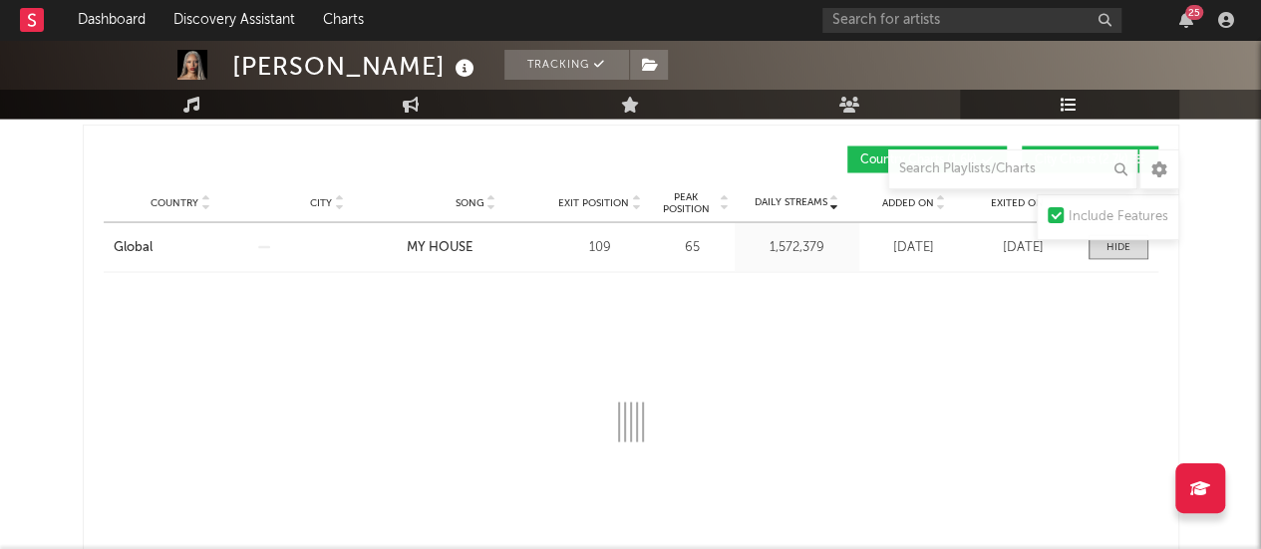
select select "1w"
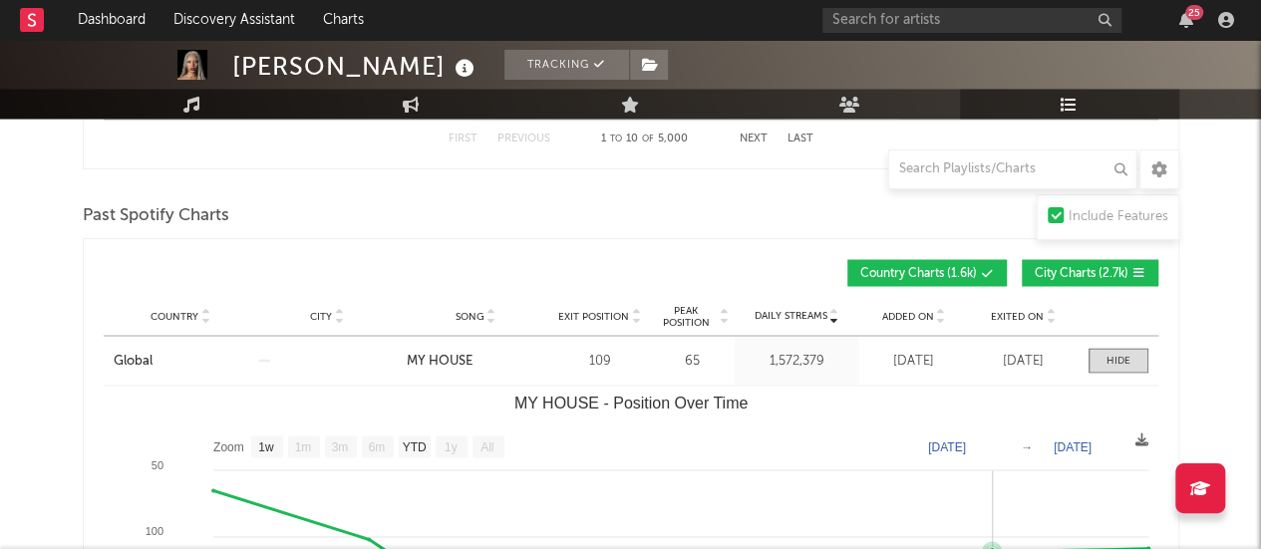
scroll to position [1686, 0]
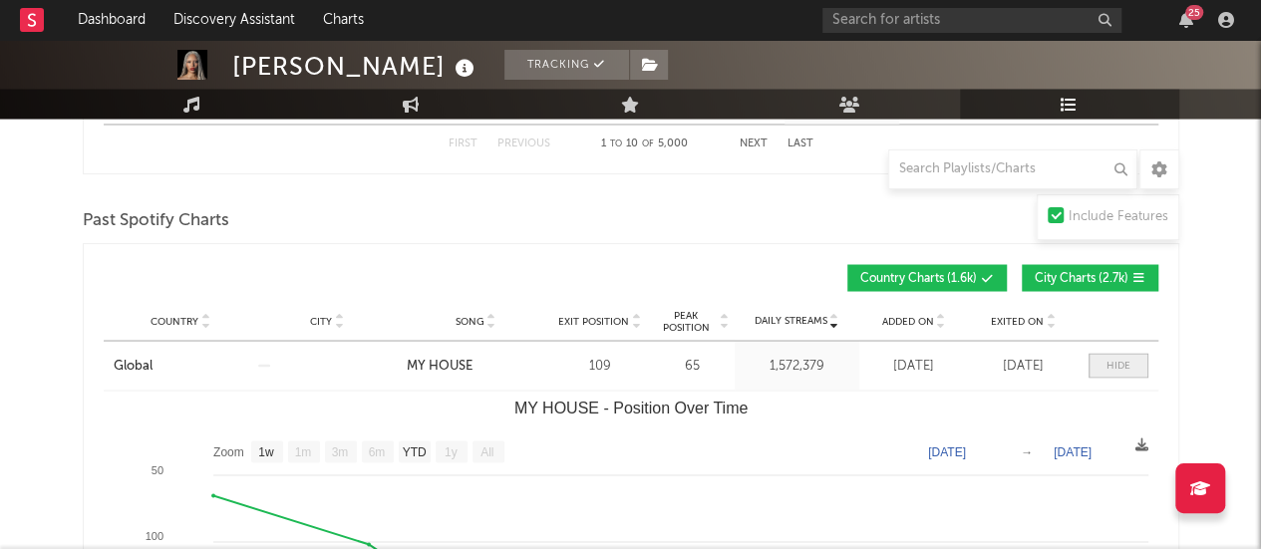
click at [1122, 358] on div at bounding box center [1118, 365] width 24 height 15
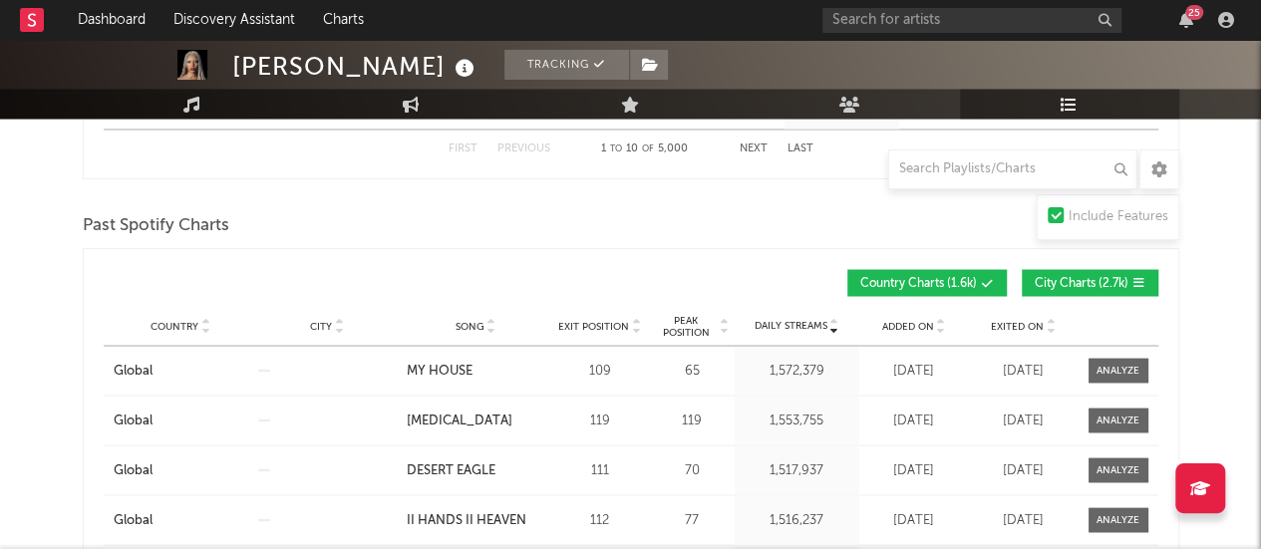
scroll to position [1715, 0]
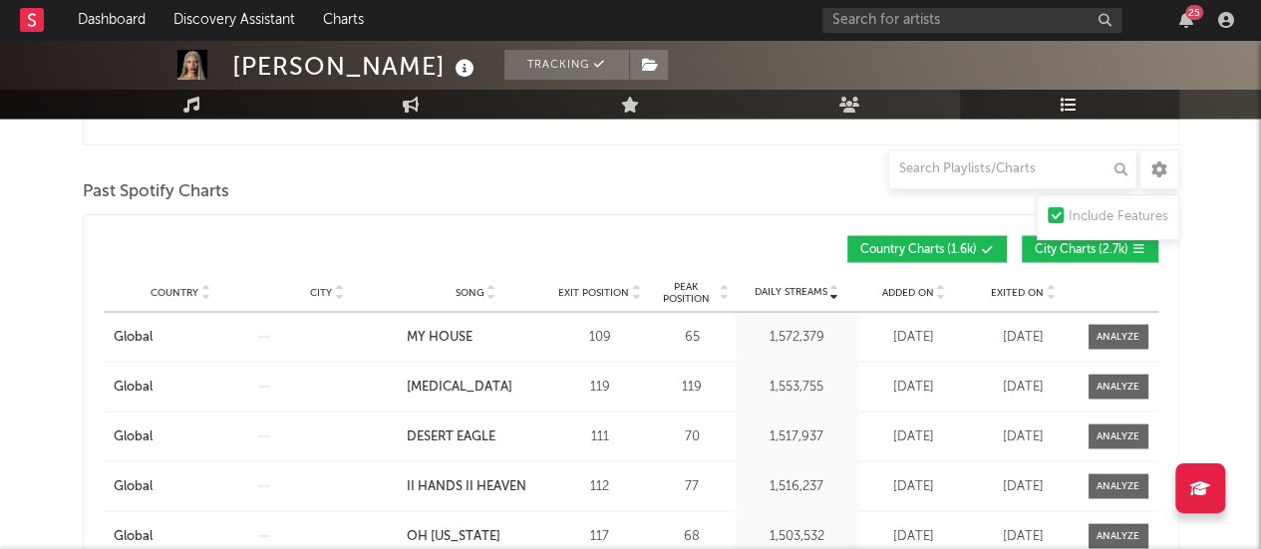
click at [1108, 343] on div "Country Global City Song MY HOUSE Exit Position 109 Peak Position 65 Estimated …" at bounding box center [631, 336] width 1055 height 49
click at [1116, 324] on span at bounding box center [1119, 336] width 60 height 25
select select "1w"
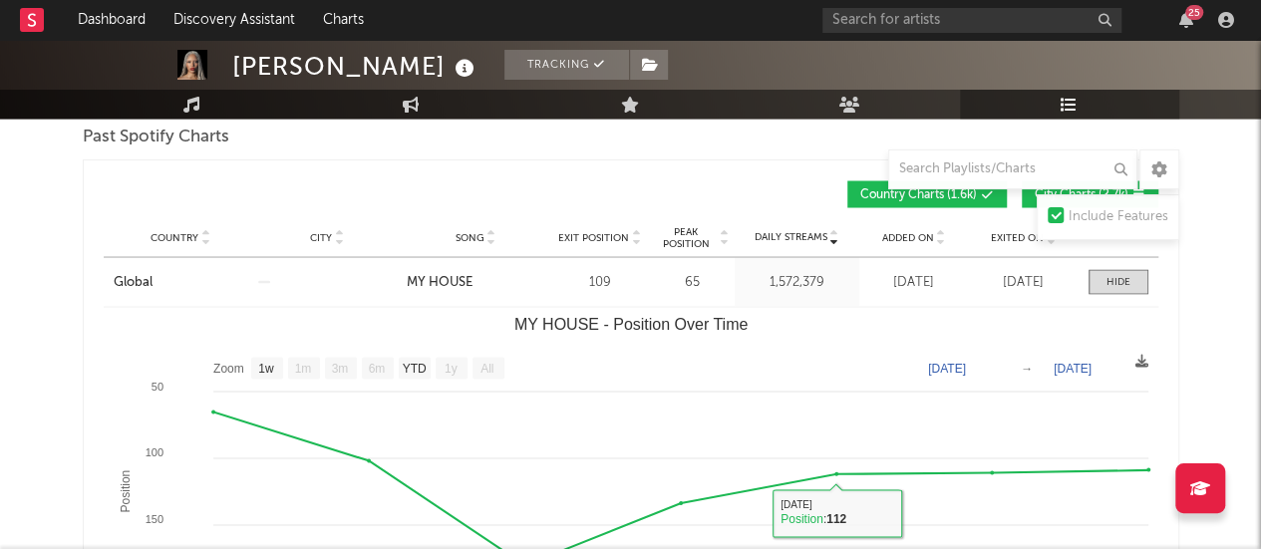
scroll to position [1761, 0]
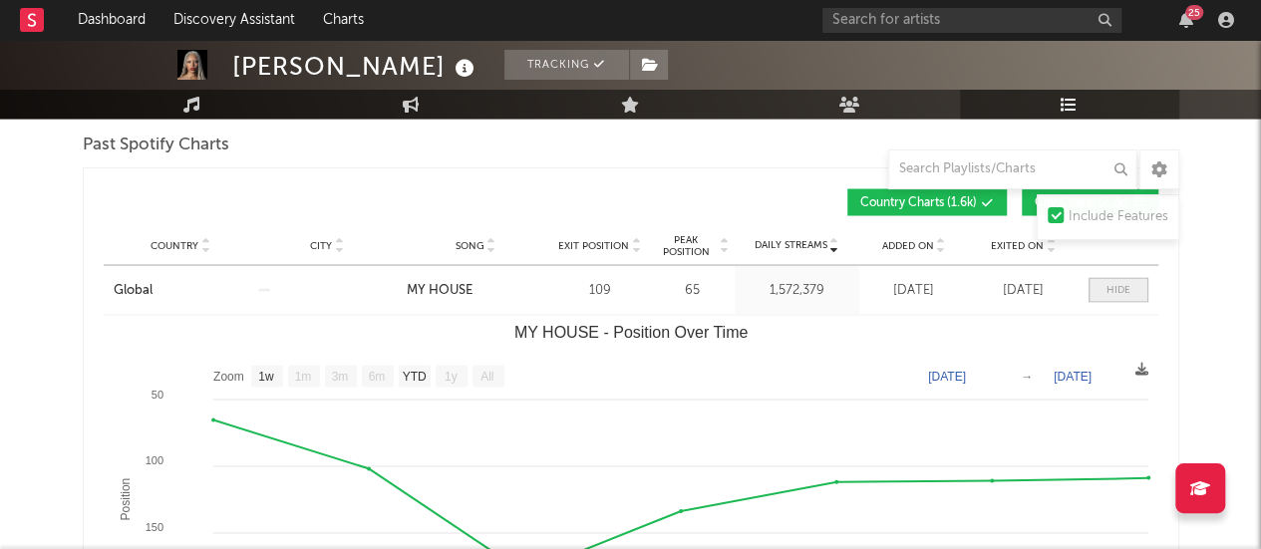
click at [1115, 282] on div at bounding box center [1118, 289] width 24 height 15
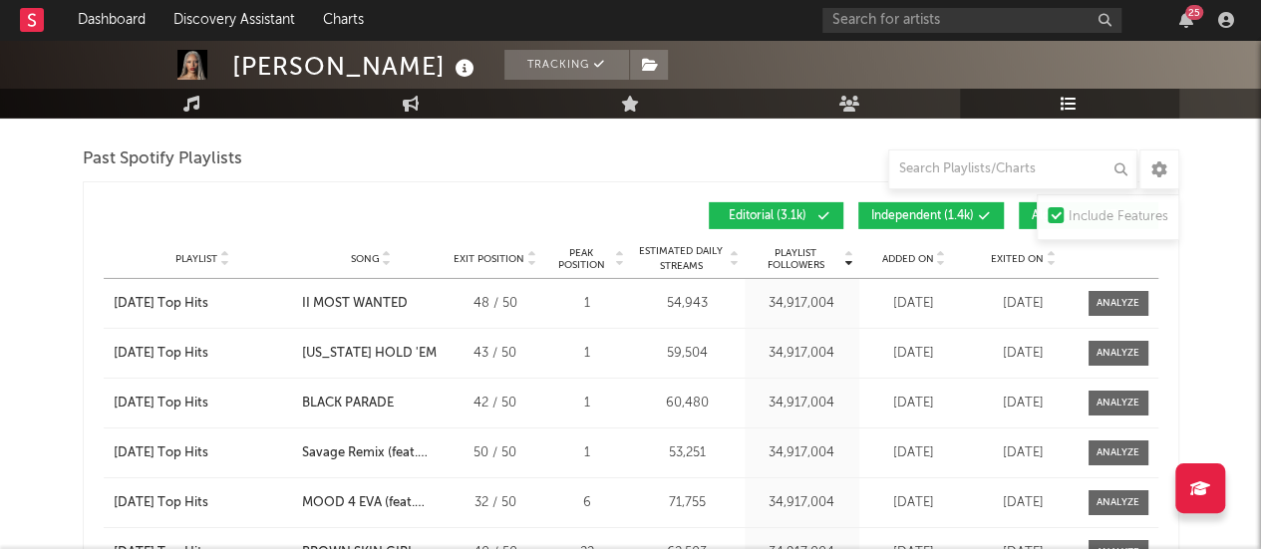
scroll to position [3151, 0]
click at [917, 252] on div "Added On" at bounding box center [914, 259] width 100 height 15
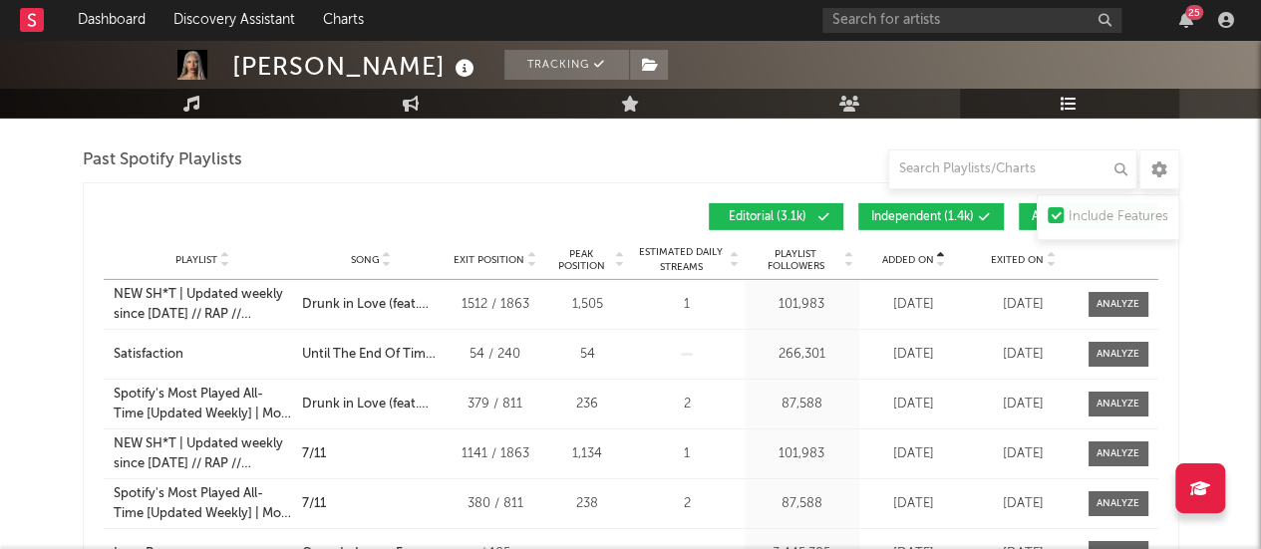
scroll to position [3111, 0]
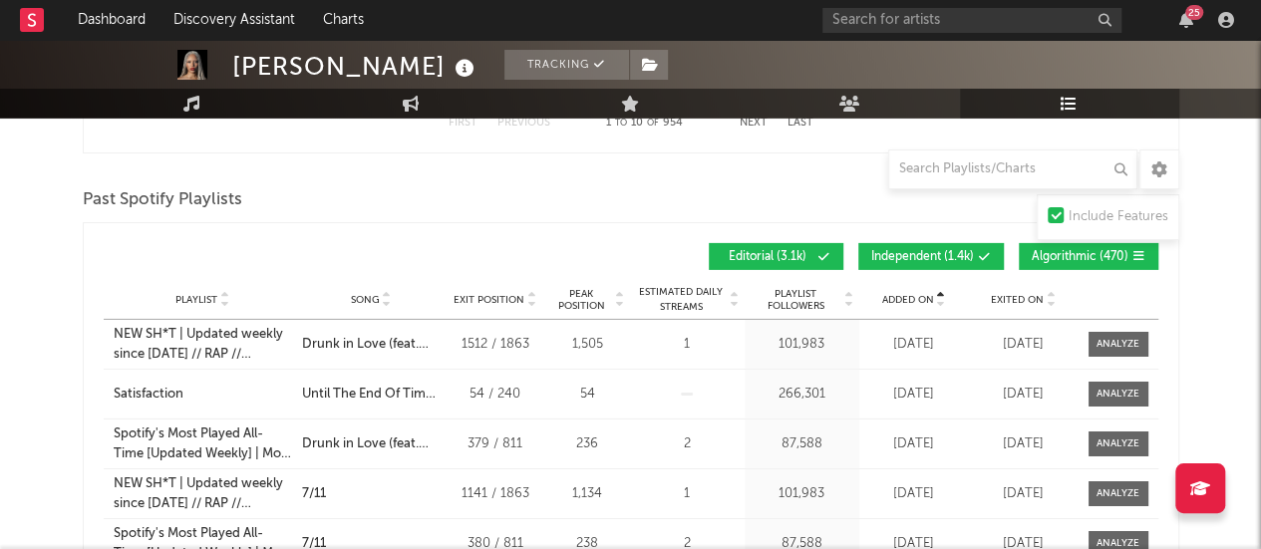
click at [927, 294] on span "Added On" at bounding box center [908, 300] width 52 height 12
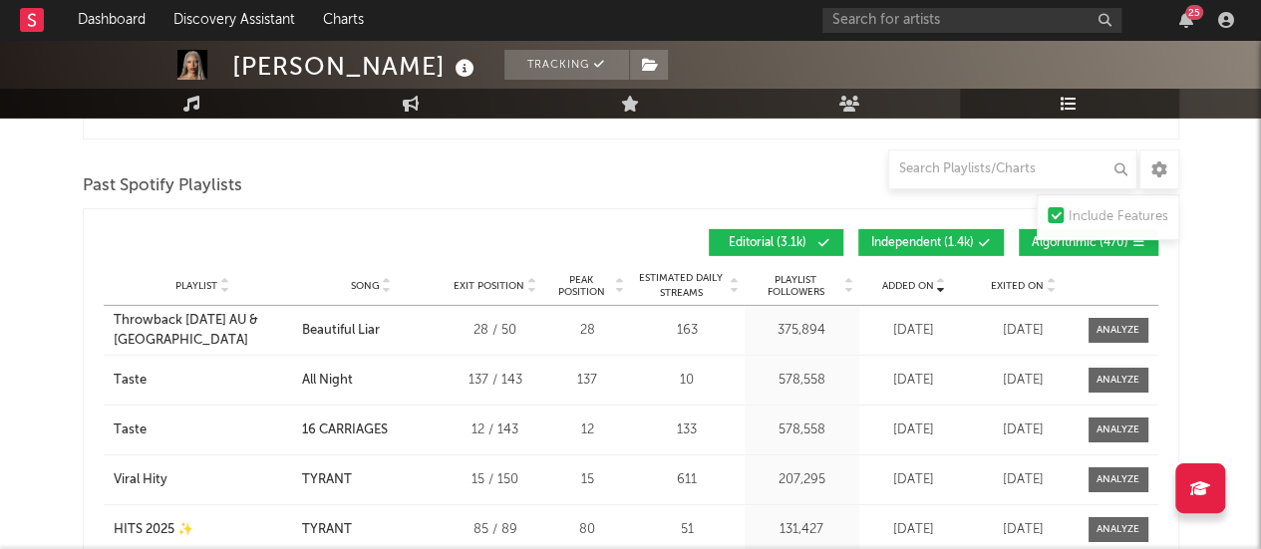
scroll to position [3124, 0]
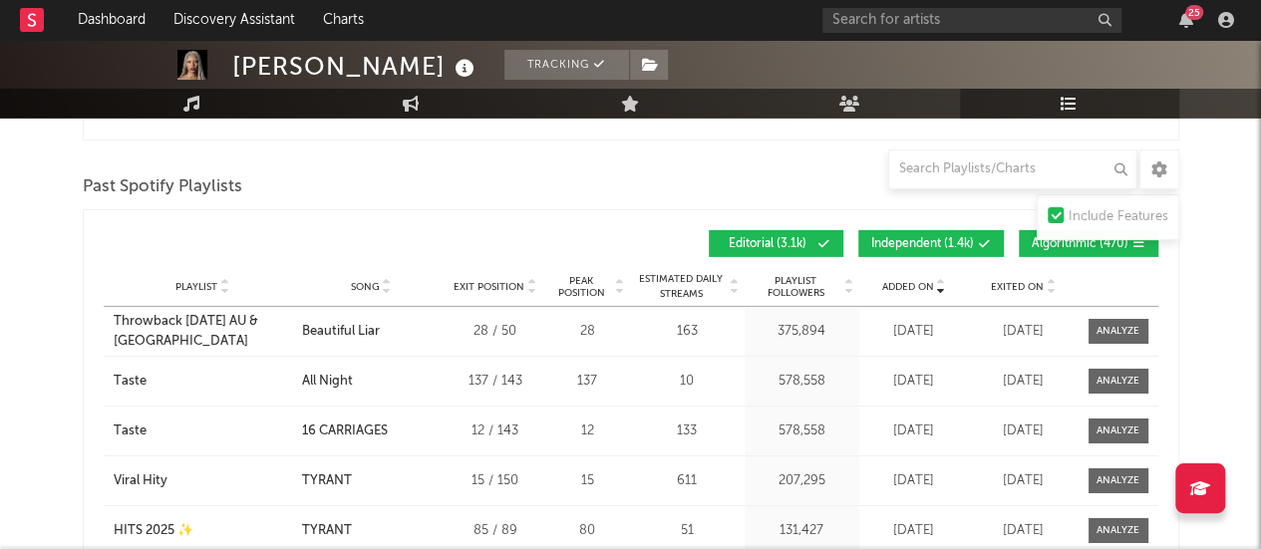
click at [1015, 281] on span "Exited On" at bounding box center [1017, 287] width 53 height 12
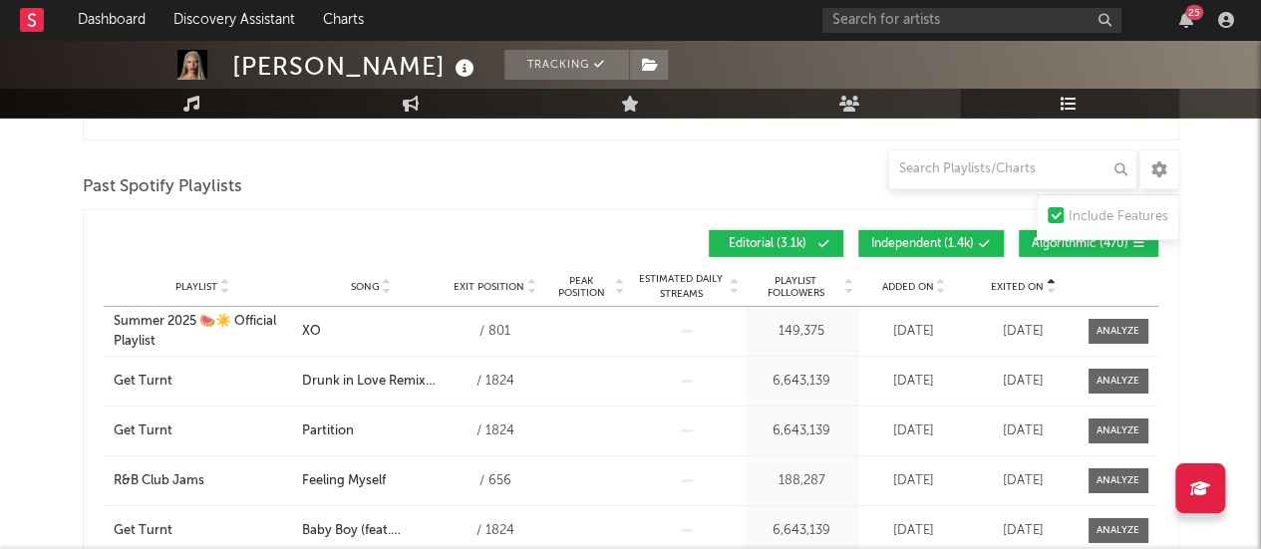
click at [1015, 281] on span "Exited On" at bounding box center [1017, 287] width 53 height 12
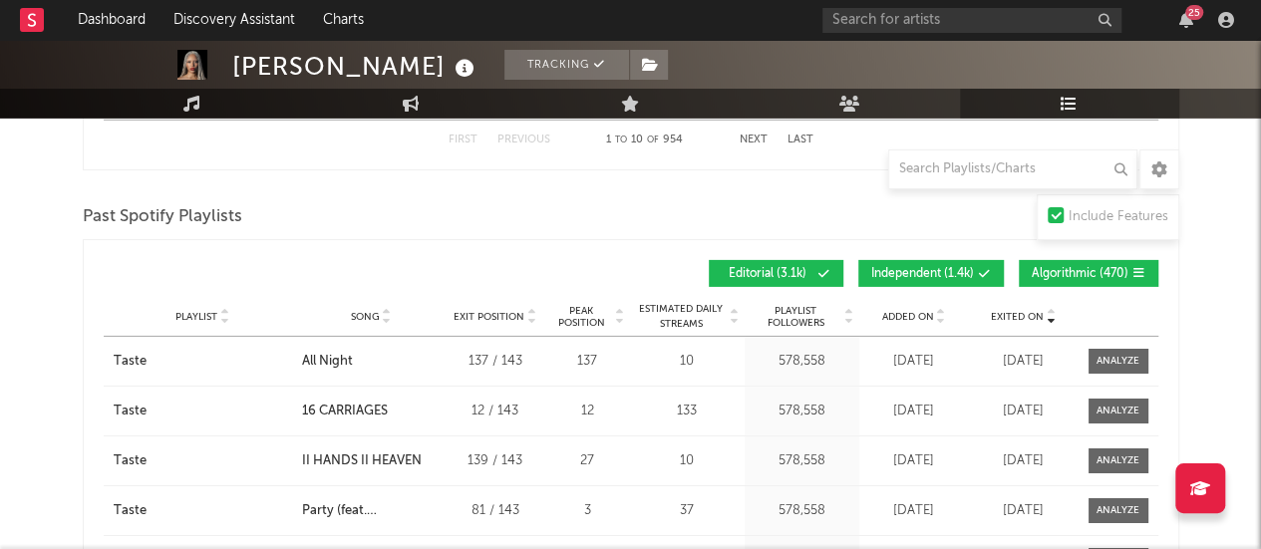
scroll to position [3092, 0]
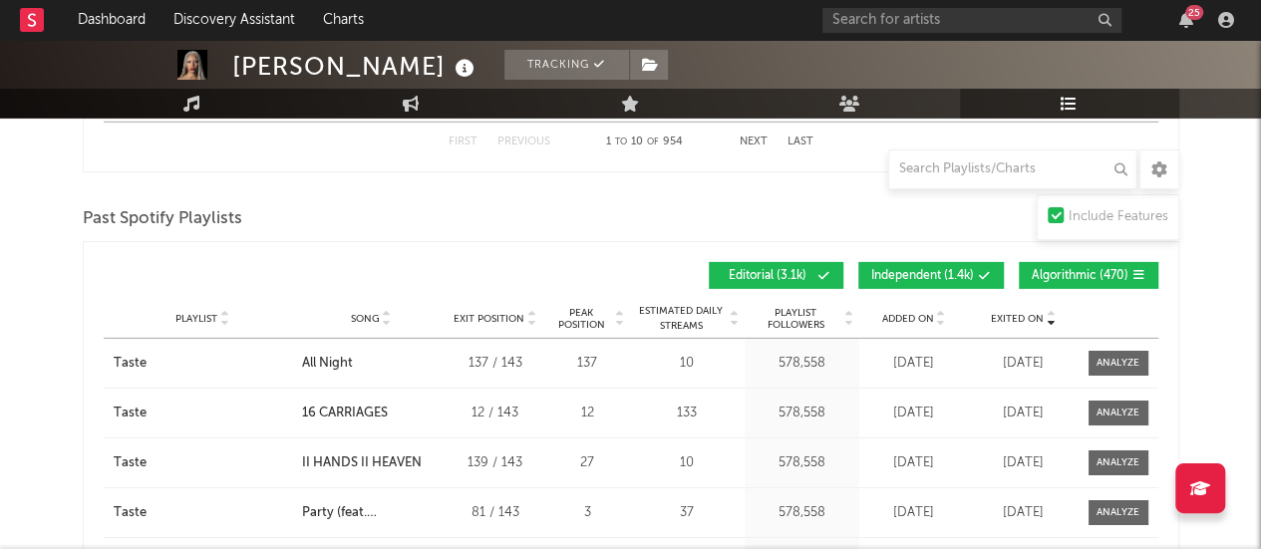
click at [1078, 273] on span "Algorithmic ( 470 )" at bounding box center [1080, 276] width 97 height 12
click at [1053, 270] on span "Algorithmic ( 470 )" at bounding box center [1080, 276] width 97 height 12
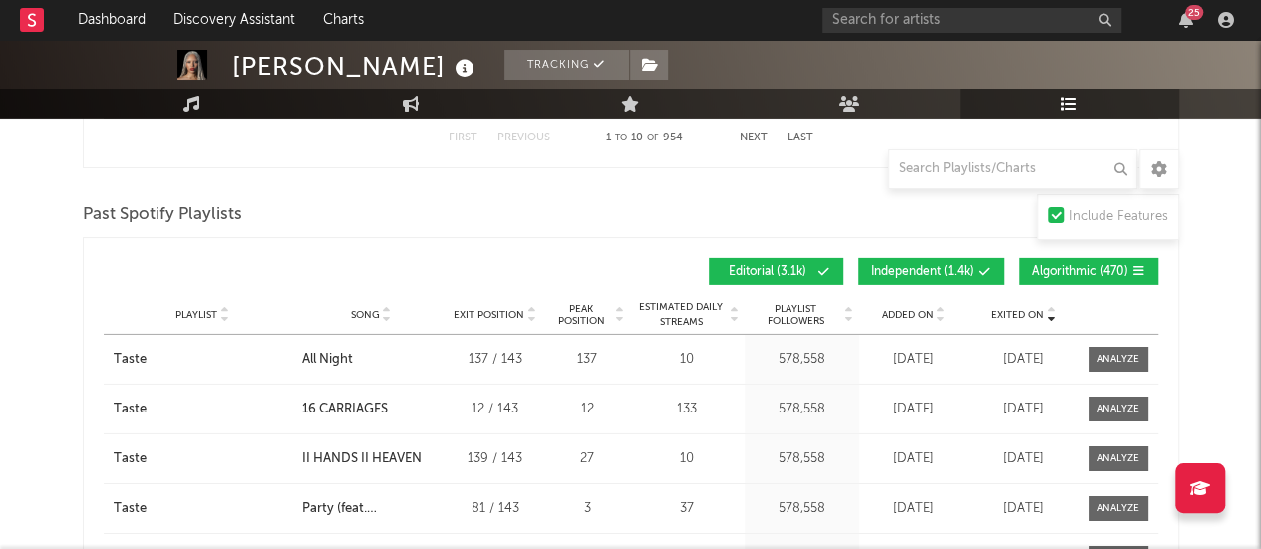
click at [793, 267] on span "Editorial ( 3.1k )" at bounding box center [768, 272] width 92 height 12
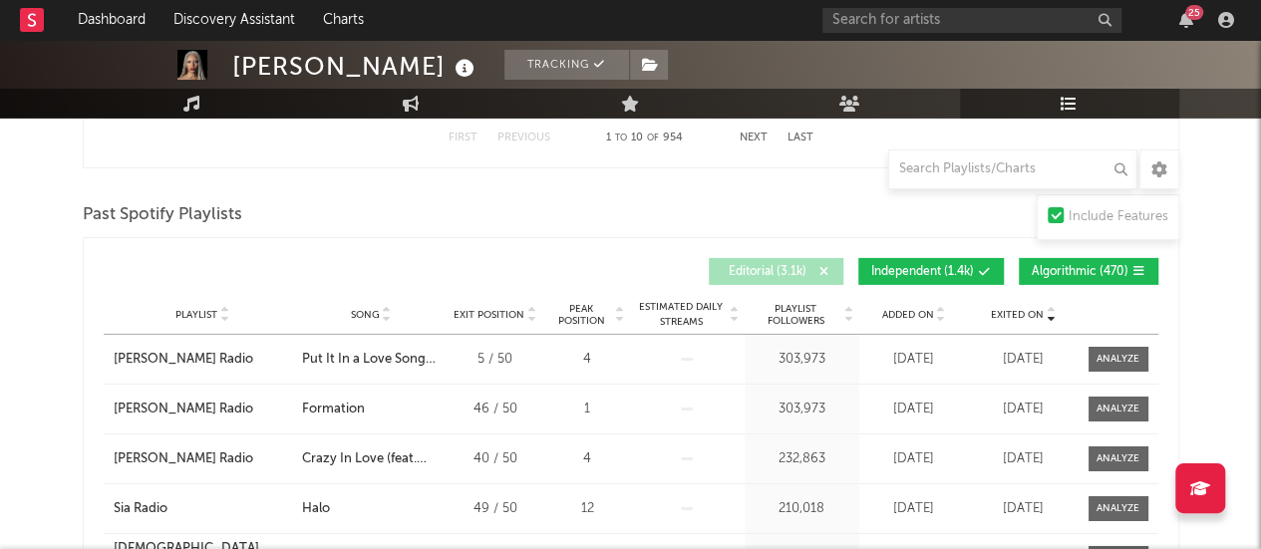
click at [793, 267] on span "Editorial ( 3.1k )" at bounding box center [768, 272] width 92 height 12
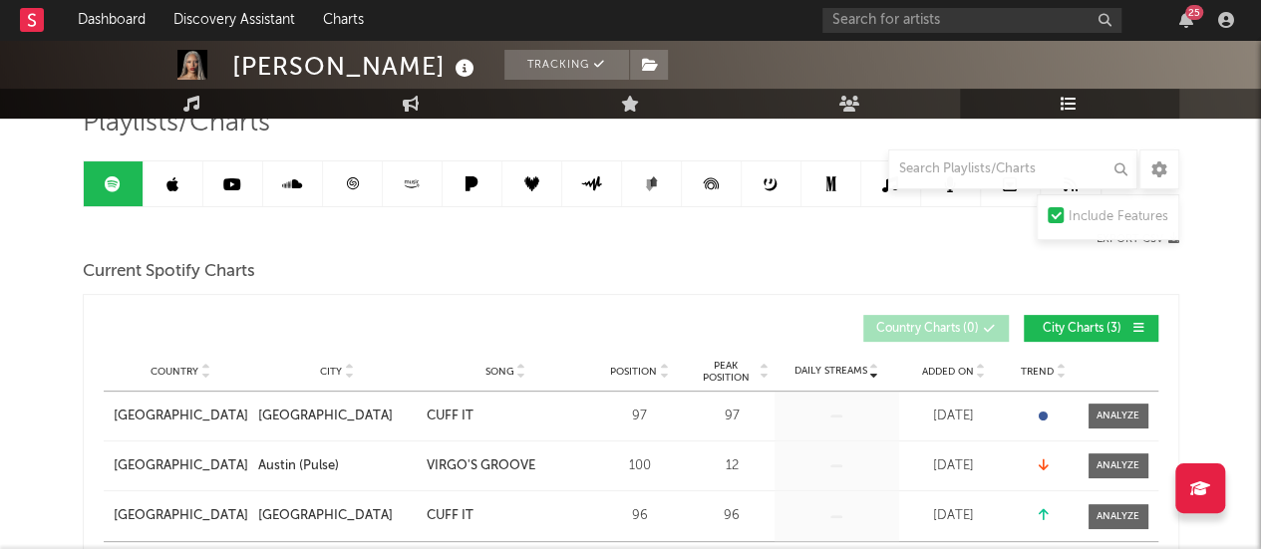
scroll to position [0, 0]
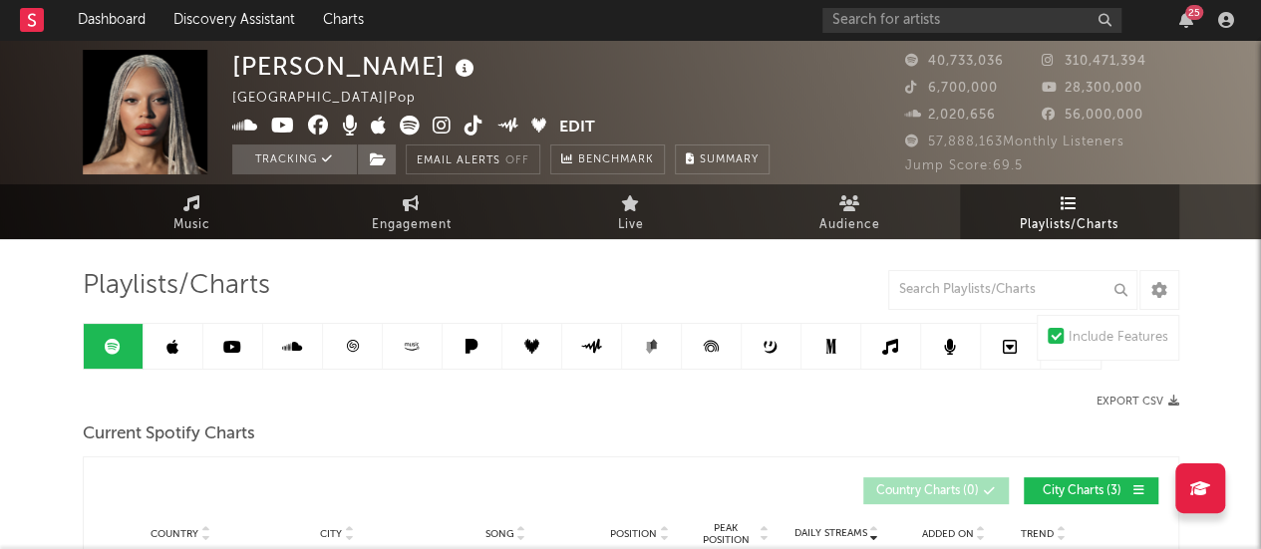
drag, startPoint x: 172, startPoint y: 338, endPoint x: 176, endPoint y: 285, distance: 53.0
click at [172, 339] on icon at bounding box center [172, 347] width 12 height 16
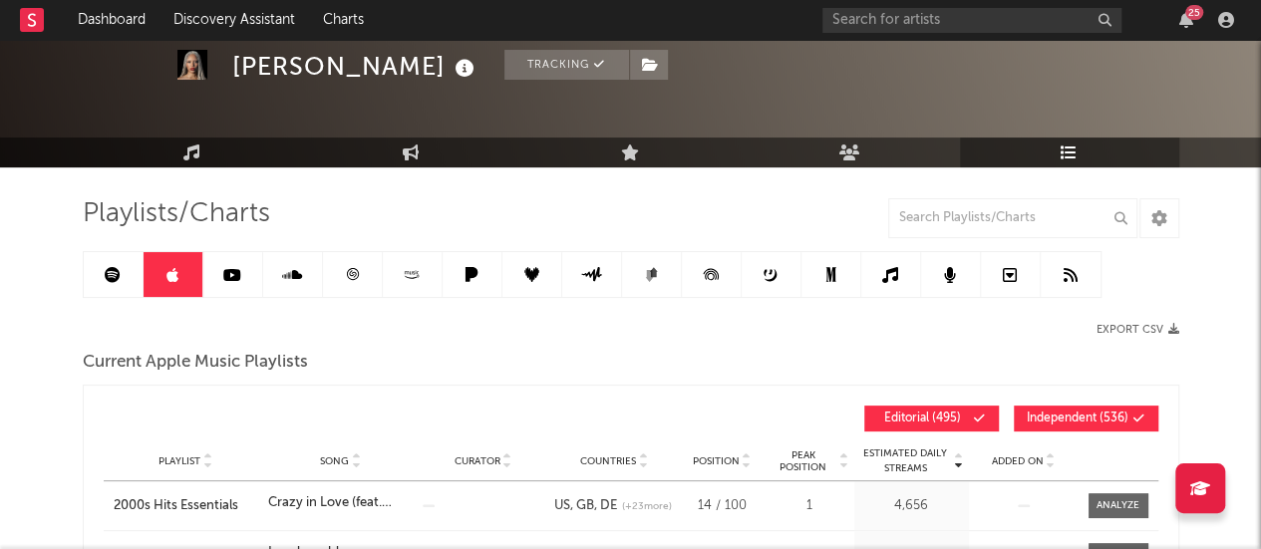
click at [176, 285] on link at bounding box center [174, 274] width 60 height 45
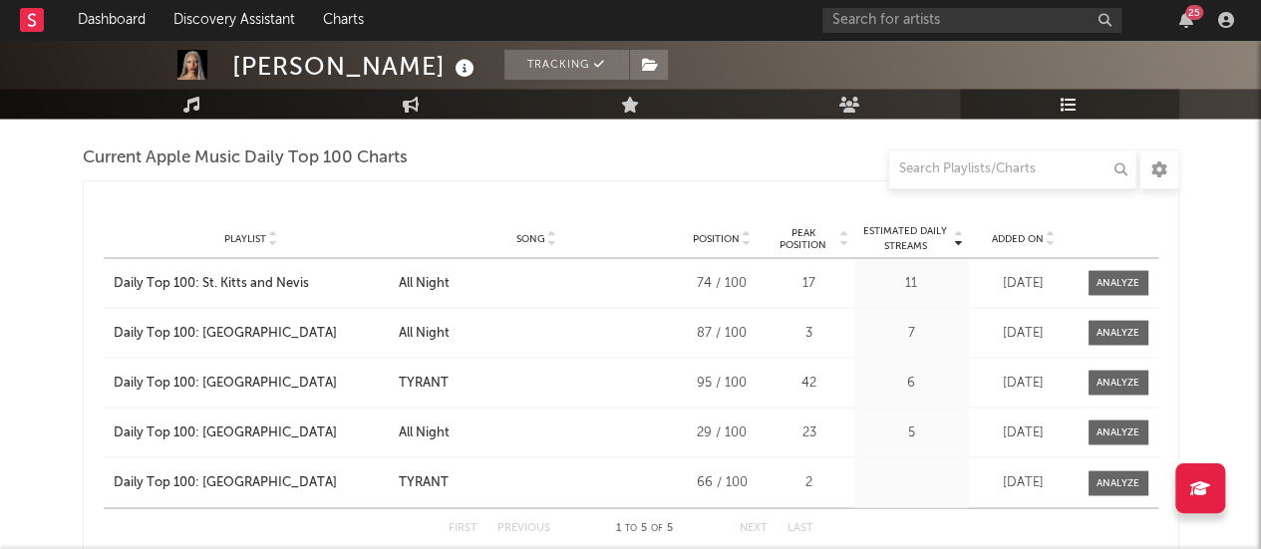
scroll to position [1697, 0]
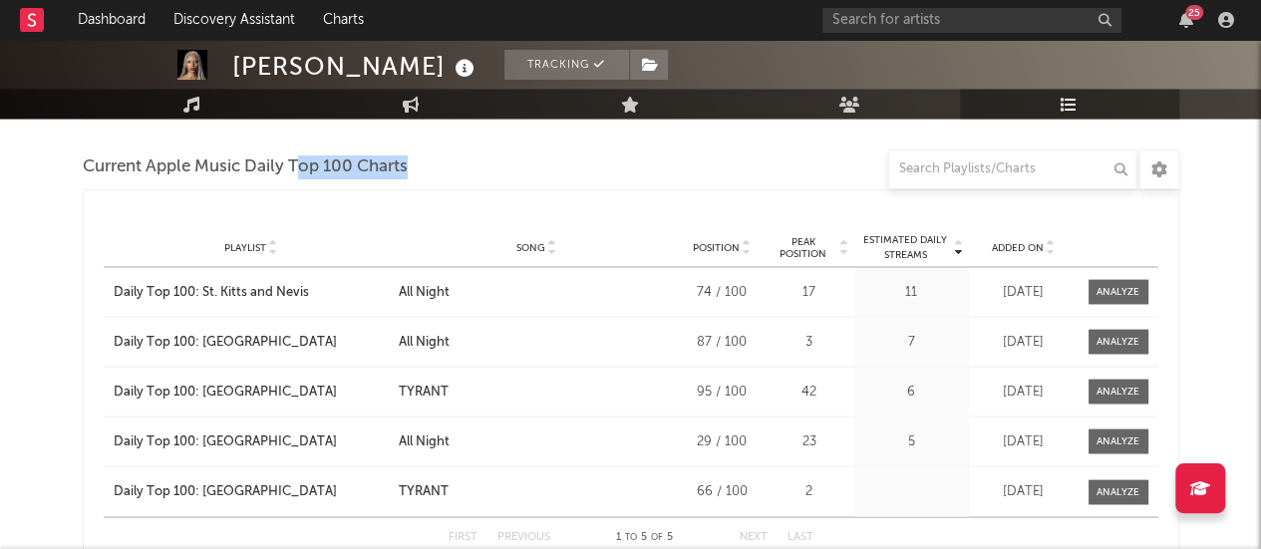
drag, startPoint x: 297, startPoint y: 160, endPoint x: 431, endPoint y: 172, distance: 134.1
click at [431, 172] on div "Current Apple Music Daily Top 100 Charts" at bounding box center [631, 168] width 1096 height 34
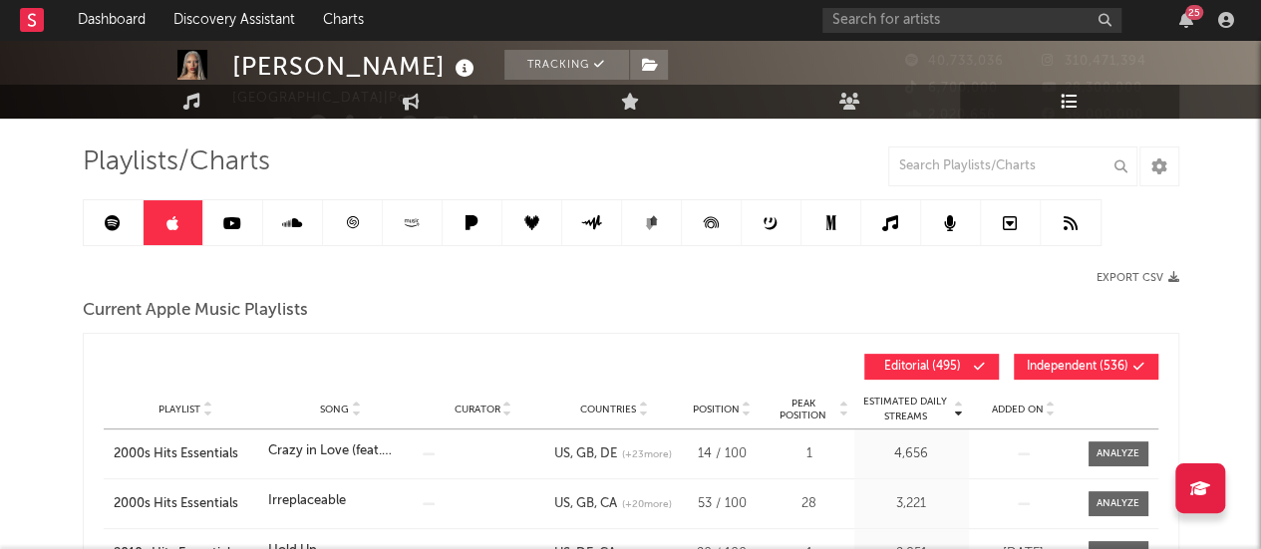
scroll to position [0, 0]
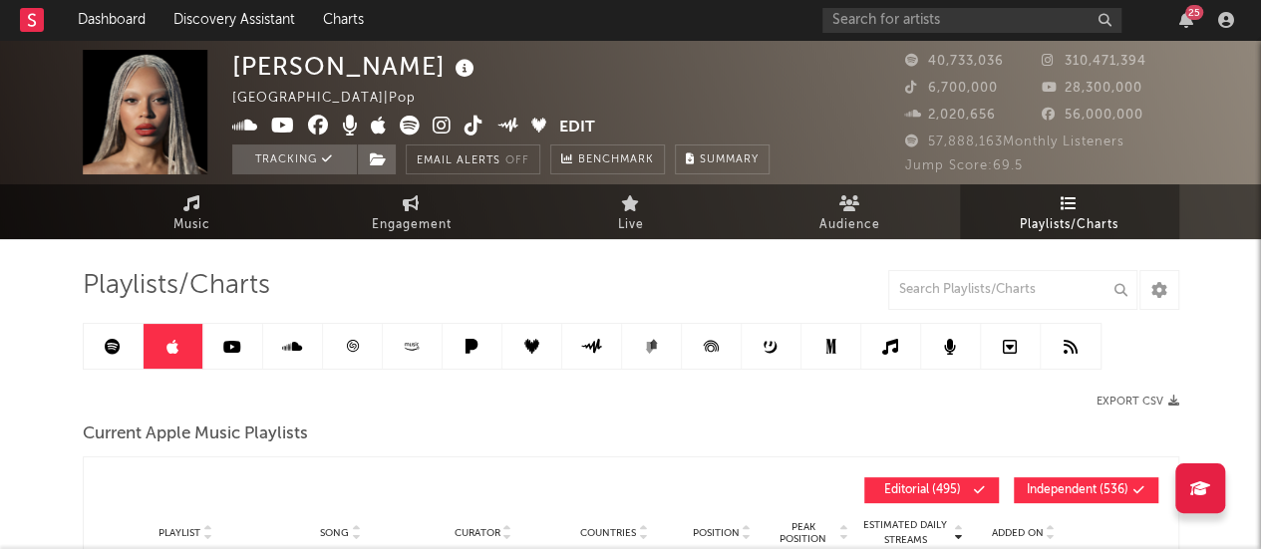
click at [229, 360] on link at bounding box center [233, 346] width 60 height 45
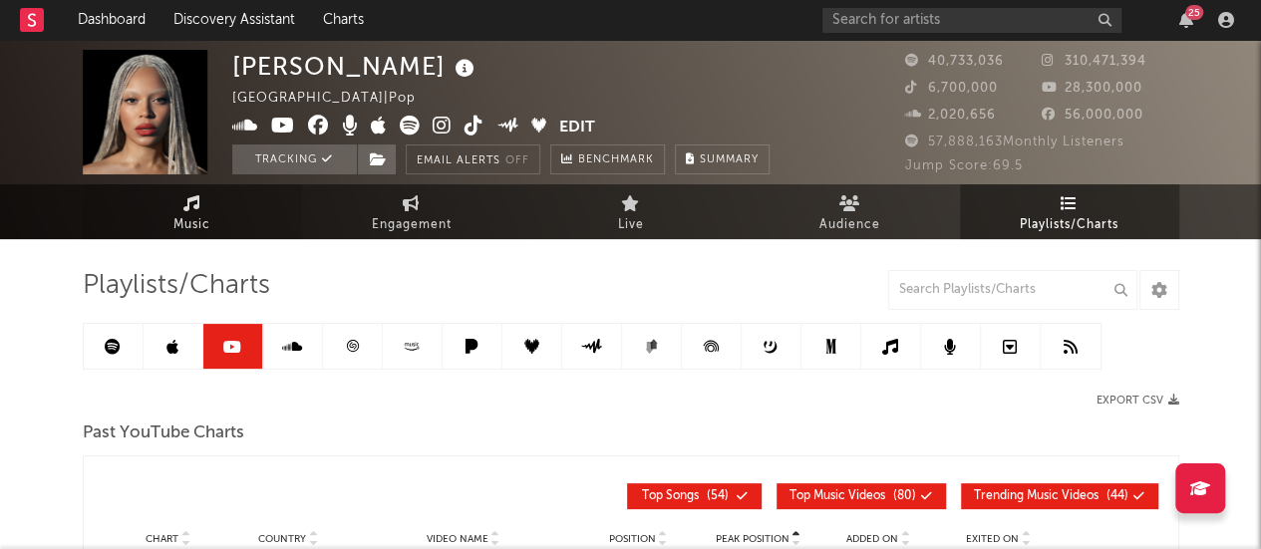
click at [179, 218] on span "Music" at bounding box center [191, 225] width 37 height 24
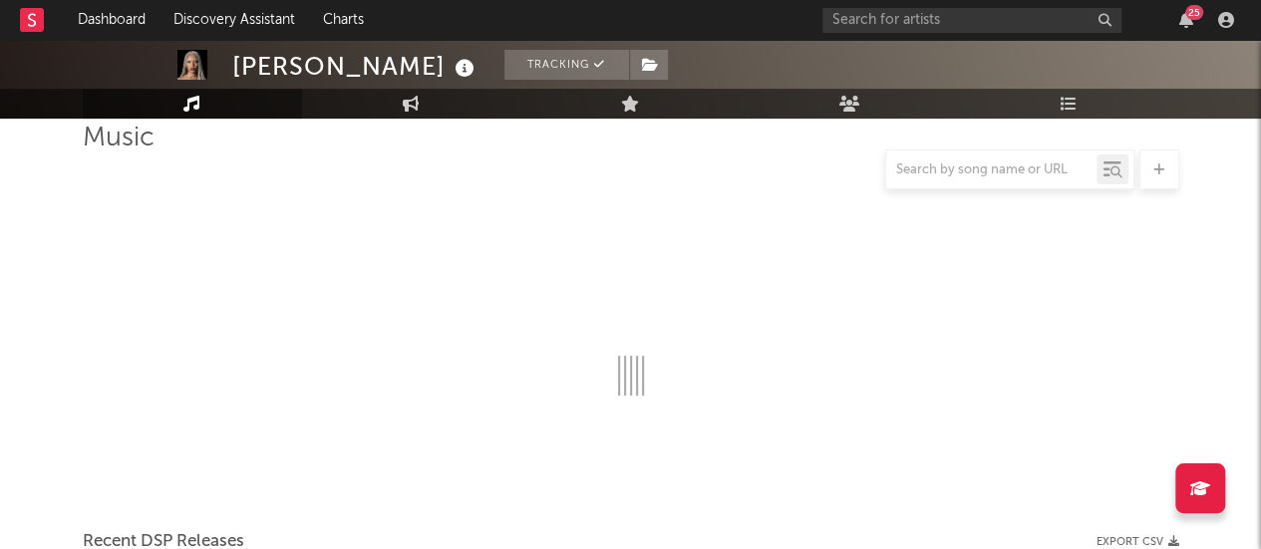
select select "6m"
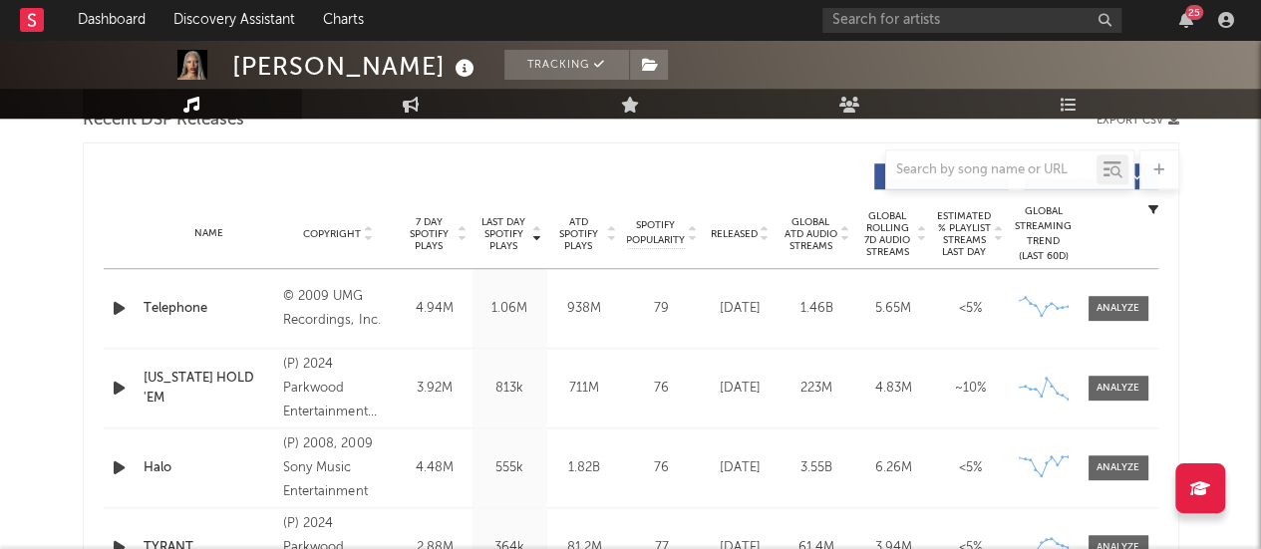
scroll to position [711, 0]
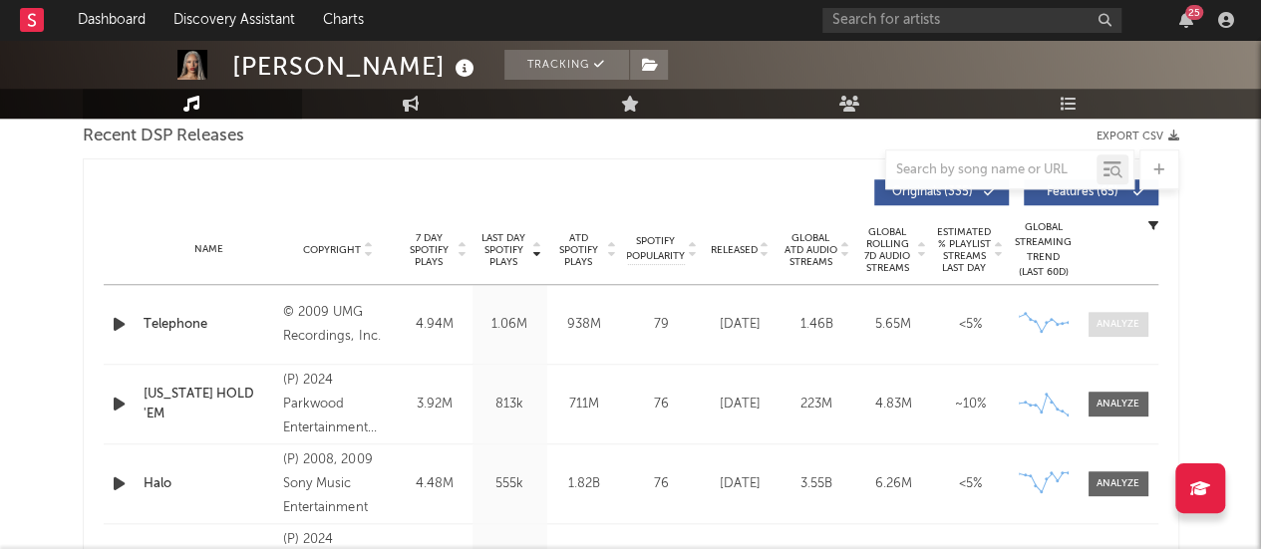
click at [1116, 334] on span at bounding box center [1119, 324] width 60 height 25
select select "6m"
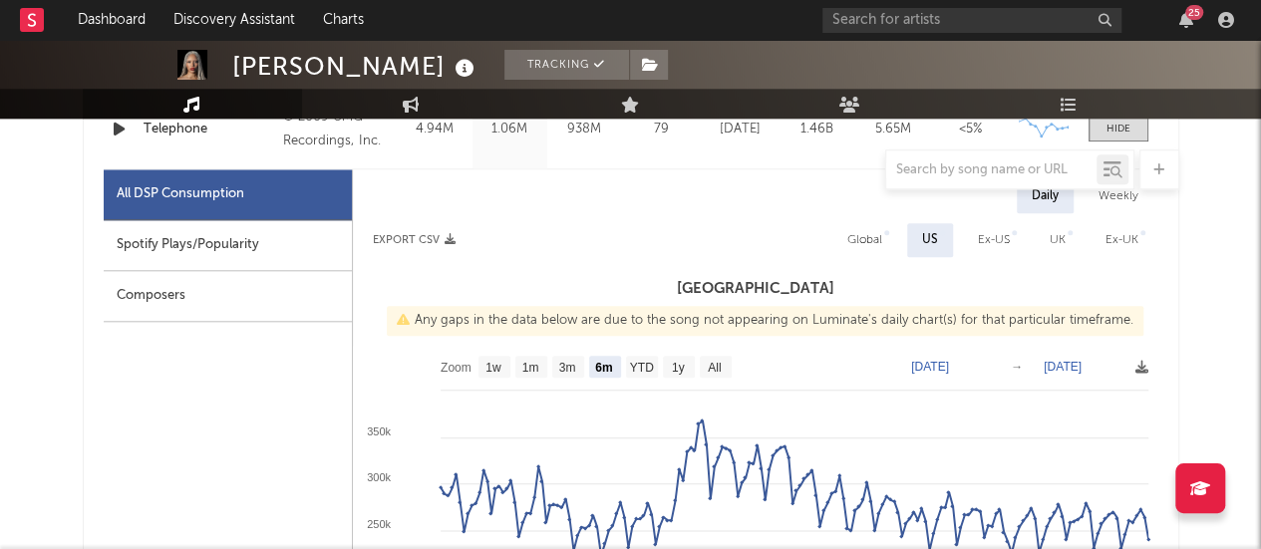
scroll to position [907, 0]
click at [228, 234] on div "Spotify Plays/Popularity" at bounding box center [228, 244] width 248 height 51
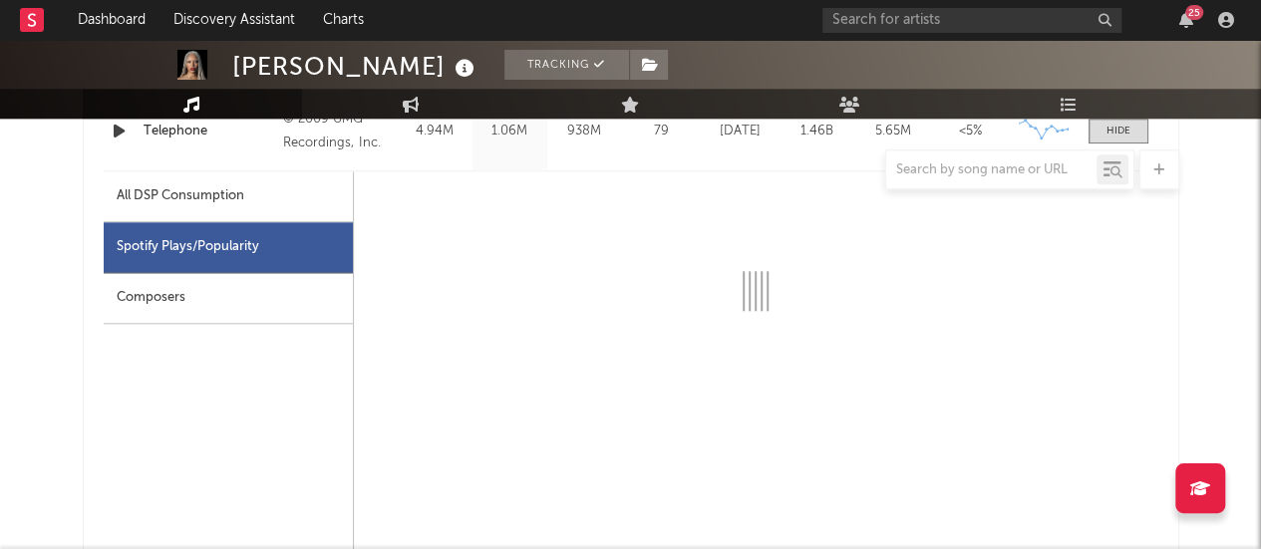
scroll to position [872, 0]
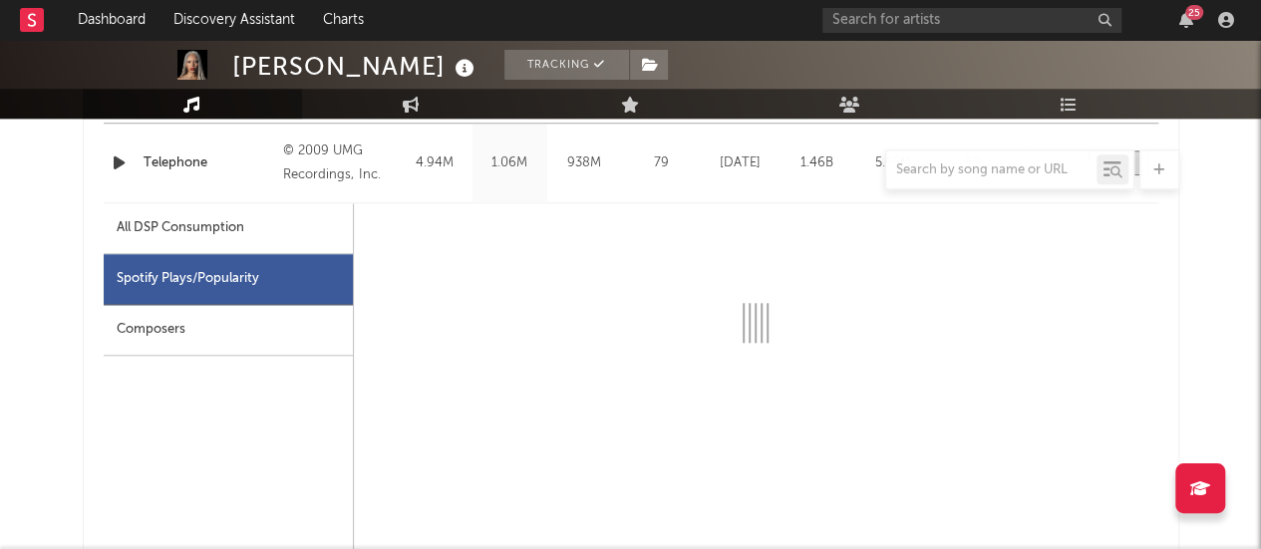
select select "6m"
select select "1w"
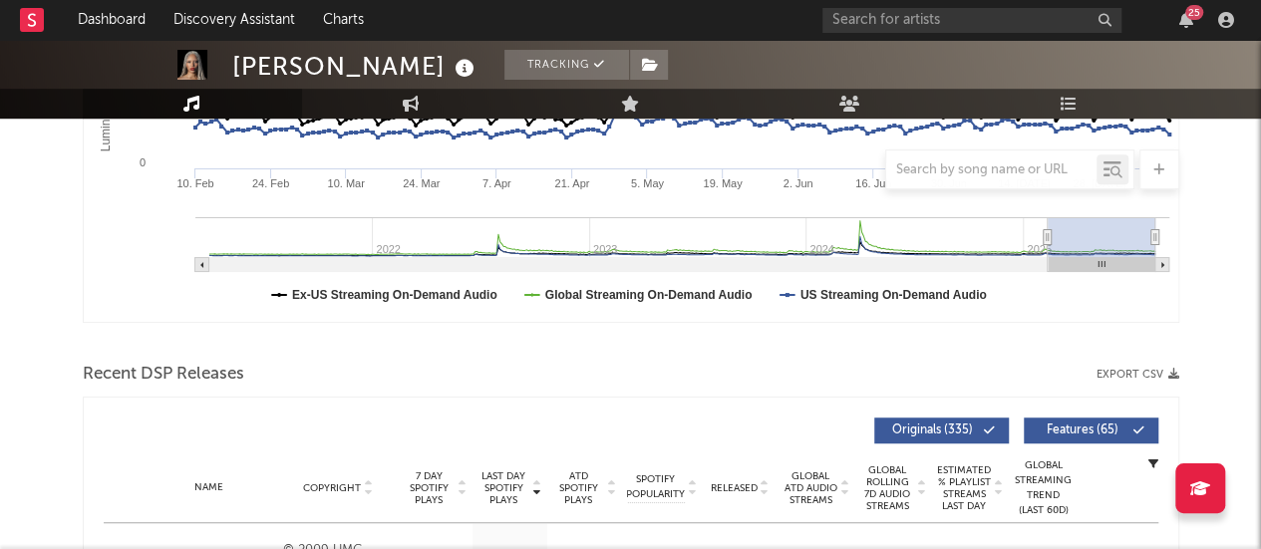
scroll to position [453, 0]
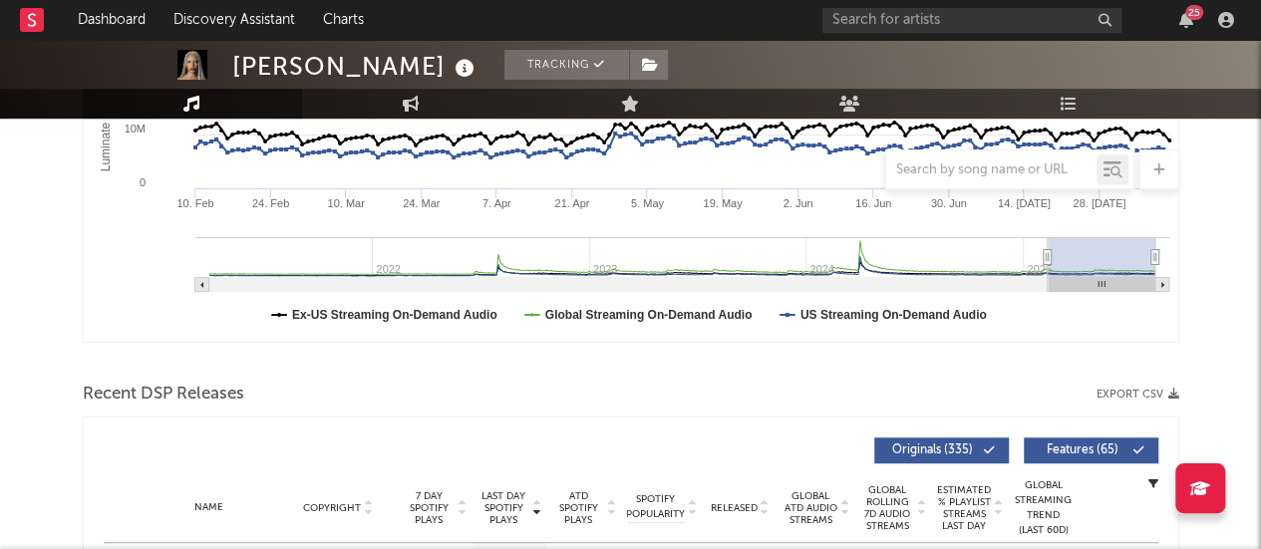
click at [22, 18] on rect at bounding box center [32, 20] width 24 height 24
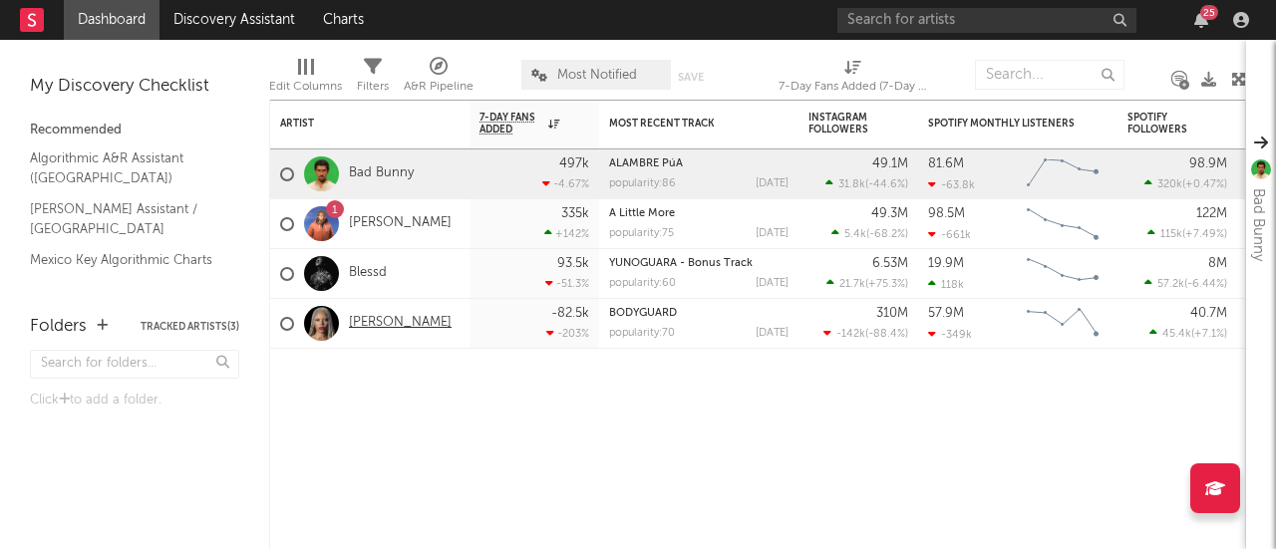
click at [385, 320] on link "[PERSON_NAME]" at bounding box center [400, 323] width 103 height 17
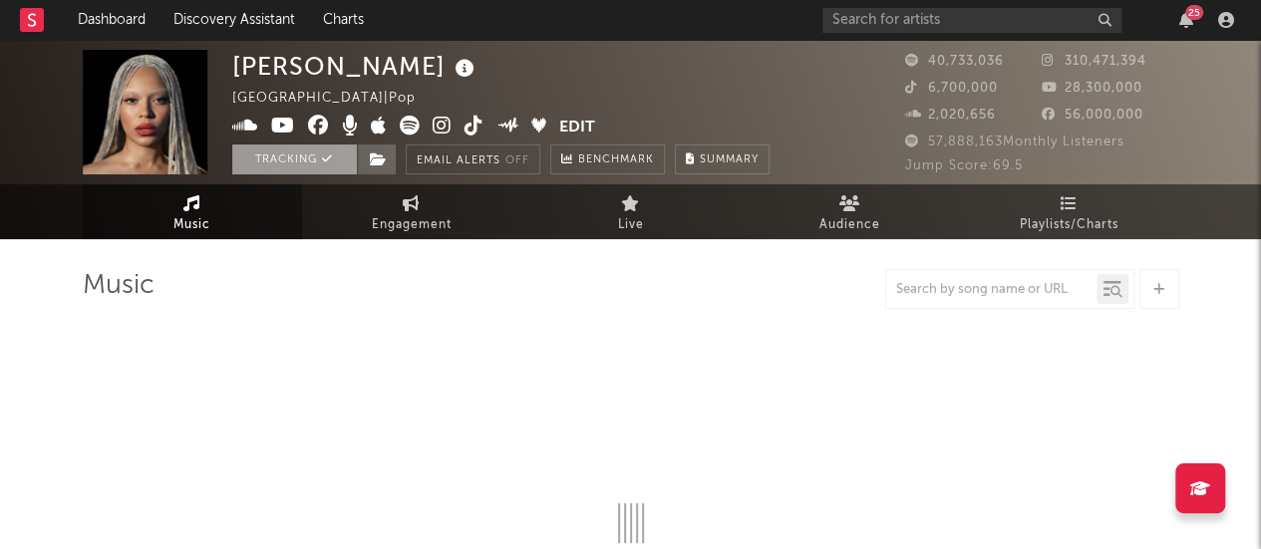
click at [314, 160] on button "Tracking" at bounding box center [294, 160] width 125 height 30
select select "6m"
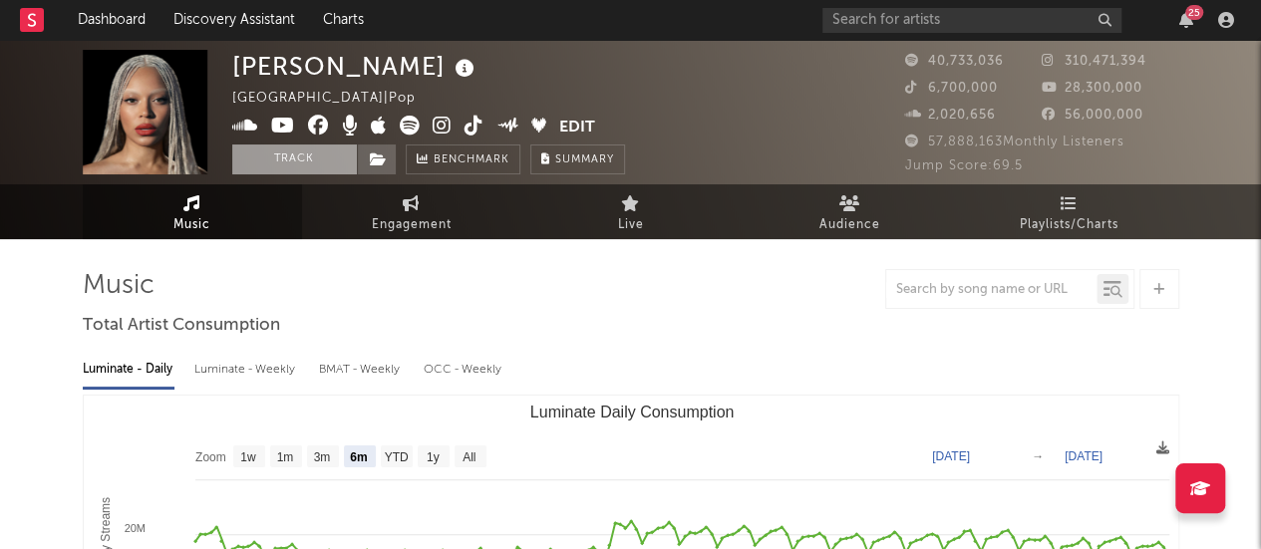
select select "6m"
click at [1067, 215] on span "Playlists/Charts" at bounding box center [1069, 225] width 99 height 24
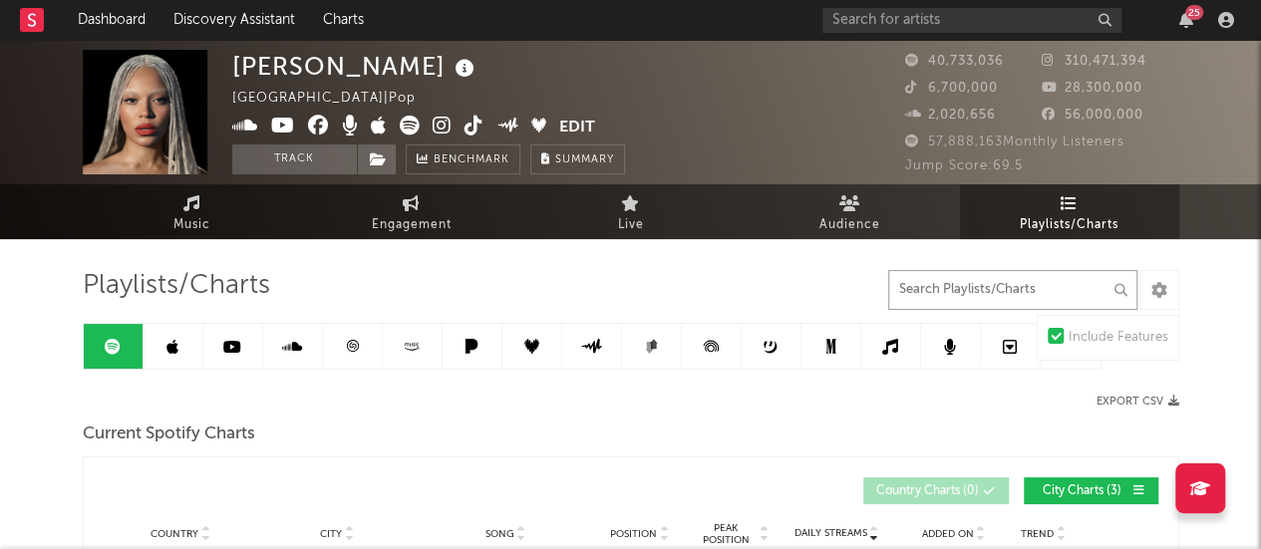
click at [973, 302] on input "text" at bounding box center [1012, 290] width 249 height 40
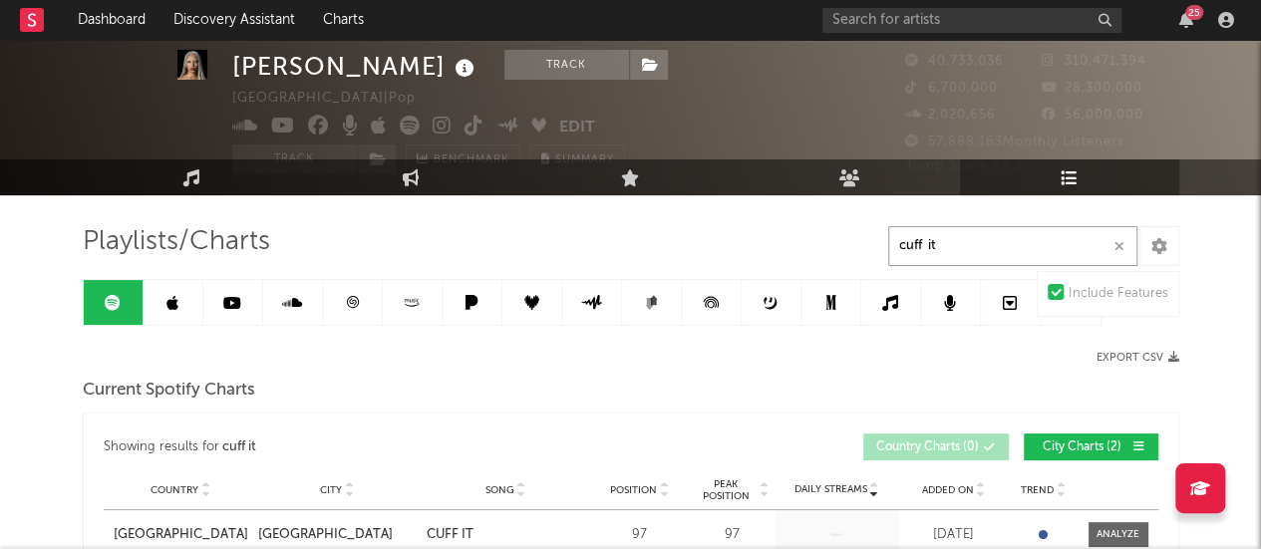
scroll to position [45, 0]
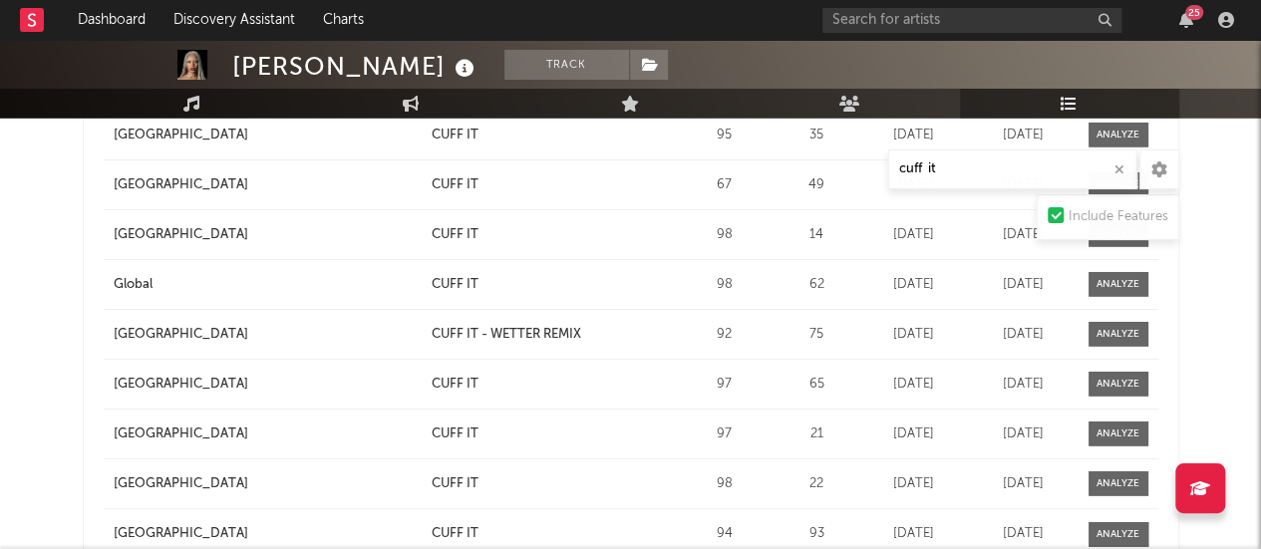
scroll to position [2652, 0]
drag, startPoint x: 951, startPoint y: 174, endPoint x: 782, endPoint y: 153, distance: 170.9
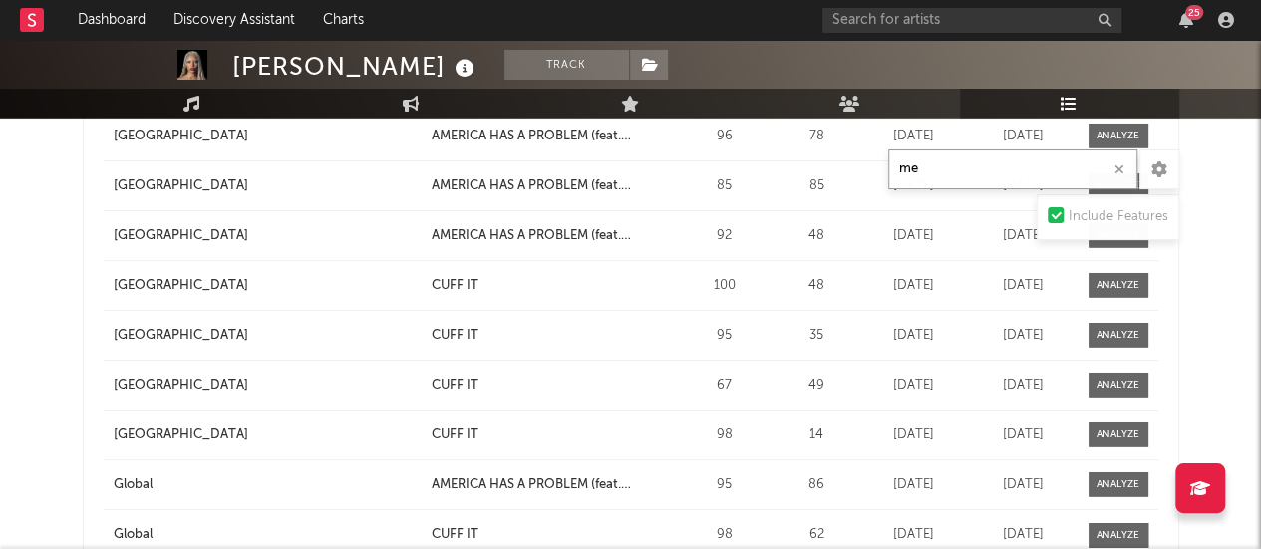
type input "m"
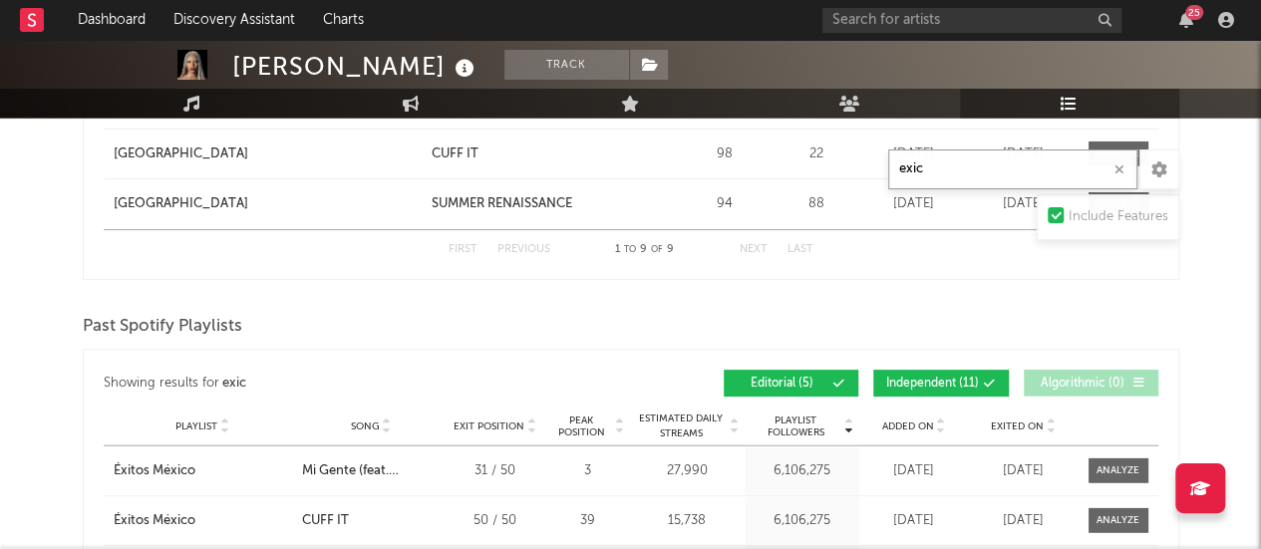
scroll to position [2063, 0]
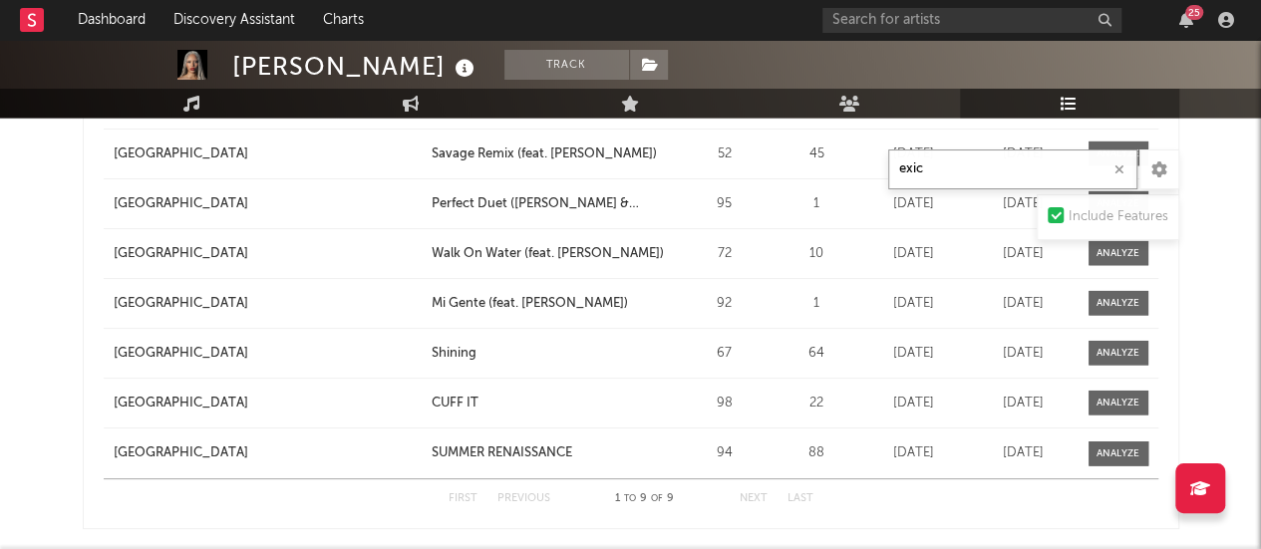
type input "exico"
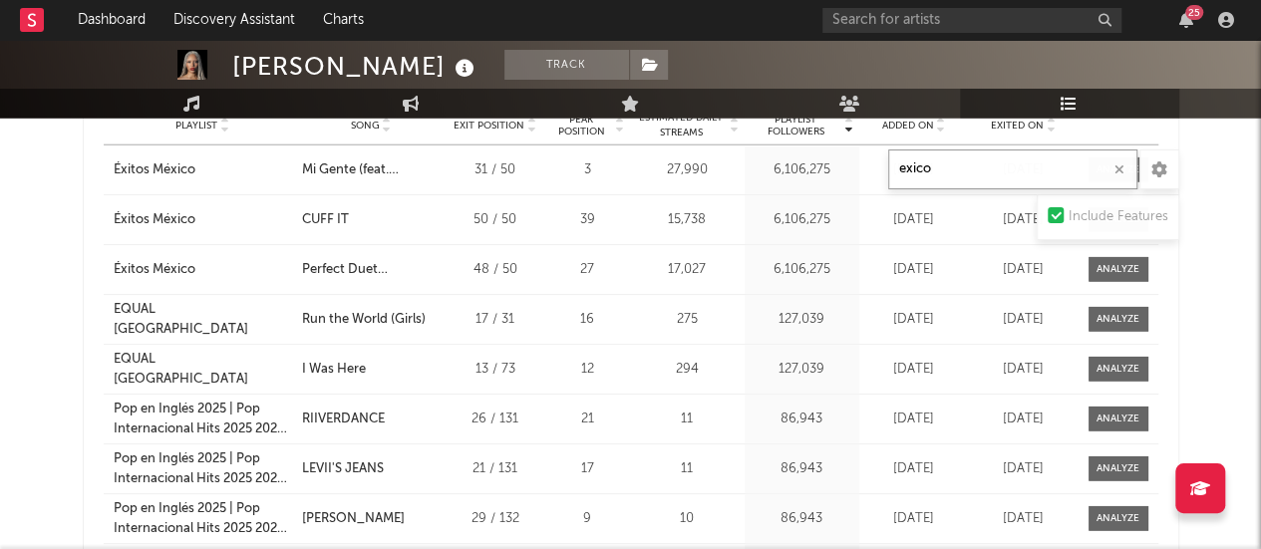
scroll to position [2632, 0]
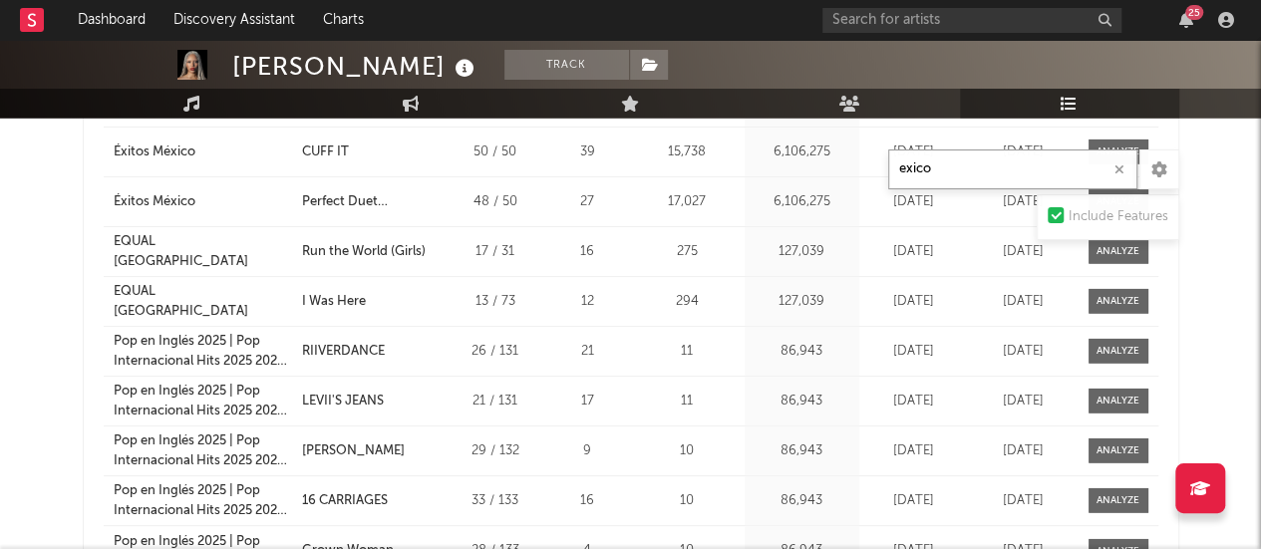
drag, startPoint x: 939, startPoint y: 165, endPoint x: 809, endPoint y: 172, distance: 129.8
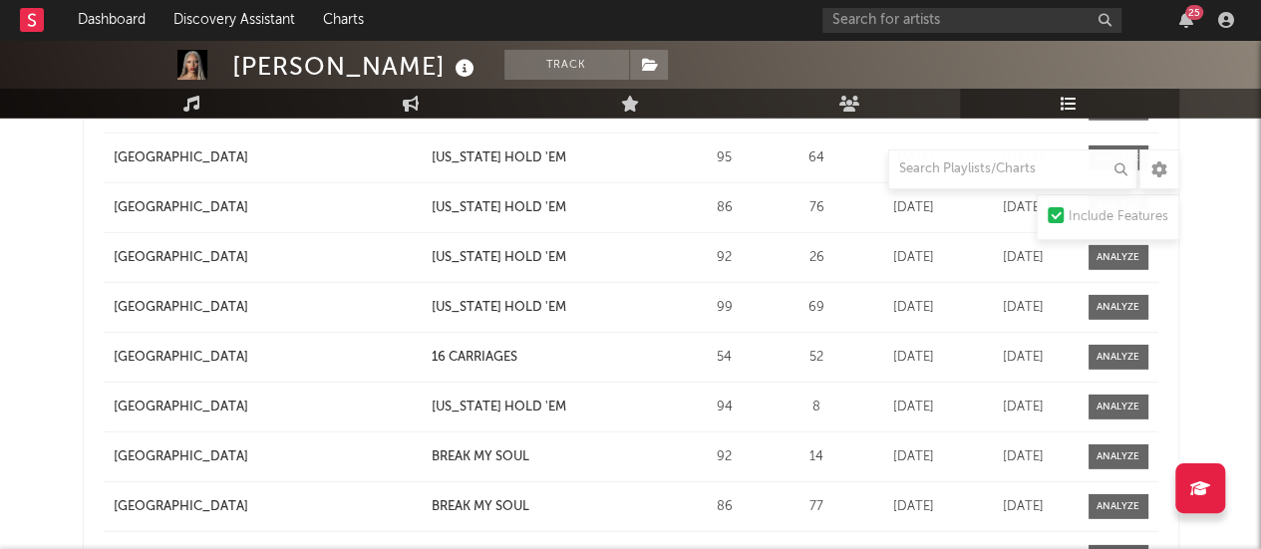
scroll to position [3353, 0]
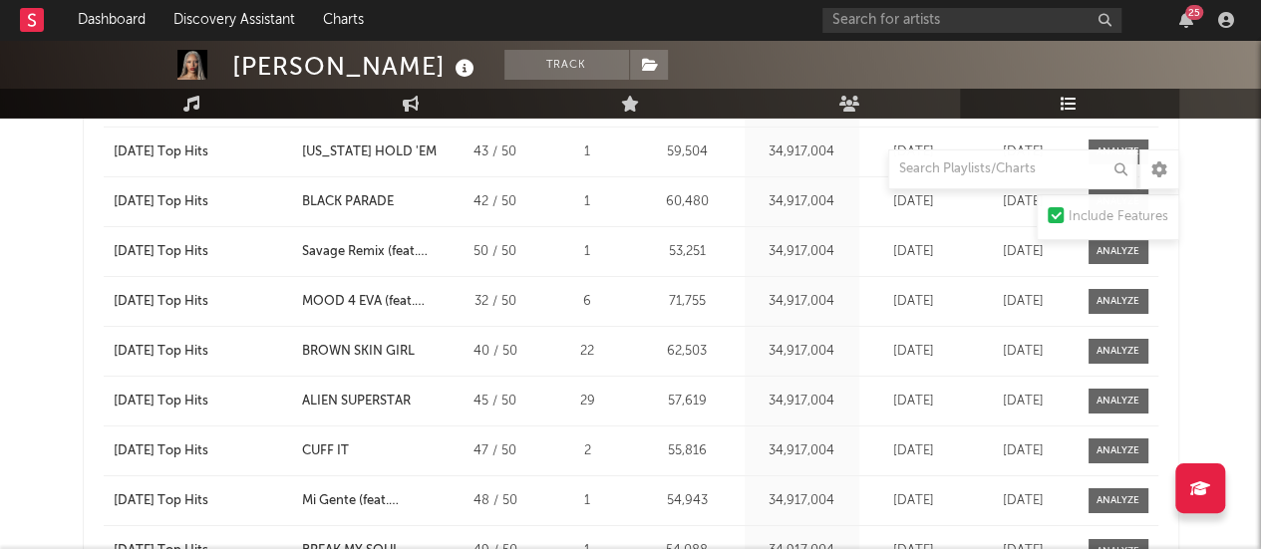
drag, startPoint x: 809, startPoint y: 172, endPoint x: 1224, endPoint y: 306, distance: 435.7
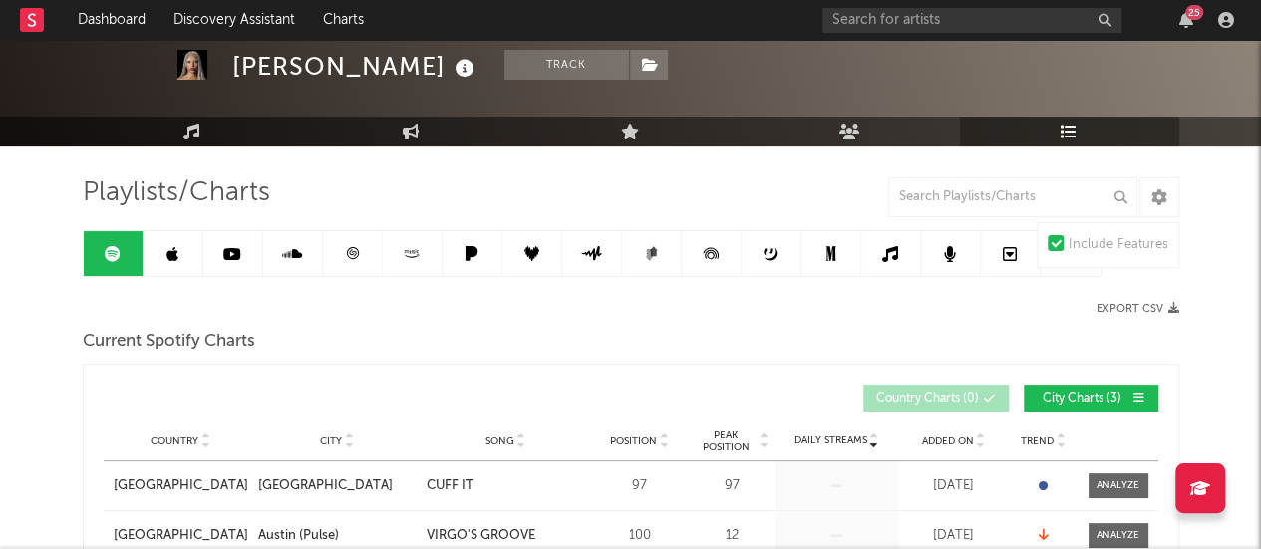
scroll to position [0, 0]
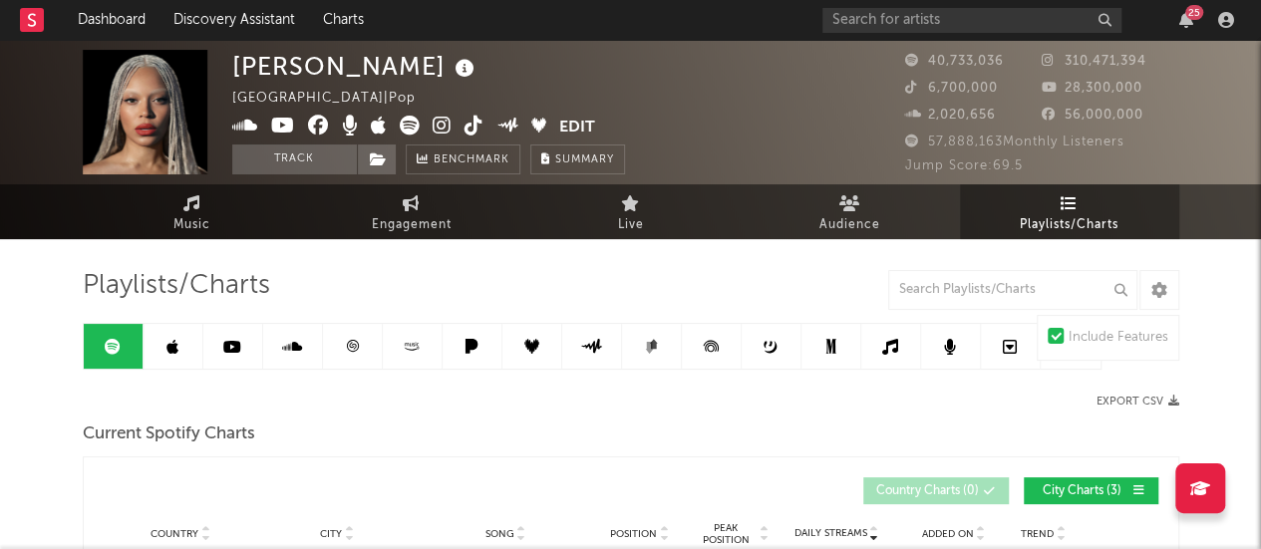
click at [424, 188] on link "Engagement" at bounding box center [411, 211] width 219 height 55
select select "1w"
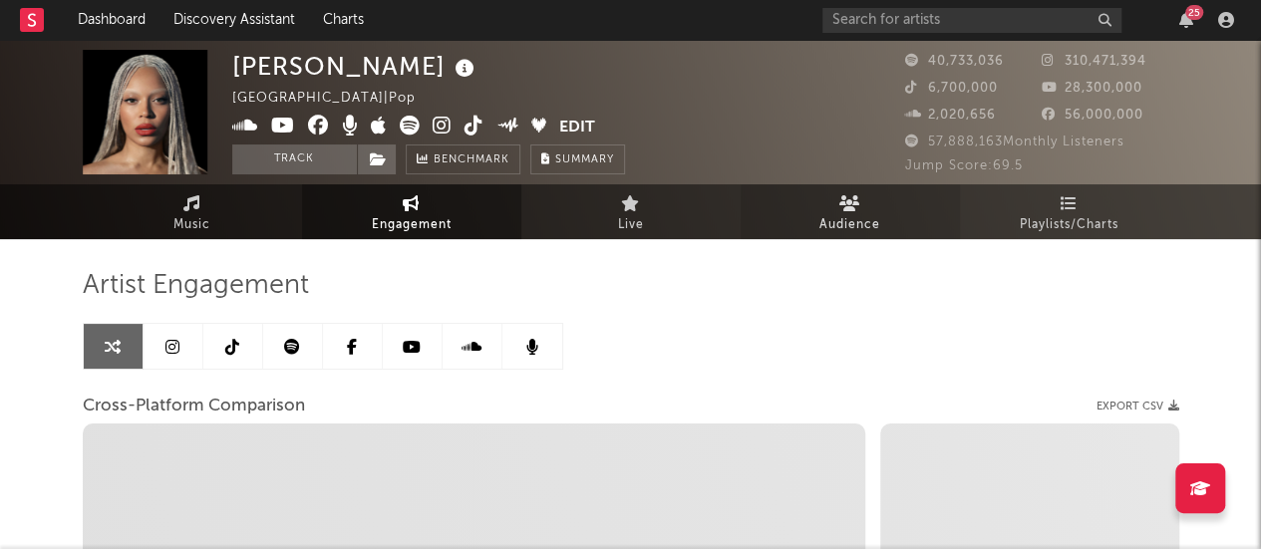
click at [825, 228] on span "Audience" at bounding box center [849, 225] width 61 height 24
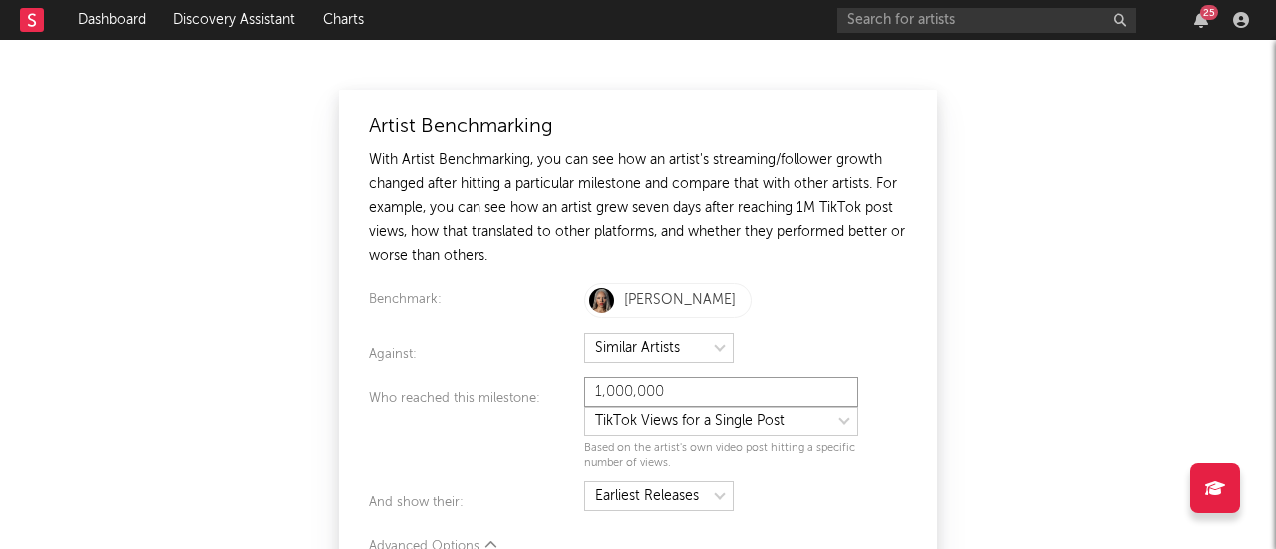
click at [726, 396] on input "1,000,000" at bounding box center [721, 392] width 274 height 30
click at [865, 326] on form "Artist Benchmarking With Artist Benchmarking, you can see how an artist's strea…" at bounding box center [638, 365] width 538 height 500
click at [1073, 325] on div "Artist Benchmarking With Artist Benchmarking, you can see how an artist's strea…" at bounding box center [638, 294] width 1276 height 509
